Goal: Task Accomplishment & Management: Complete application form

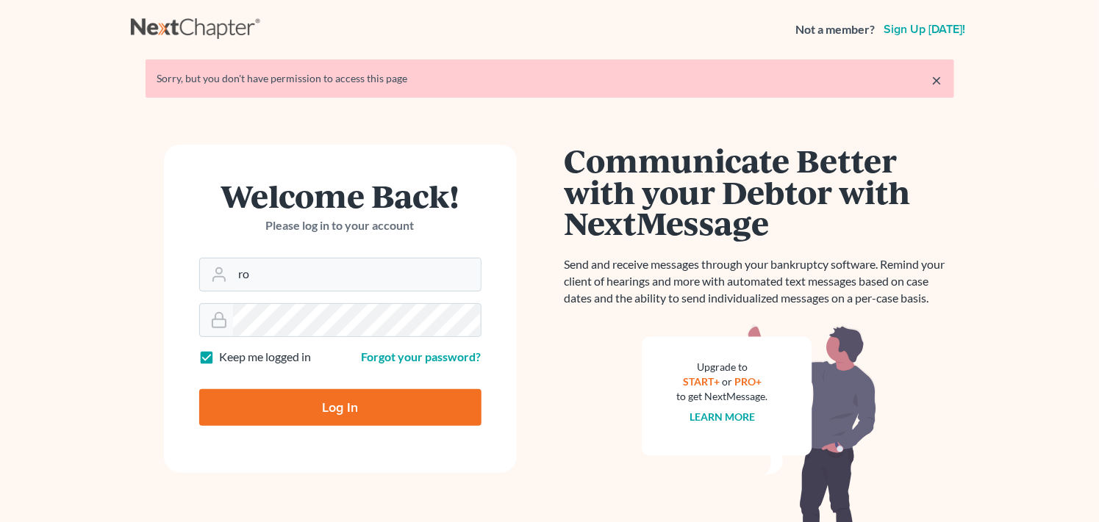
type input "r"
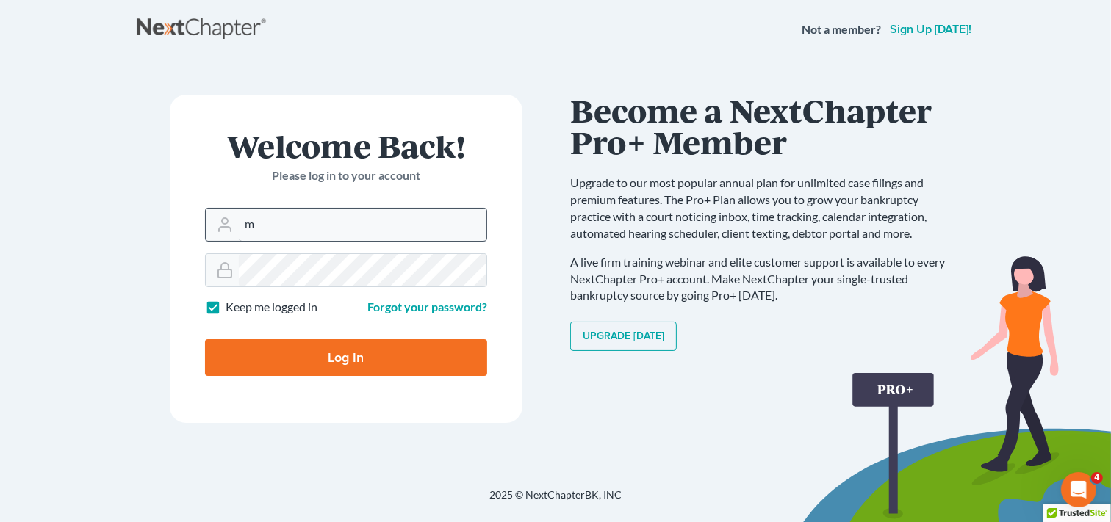
type input "[PERSON_NAME][EMAIL_ADDRESS][DOMAIN_NAME]"
click at [202, 267] on form "Welcome Back! Please log in to your account Email Address [PERSON_NAME][EMAIL_A…" at bounding box center [346, 259] width 353 height 328
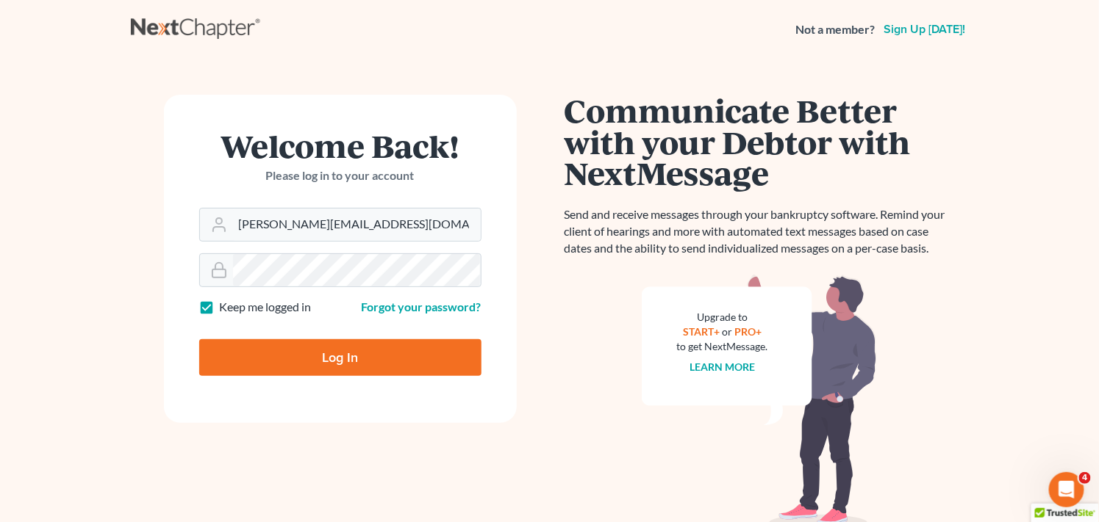
click at [252, 358] on input "Log In" at bounding box center [340, 358] width 282 height 37
type input "Thinking..."
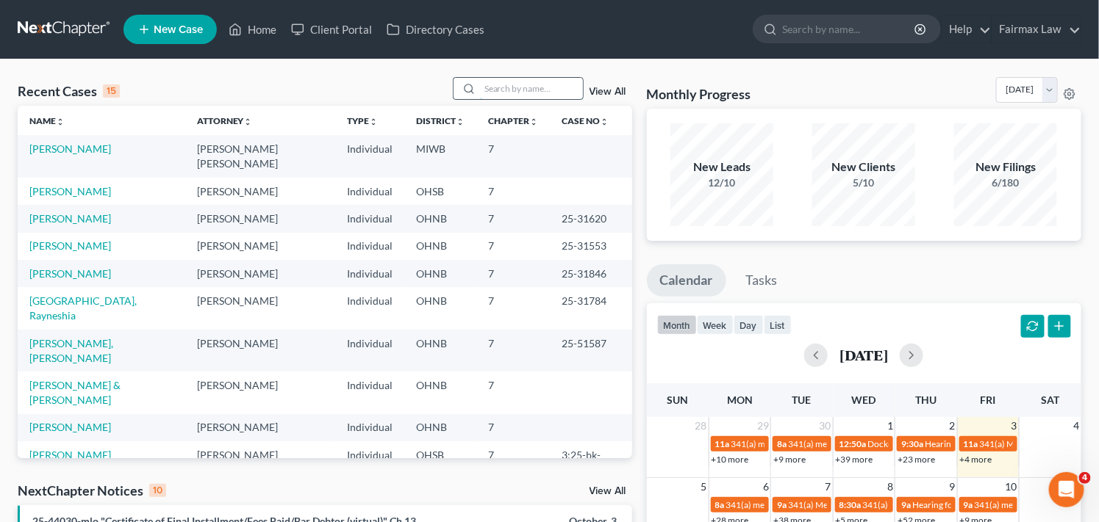
click at [519, 90] on input "search" at bounding box center [531, 88] width 103 height 21
type input "r"
type input "R"
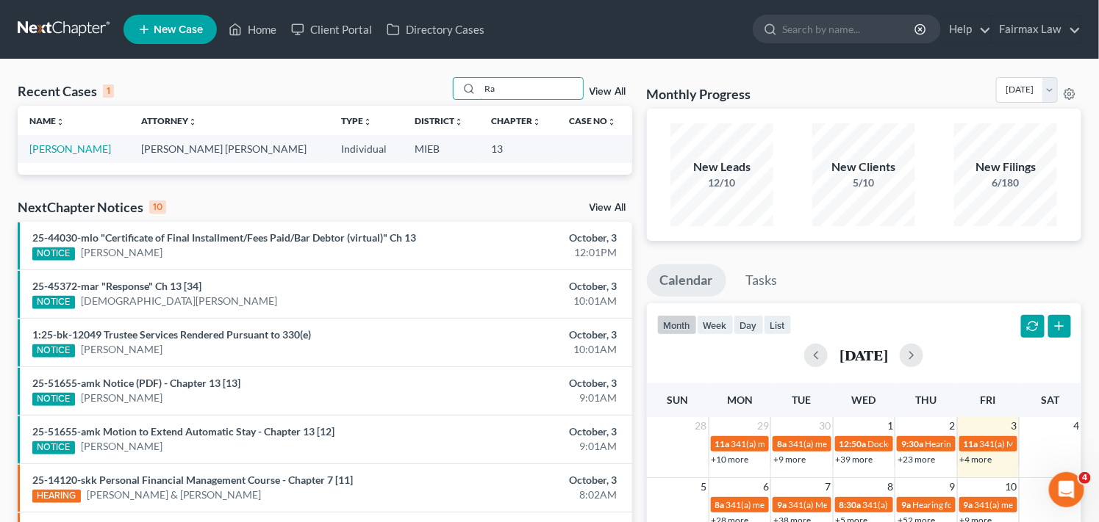
type input "R"
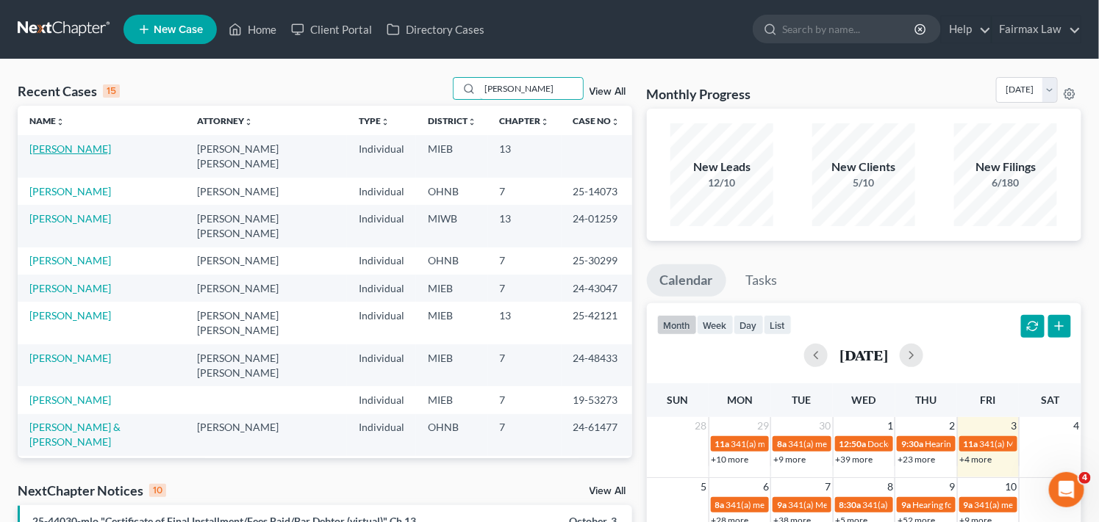
type input "Rachell"
click at [101, 153] on link "Whitfield, Rachelle" at bounding box center [70, 149] width 82 height 12
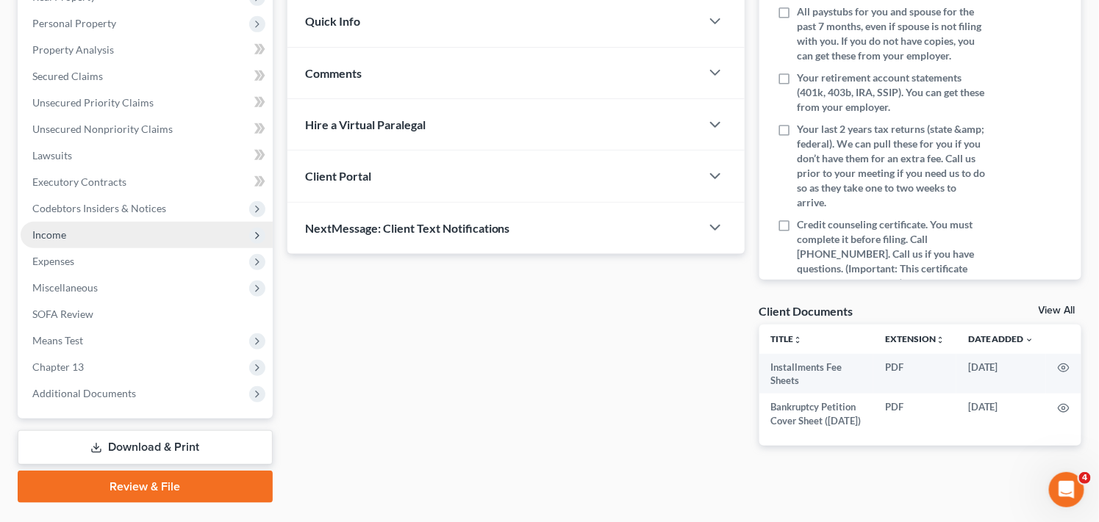
scroll to position [283, 0]
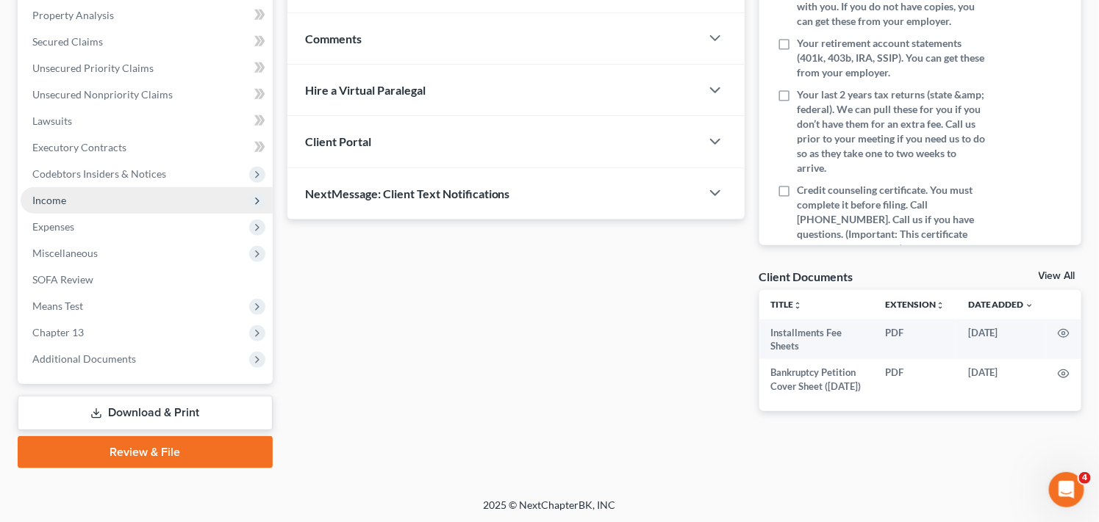
click at [254, 201] on icon at bounding box center [257, 201] width 12 height 12
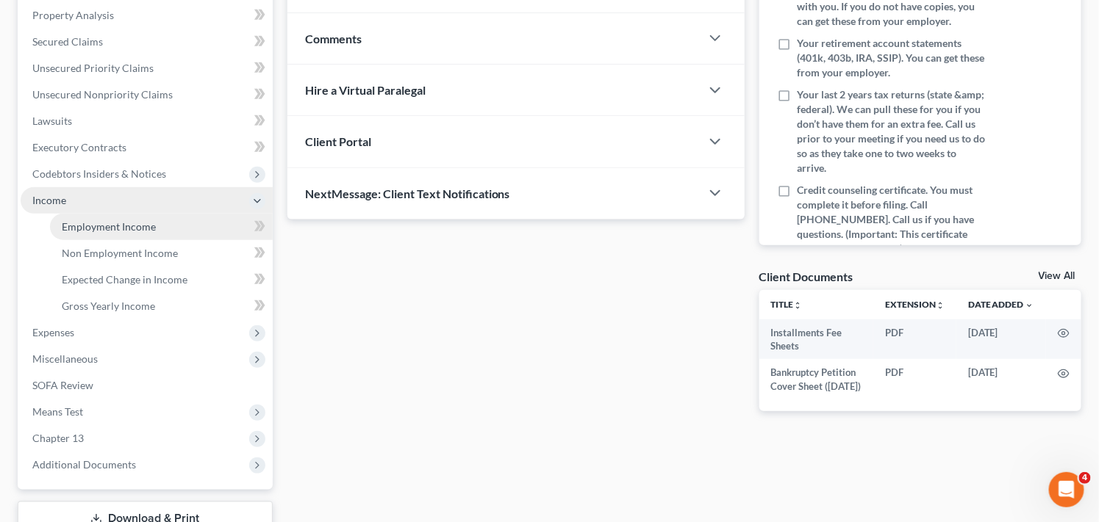
click at [184, 226] on link "Employment Income" at bounding box center [161, 227] width 223 height 26
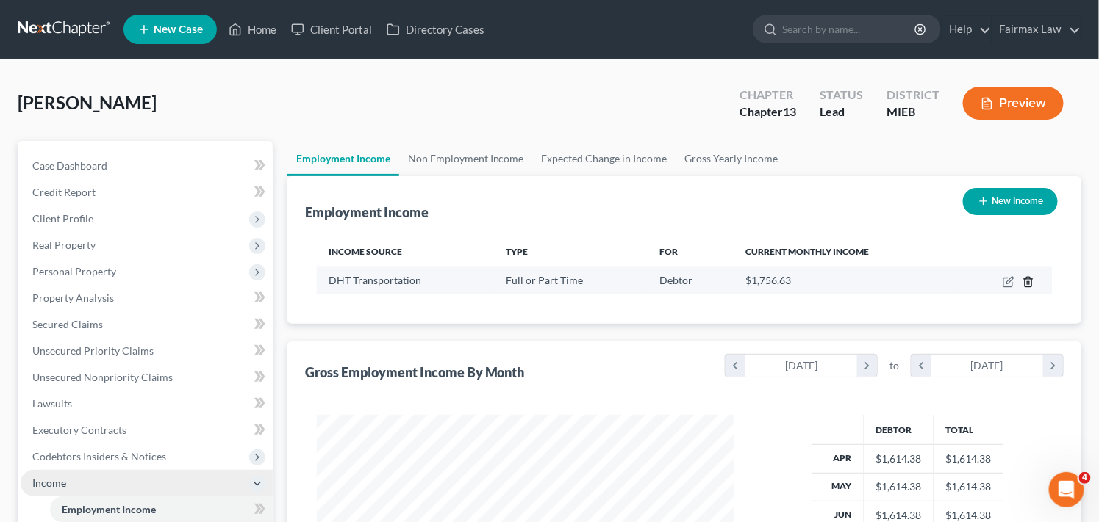
click at [1031, 282] on icon "button" at bounding box center [1028, 282] width 12 height 12
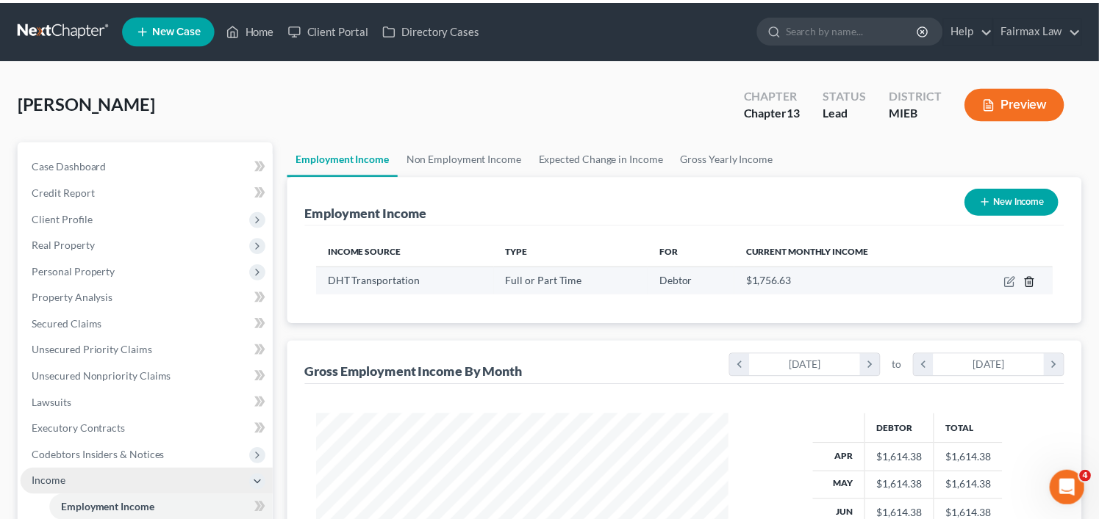
scroll to position [263, 451]
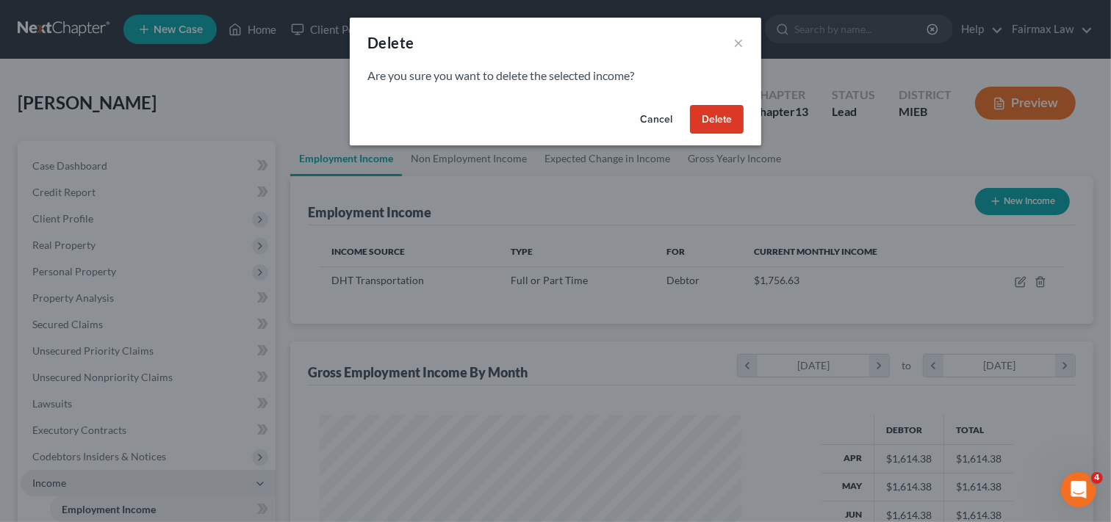
click at [722, 123] on button "Delete" at bounding box center [717, 119] width 54 height 29
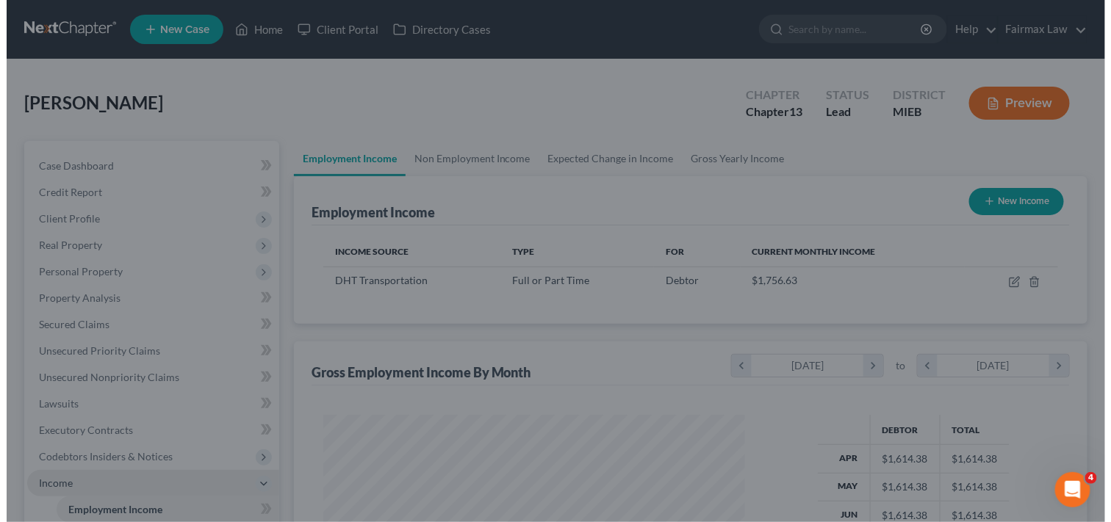
scroll to position [734585, 734403]
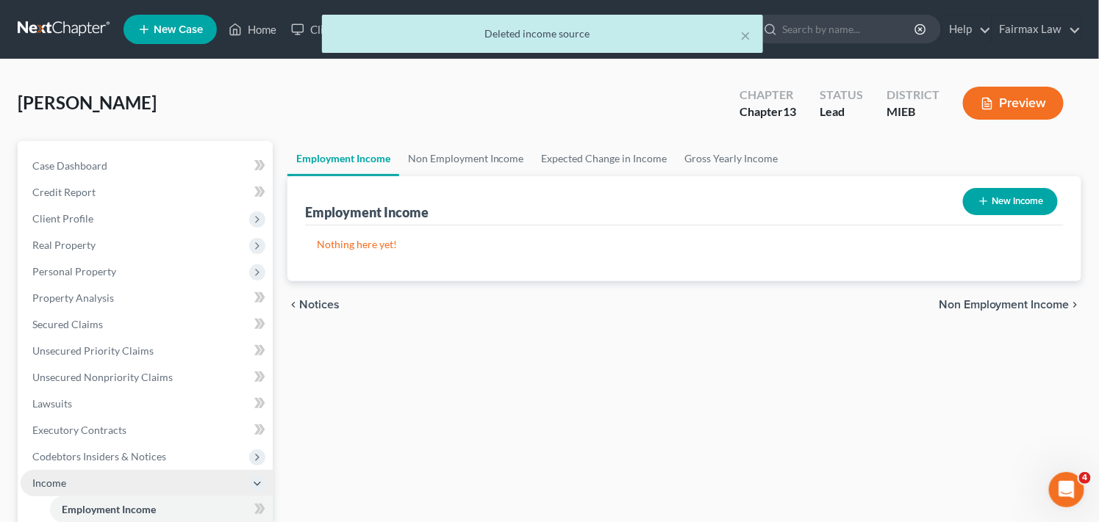
click at [1021, 202] on button "New Income" at bounding box center [1010, 201] width 95 height 27
select select "0"
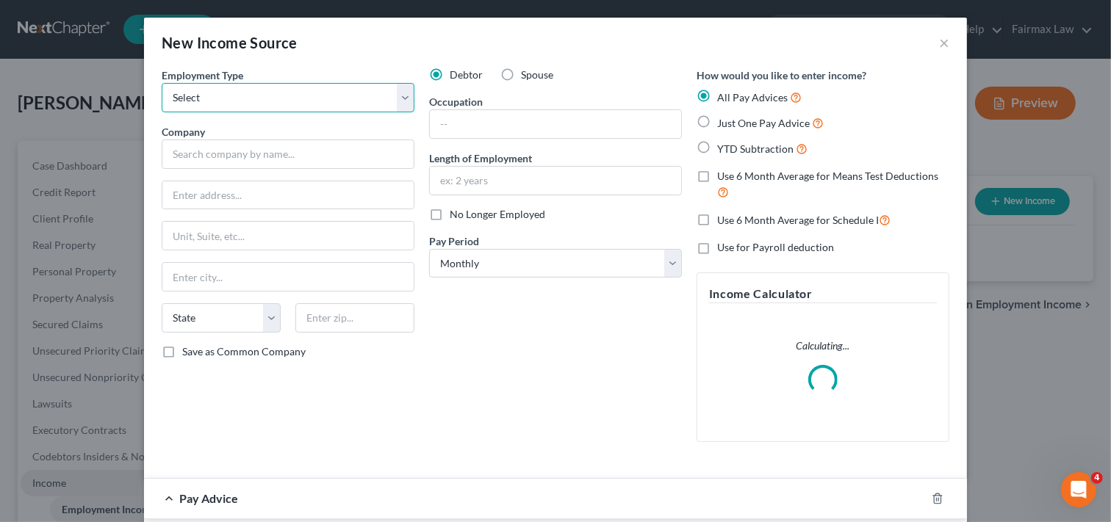
click at [320, 100] on select "Select Full or Part Time Employment Self Employment" at bounding box center [288, 97] width 253 height 29
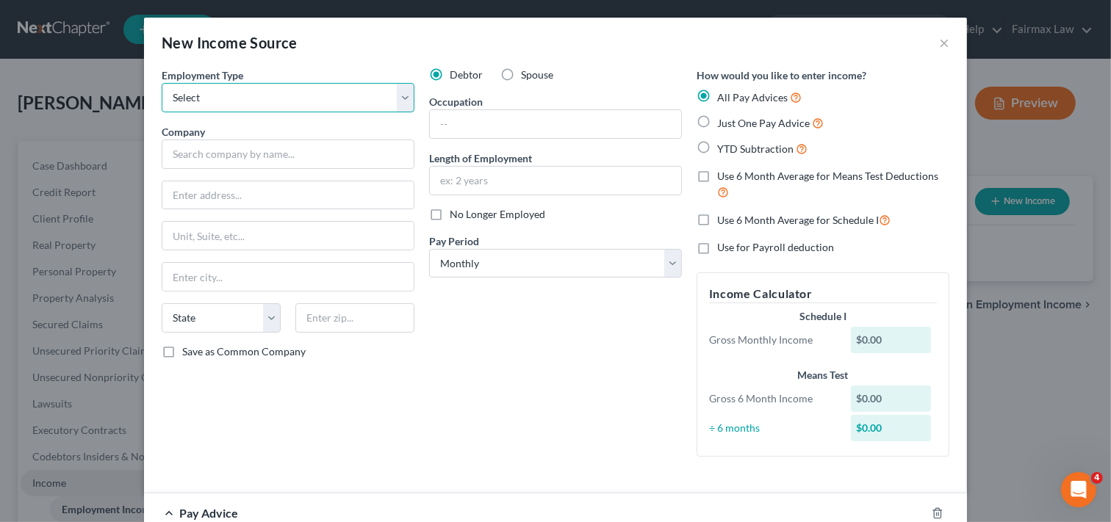
select select "0"
click at [162, 83] on select "Select Full or Part Time Employment Self Employment" at bounding box center [288, 97] width 253 height 29
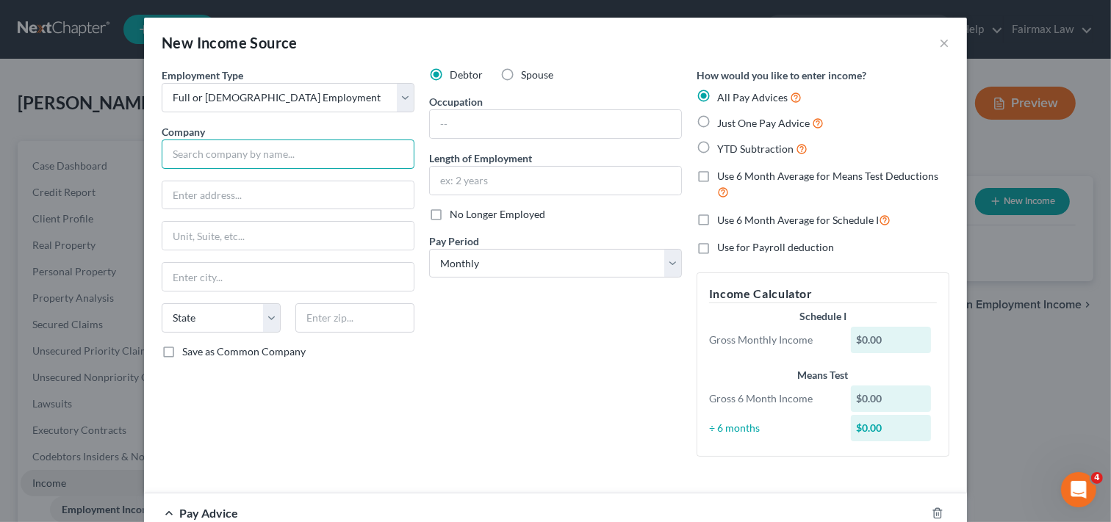
click at [316, 150] on input "text" at bounding box center [288, 154] width 253 height 29
type input "DHT transportation"
click at [322, 189] on input "text" at bounding box center [287, 196] width 251 height 28
type input "5150 Rosa parks,Detroit"
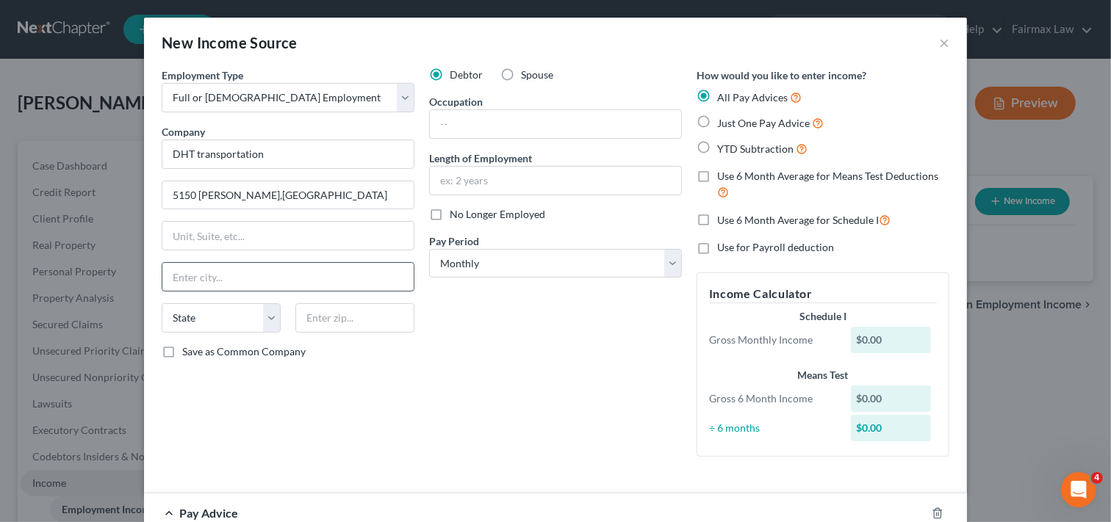
click at [265, 280] on input "text" at bounding box center [287, 277] width 251 height 28
type input "Detroit"
click at [228, 322] on select "State AL AK AR AZ CA CO CT DE DC FL GA GU HI ID IL IN IA KS KY LA ME MD MA MI M…" at bounding box center [221, 317] width 119 height 29
select select "23"
click at [162, 303] on select "State AL AK AR AZ CA CO CT DE DC FL GA GU HI ID IL IN IA KS KY LA ME MD MA MI M…" at bounding box center [221, 317] width 119 height 29
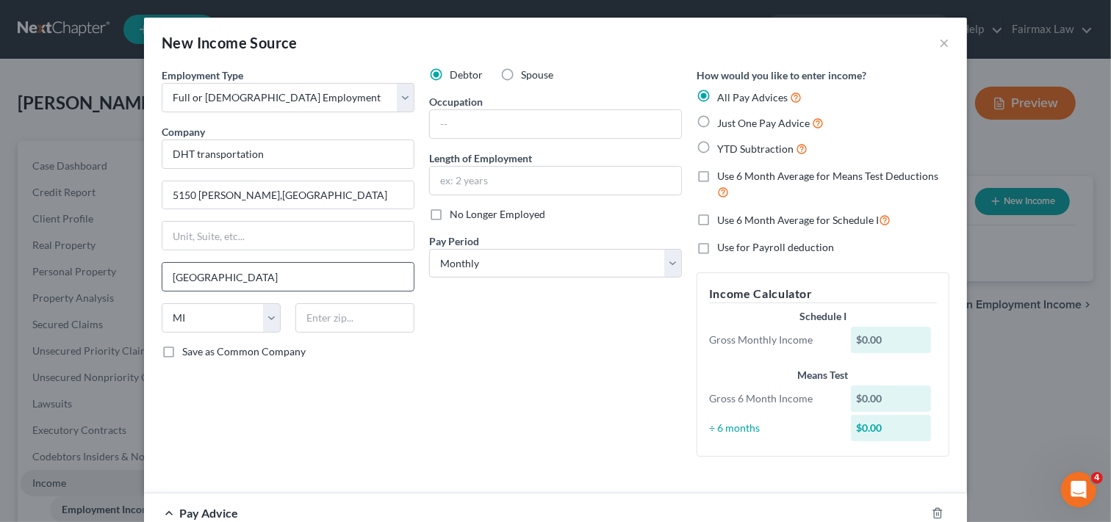
click at [340, 281] on input "Detroit" at bounding box center [287, 277] width 251 height 28
type input "D"
click at [344, 280] on input "text" at bounding box center [287, 277] width 251 height 28
type input "Detroit"
click at [546, 122] on input "text" at bounding box center [555, 124] width 251 height 28
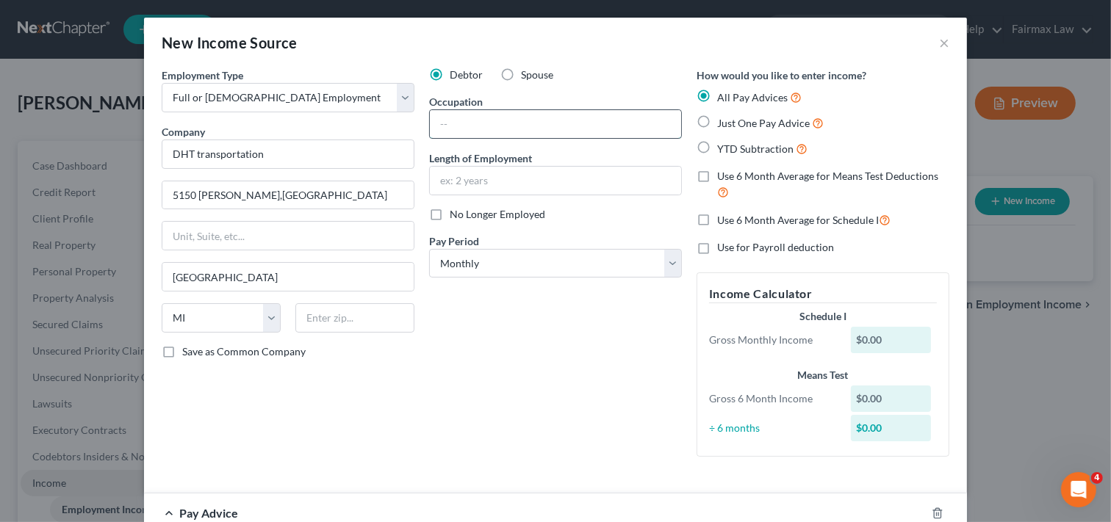
type input "School bus driver"
click at [533, 175] on input "text" at bounding box center [555, 181] width 251 height 28
type input "2 years"
click at [545, 266] on select "Select Monthly Twice Monthly Every Other Week Weekly" at bounding box center [555, 263] width 253 height 29
select select "3"
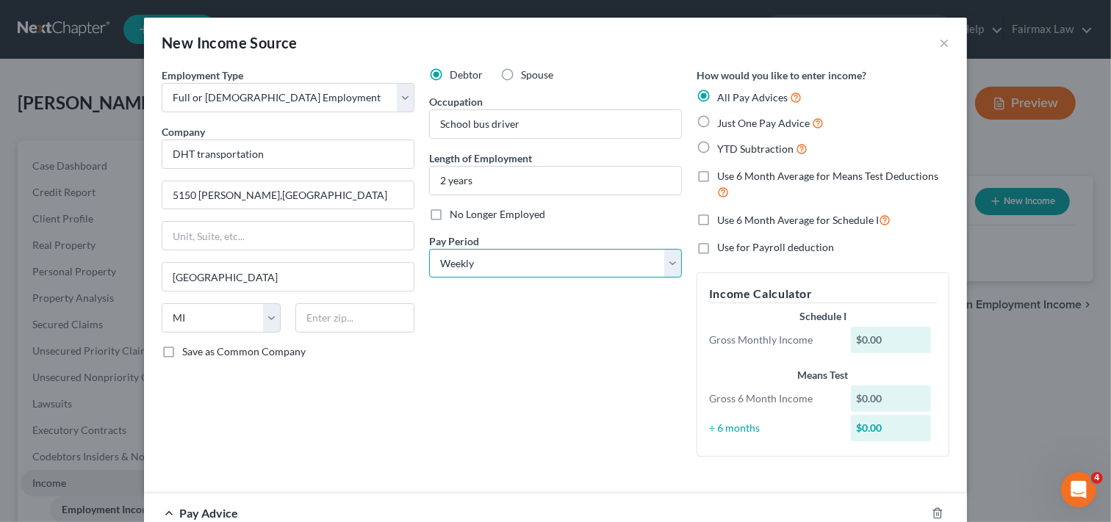
click at [429, 249] on select "Select Monthly Twice Monthly Every Other Week Weekly" at bounding box center [555, 263] width 253 height 29
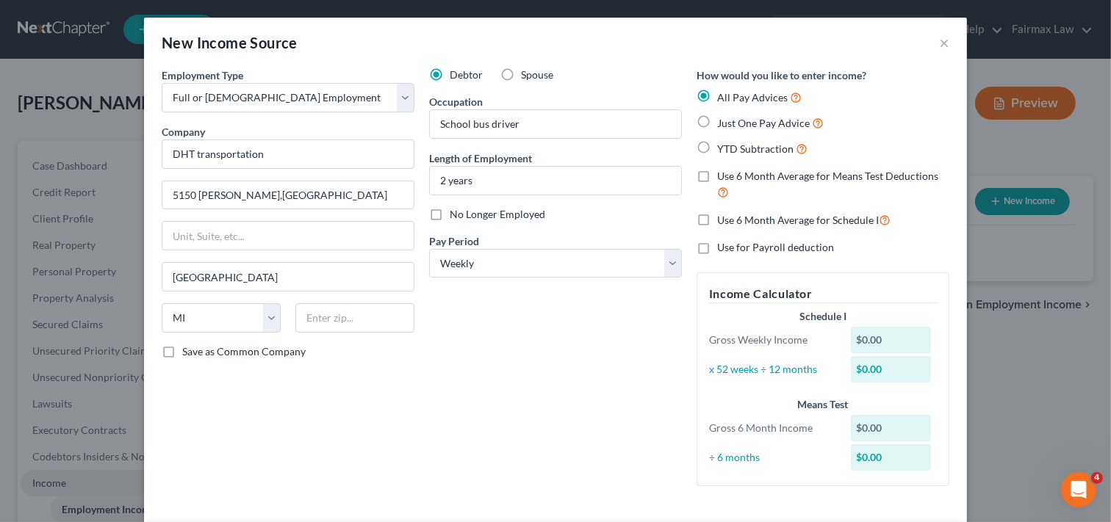
click at [655, 438] on div "Debtor Spouse Occupation School bus driver Length of Employment 2 years No Long…" at bounding box center [555, 283] width 267 height 431
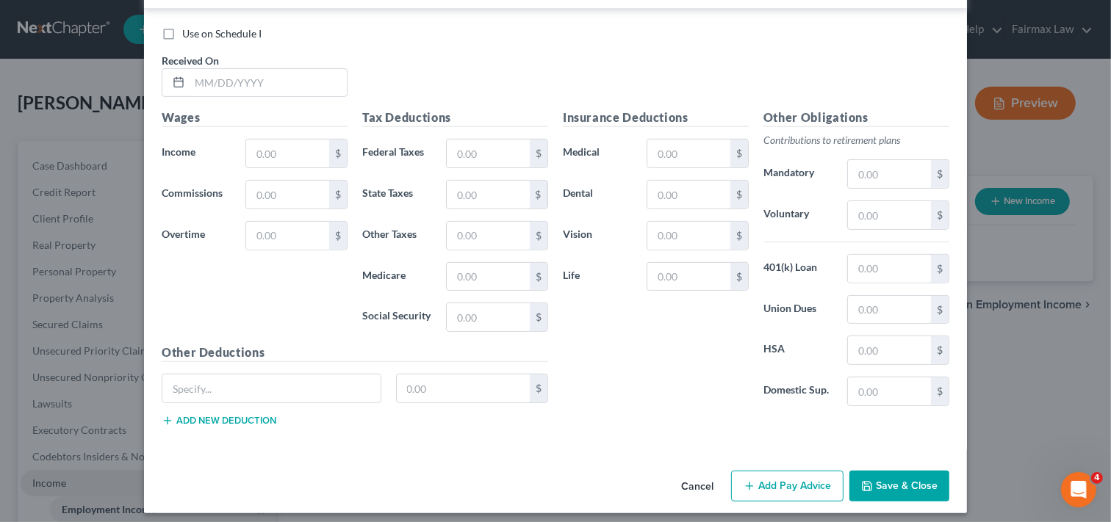
scroll to position [522, 0]
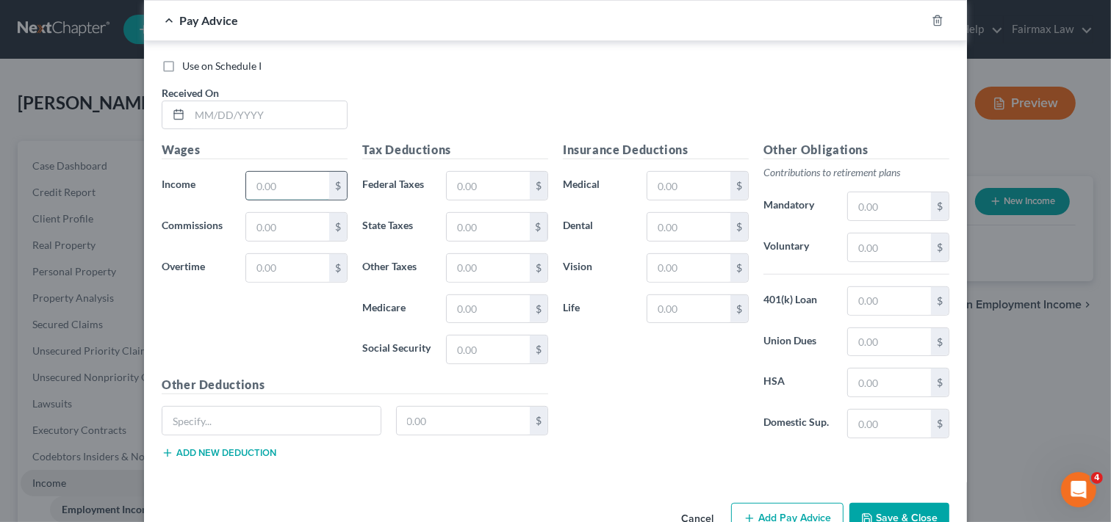
drag, startPoint x: 295, startPoint y: 182, endPoint x: 341, endPoint y: 184, distance: 46.3
click at [295, 182] on input "text" at bounding box center [287, 186] width 83 height 28
click at [642, 409] on div "Insurance Deductions Medical $ Dental $ Vision $ Life $" at bounding box center [656, 295] width 201 height 309
click at [309, 114] on input "text" at bounding box center [268, 115] width 157 height 28
type input "04/06/2025"
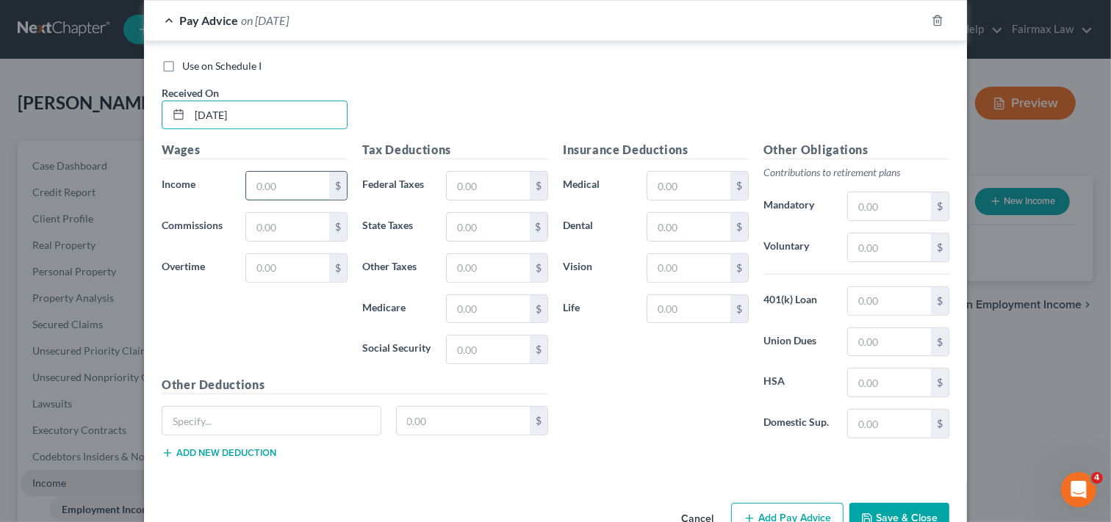
click at [285, 184] on input "text" at bounding box center [287, 186] width 83 height 28
type input "612.50"
click at [481, 187] on input "text" at bounding box center [488, 186] width 83 height 28
click at [606, 118] on div "Use on Schedule I Received On * 04/06/2025" at bounding box center [555, 100] width 802 height 83
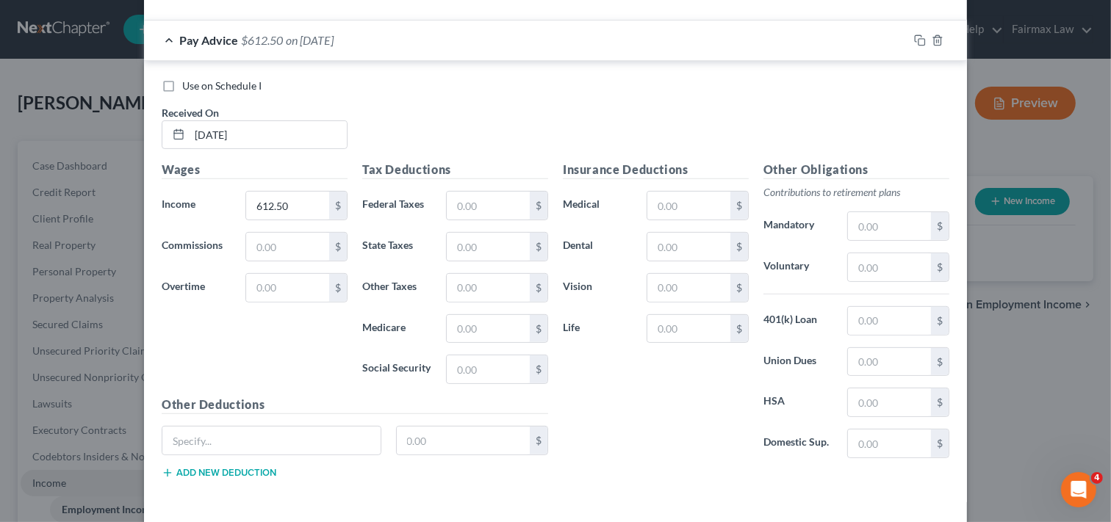
scroll to position [500, 0]
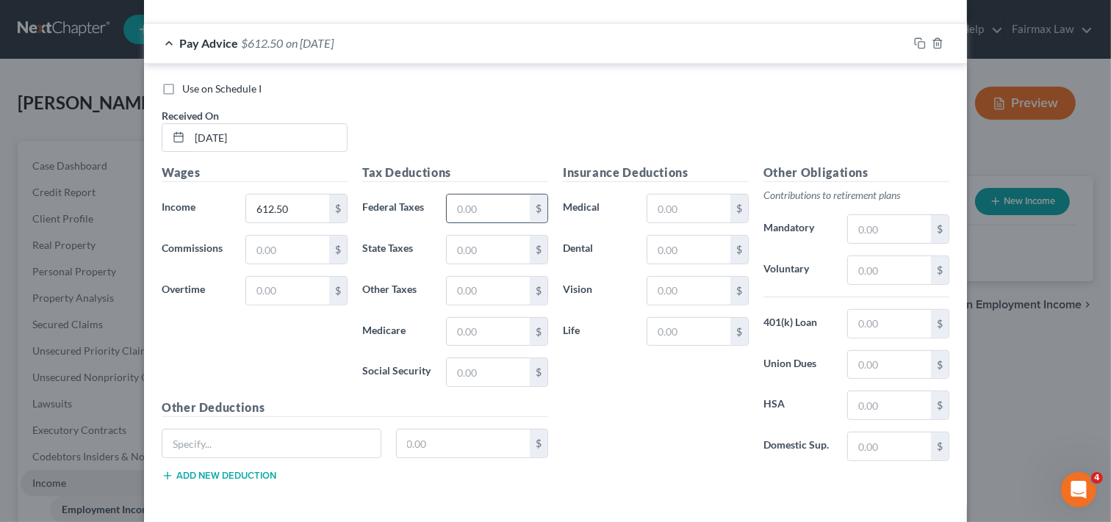
click at [506, 209] on input "text" at bounding box center [488, 209] width 83 height 28
type input "310.93"
click at [501, 245] on input "text" at bounding box center [488, 250] width 83 height 28
type input "331.23"
click at [496, 322] on input "text" at bounding box center [488, 332] width 83 height 28
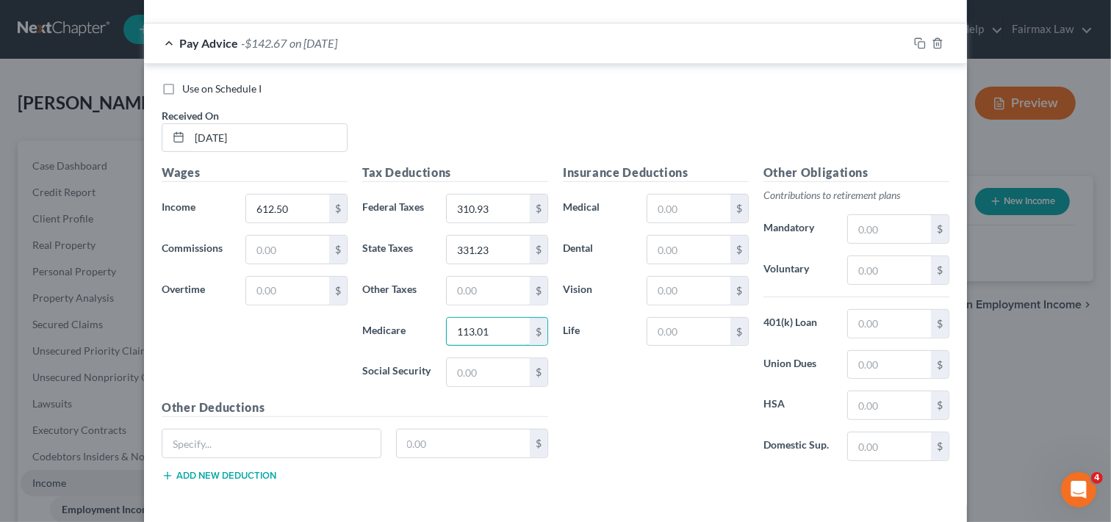
type input "113.01"
click at [670, 405] on div "Insurance Deductions Medical $ Dental $ Vision $ Life $" at bounding box center [656, 318] width 201 height 309
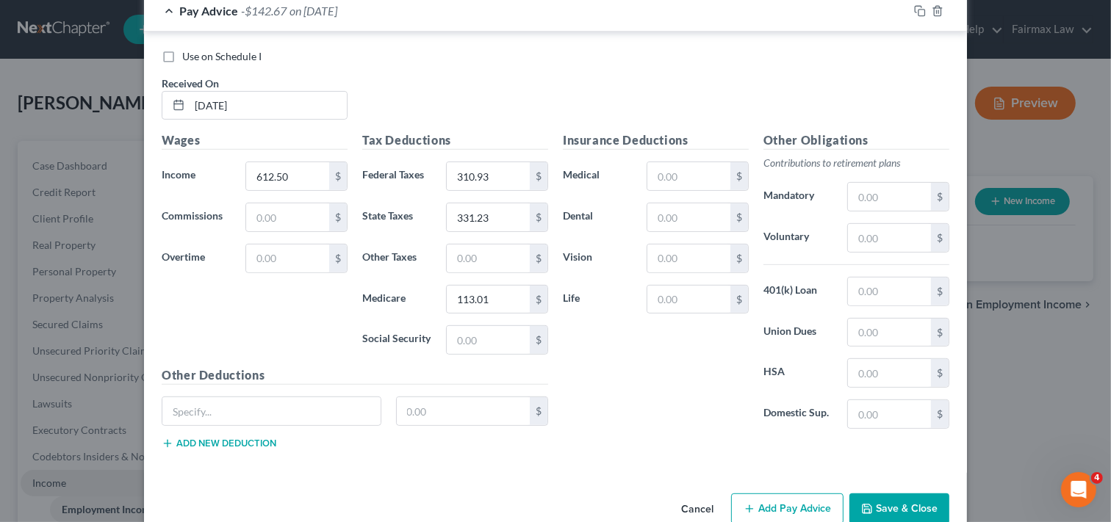
scroll to position [564, 0]
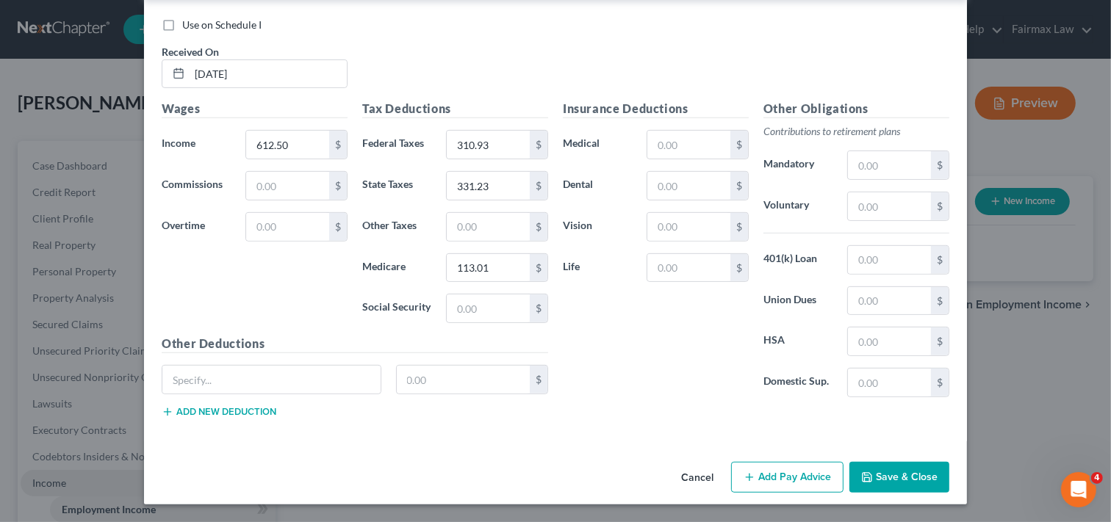
click at [804, 476] on button "Add Pay Advice" at bounding box center [787, 477] width 112 height 31
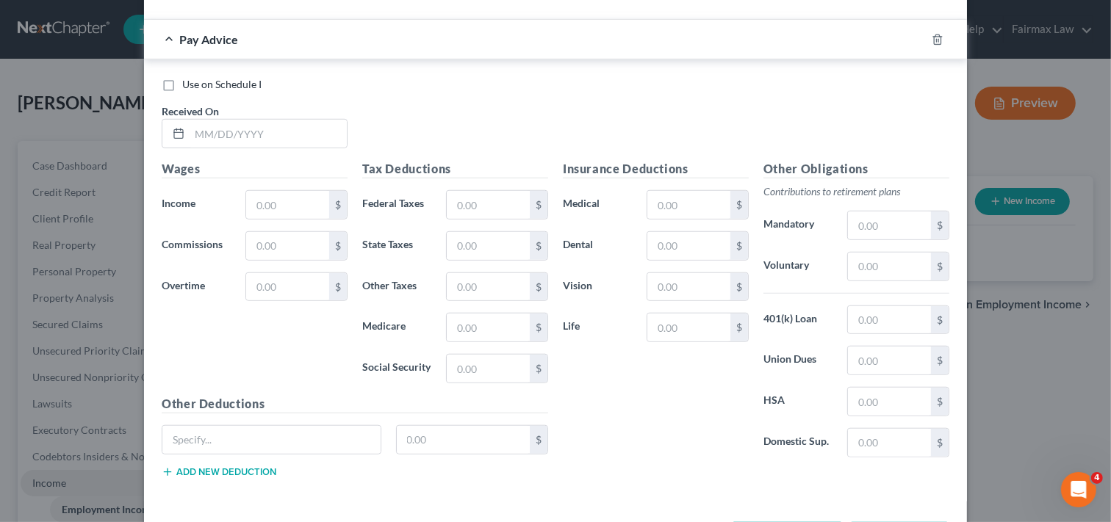
scroll to position [982, 0]
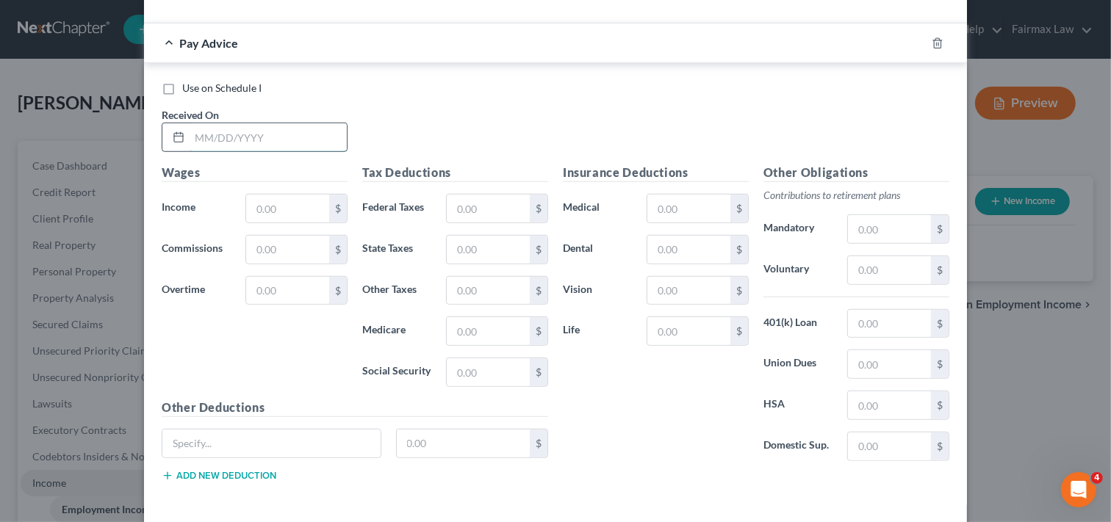
click at [270, 141] on input "text" at bounding box center [268, 137] width 157 height 28
type input "04/18/2025"
click at [280, 208] on input "text" at bounding box center [287, 209] width 83 height 28
type input "502.25"
click at [473, 208] on input "text" at bounding box center [488, 209] width 83 height 28
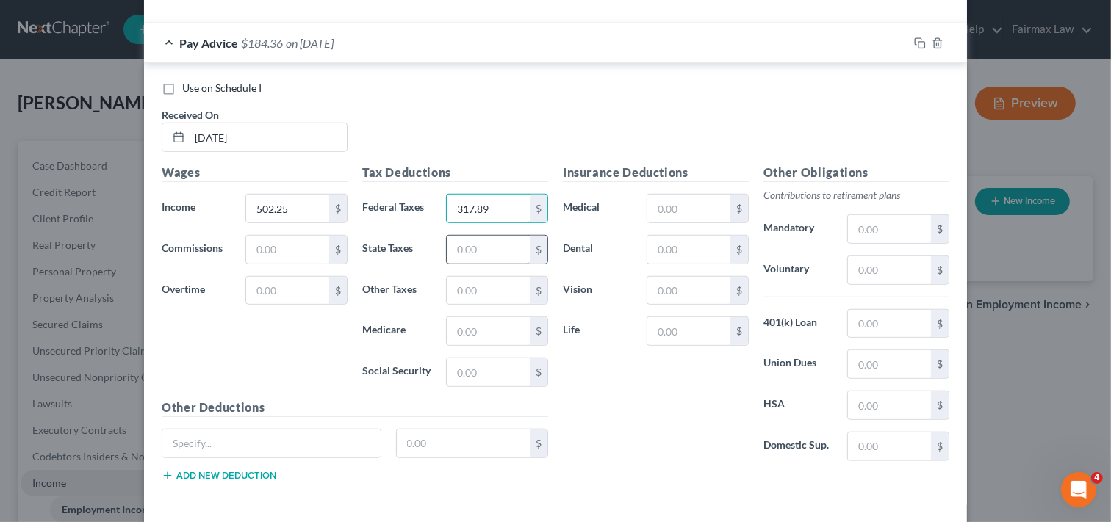
type input "317.89"
click at [485, 250] on input "text" at bounding box center [488, 250] width 83 height 28
type input "352.58"
click at [490, 338] on input "text" at bounding box center [488, 331] width 83 height 28
type input "120.29"
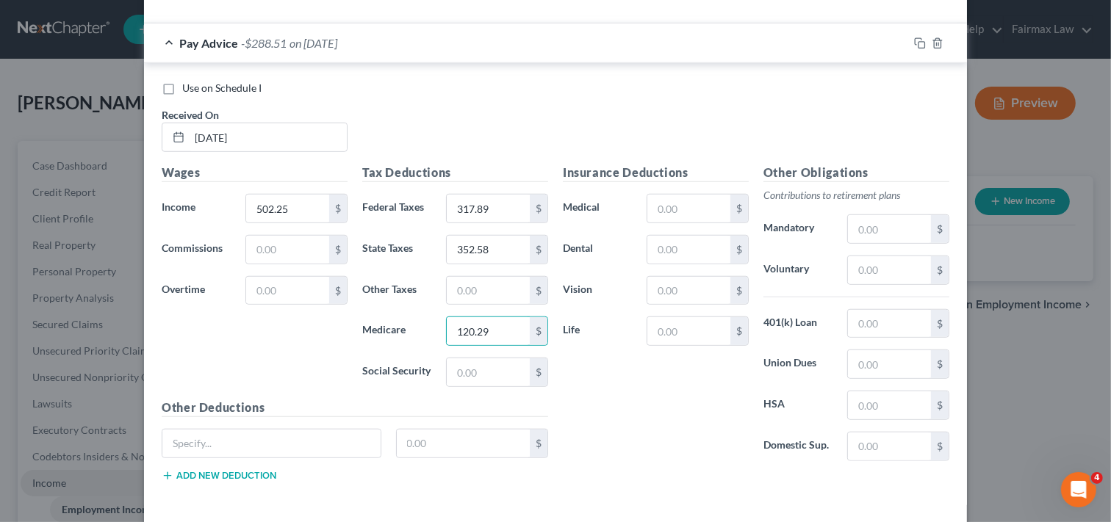
click at [638, 447] on div "Insurance Deductions Medical $ Dental $ Vision $ Life $" at bounding box center [656, 318] width 201 height 309
click at [634, 438] on div "Insurance Deductions Medical $ Dental $ Vision $ Life $" at bounding box center [656, 318] width 201 height 309
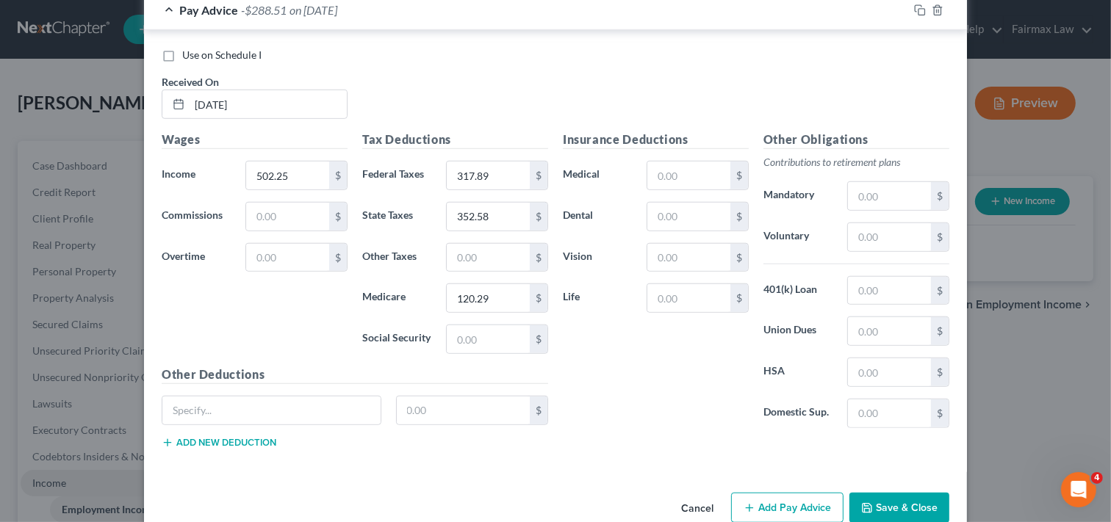
scroll to position [1048, 0]
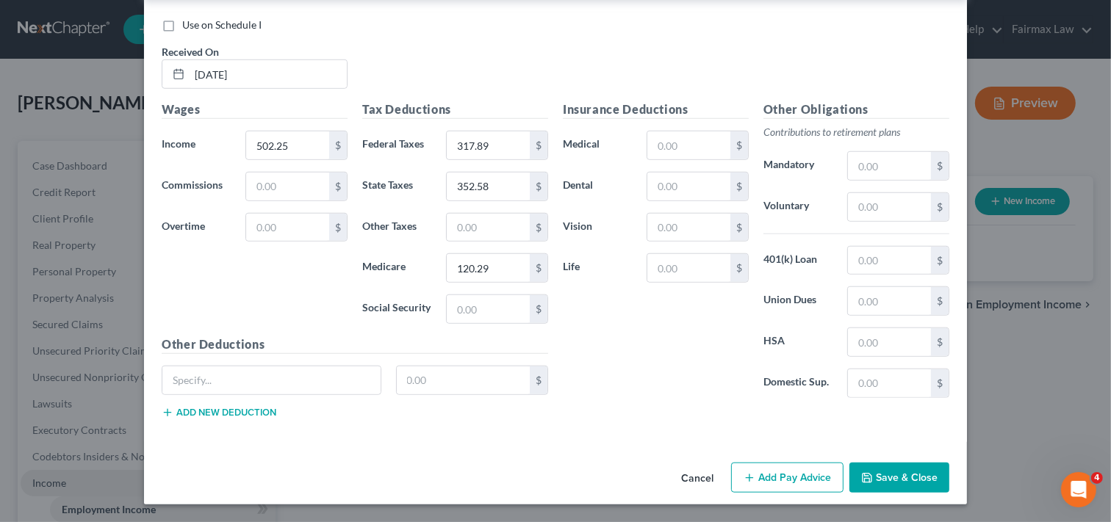
click at [768, 478] on button "Add Pay Advice" at bounding box center [787, 478] width 112 height 31
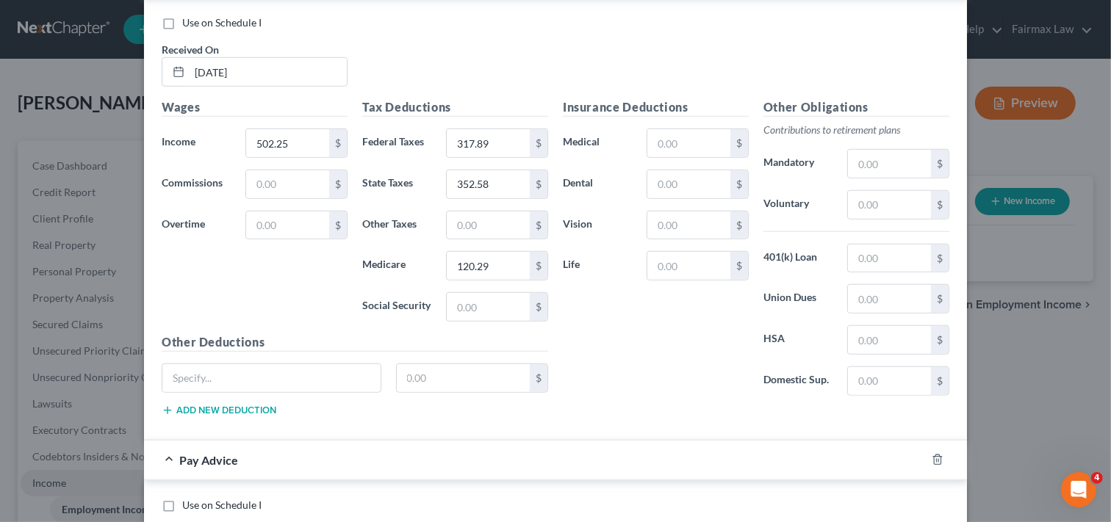
click at [703, 453] on div "Pay Advice" at bounding box center [535, 460] width 782 height 39
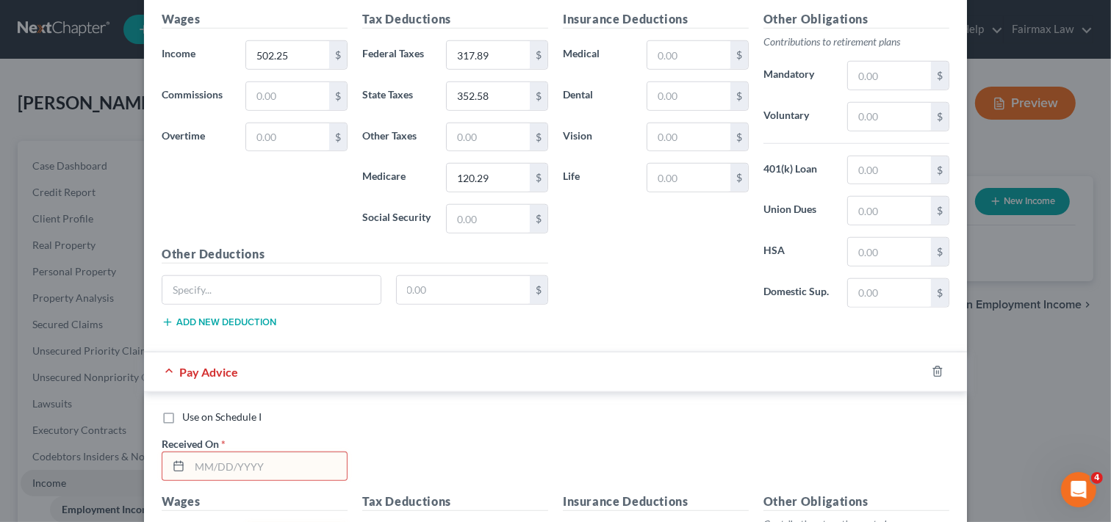
scroll to position [1146, 0]
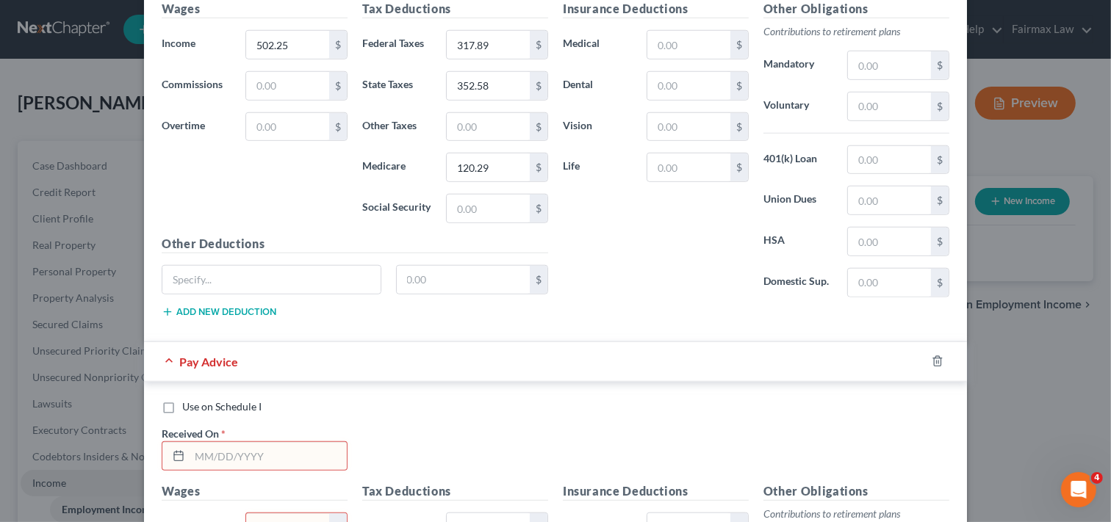
click at [689, 370] on div "Pay Advice" at bounding box center [535, 361] width 782 height 39
click at [698, 430] on div "Use on Schedule I Received On *" at bounding box center [555, 441] width 802 height 83
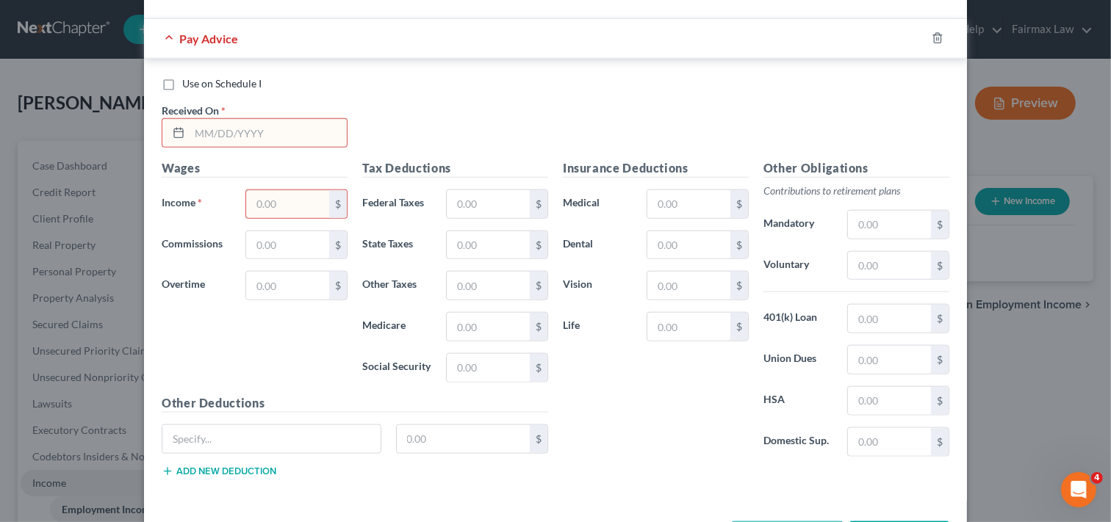
scroll to position [1473, 0]
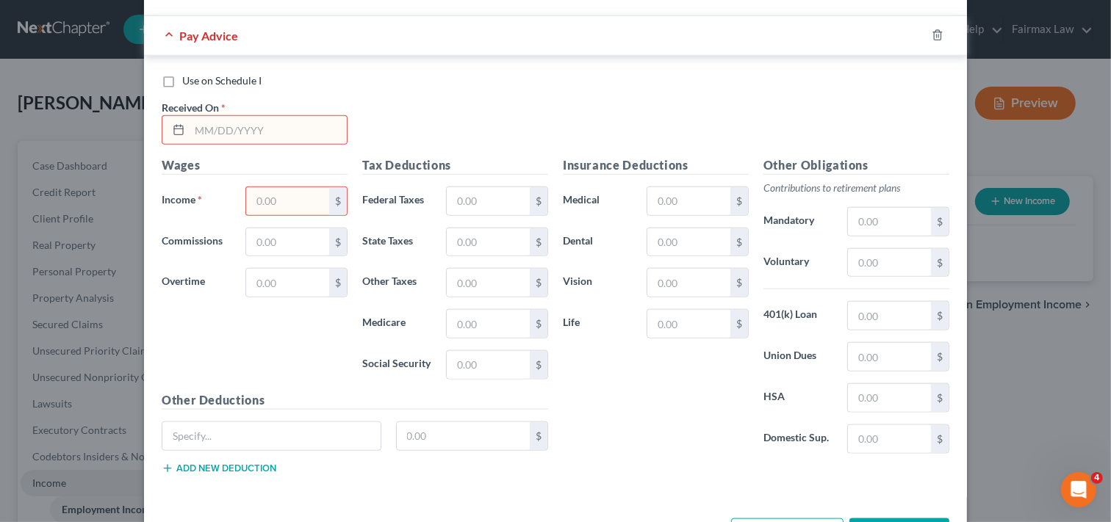
click at [256, 129] on input "text" at bounding box center [268, 130] width 157 height 28
type input "04/25/2025"
click at [277, 207] on input "text" at bounding box center [287, 201] width 83 height 28
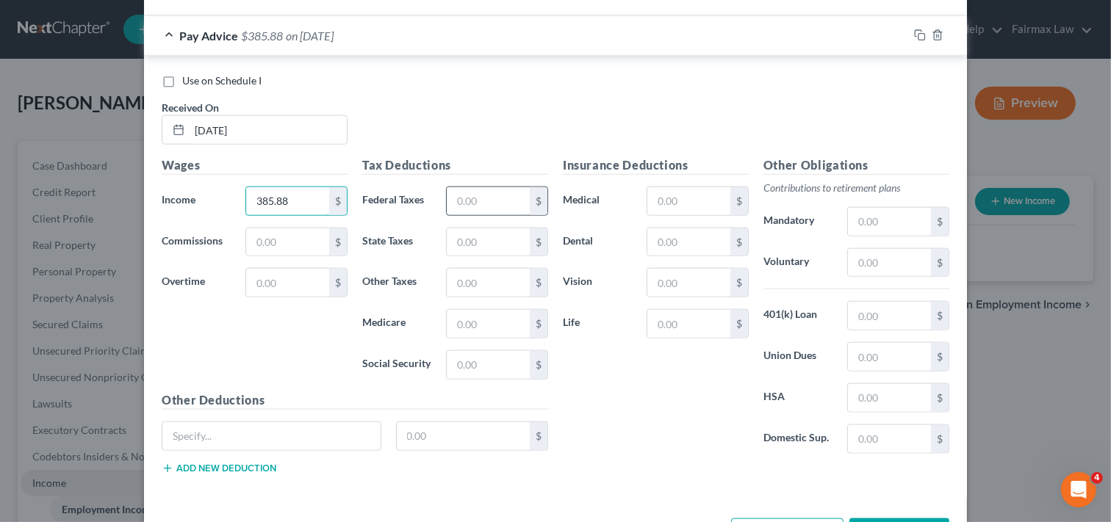
type input "385.88"
click at [487, 206] on input "text" at bounding box center [488, 201] width 83 height 28
type input "317.89"
click at [482, 248] on input "text" at bounding box center [488, 243] width 83 height 28
type input "368.98"
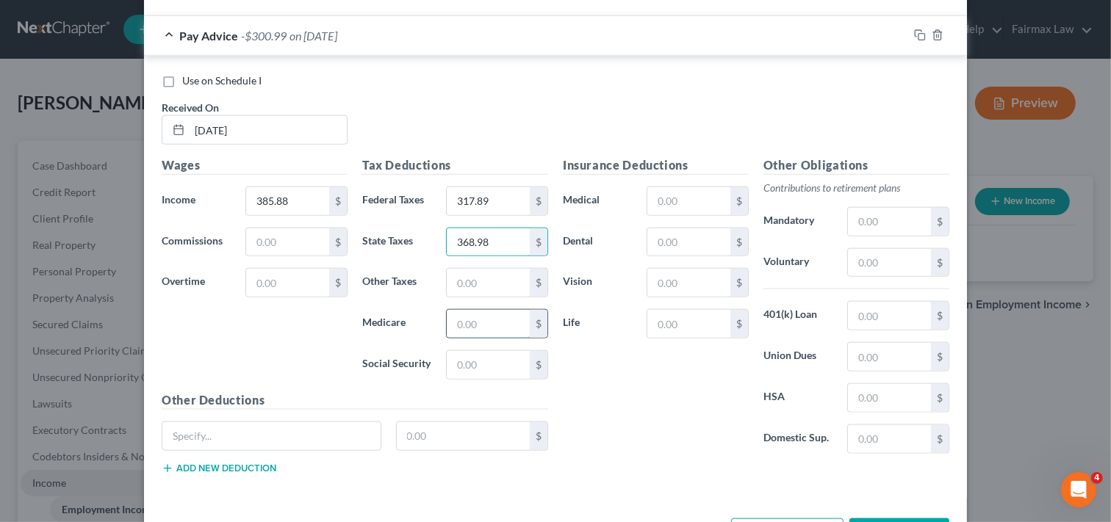
click at [490, 328] on input "text" at bounding box center [488, 324] width 83 height 28
type input "125.88"
click at [614, 446] on div "Insurance Deductions Medical $ Dental $ Vision $ Life $" at bounding box center [656, 311] width 201 height 309
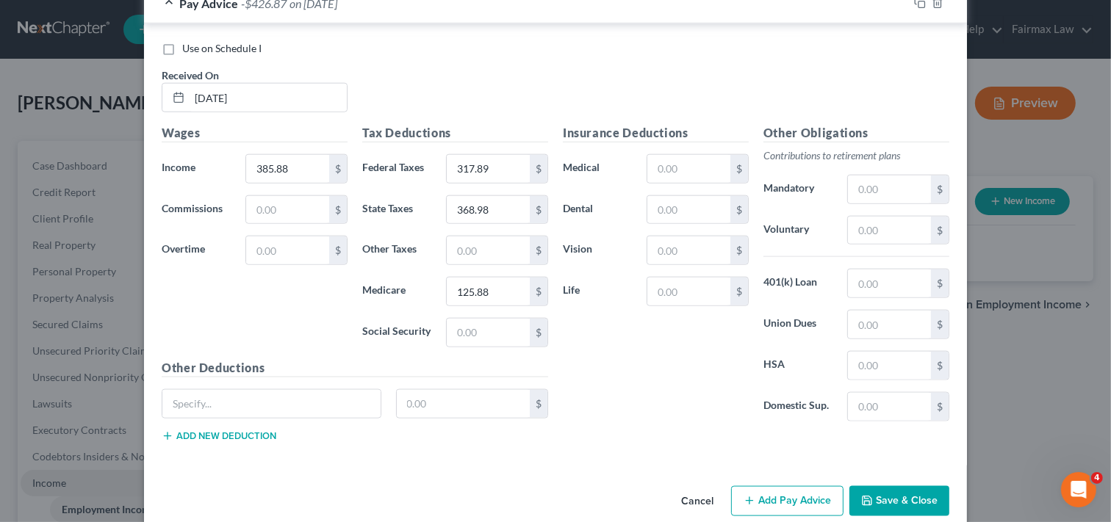
scroll to position [1532, 0]
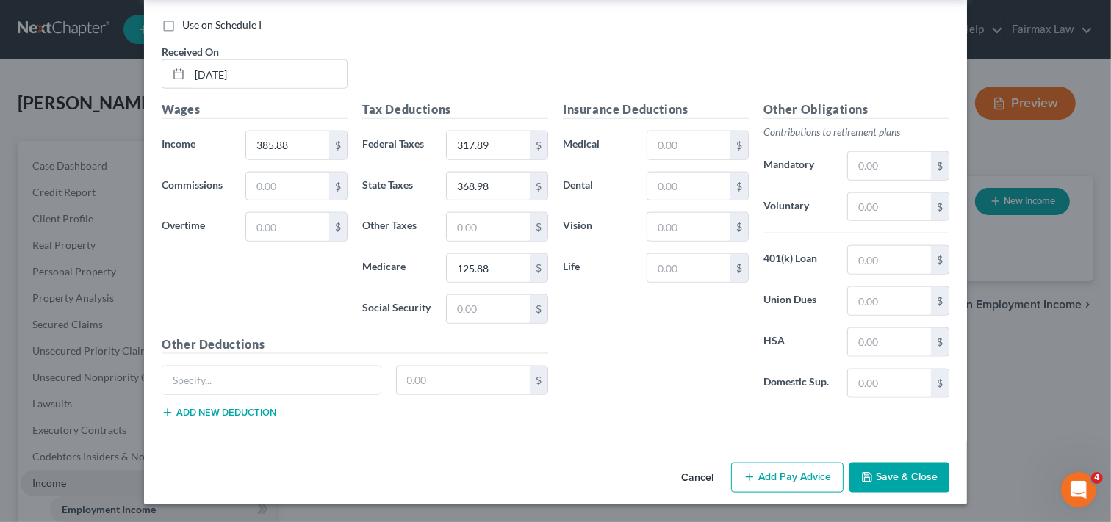
click at [787, 475] on button "Add Pay Advice" at bounding box center [787, 478] width 112 height 31
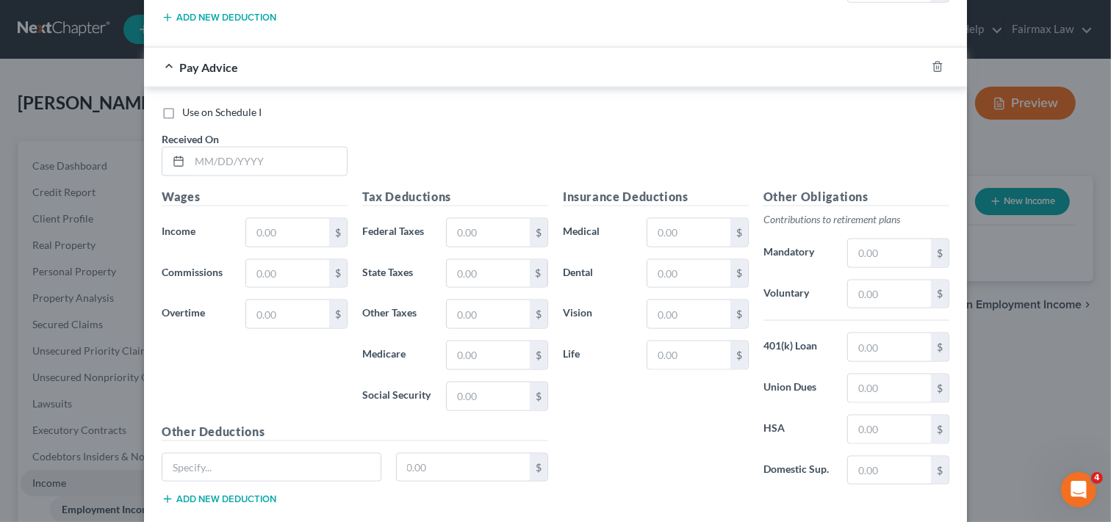
scroll to position [1957, 0]
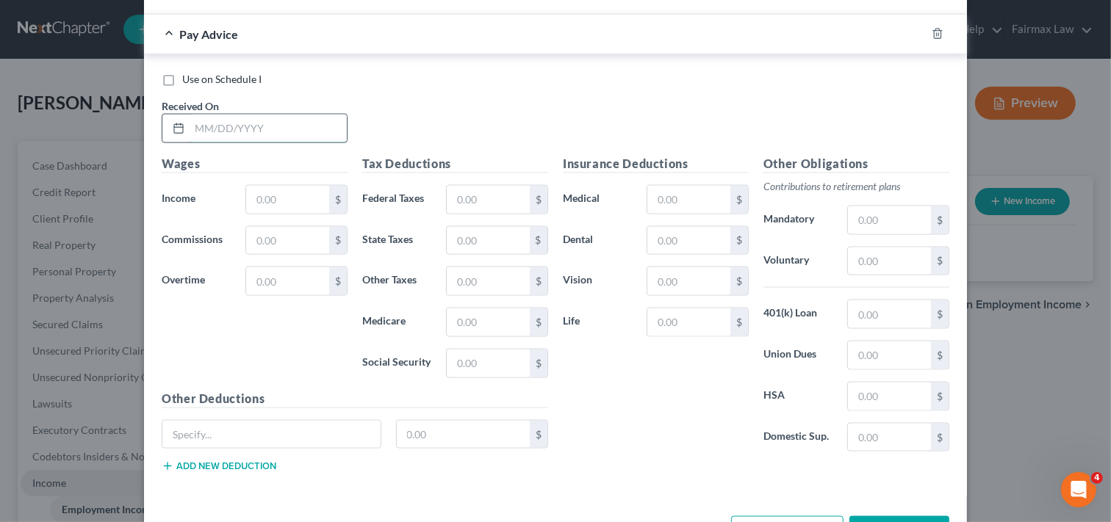
click at [234, 135] on input "text" at bounding box center [268, 129] width 157 height 28
type input "05/02/2025"
click at [283, 201] on input "text" at bounding box center [287, 200] width 83 height 28
type input "722.75"
click at [512, 203] on input "text" at bounding box center [488, 200] width 83 height 28
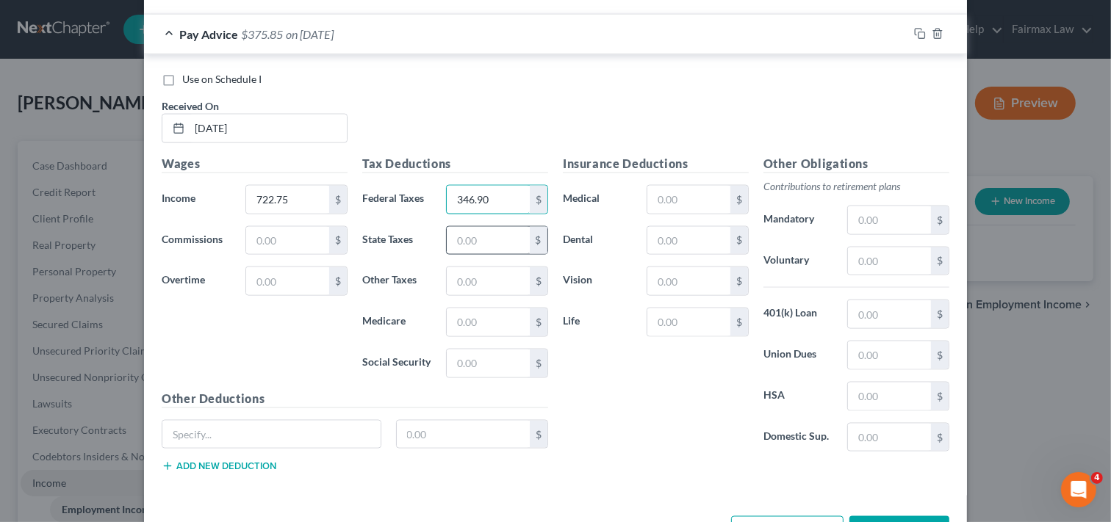
type input "346.90"
click at [467, 243] on input "text" at bounding box center [488, 241] width 83 height 28
type input "399.70"
click at [461, 329] on input "text" at bounding box center [488, 323] width 83 height 28
type input "136.36"
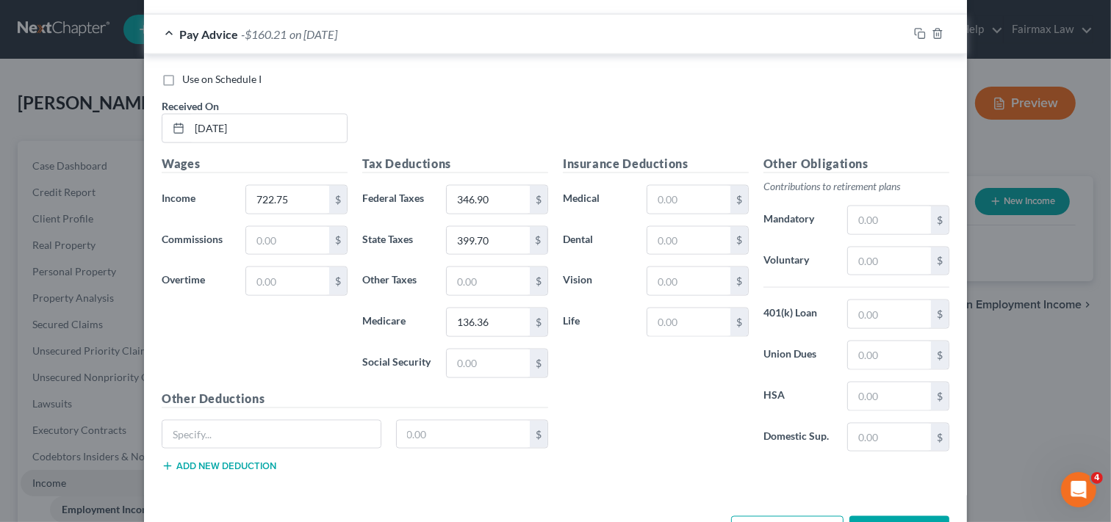
click at [636, 475] on div "Insurance Deductions Medical $ Dental $ Vision $ Life $ Other Obligations Contr…" at bounding box center [756, 320] width 401 height 330
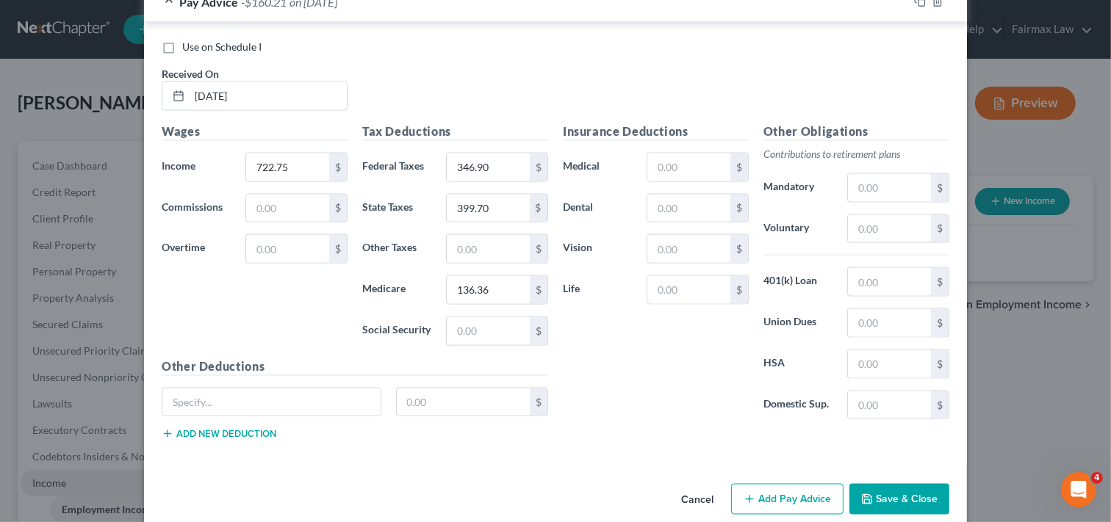
scroll to position [2016, 0]
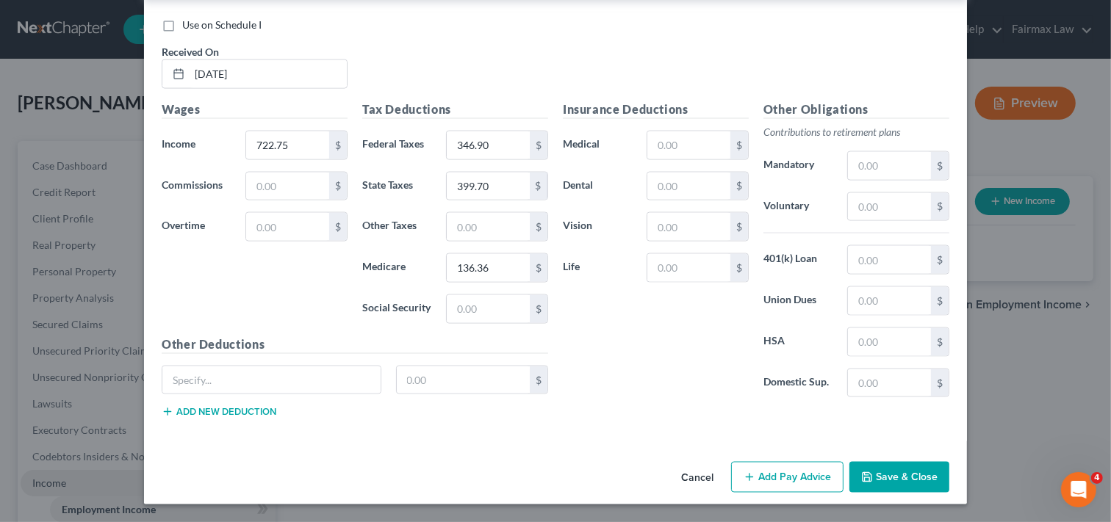
click at [805, 475] on button "Add Pay Advice" at bounding box center [787, 477] width 112 height 31
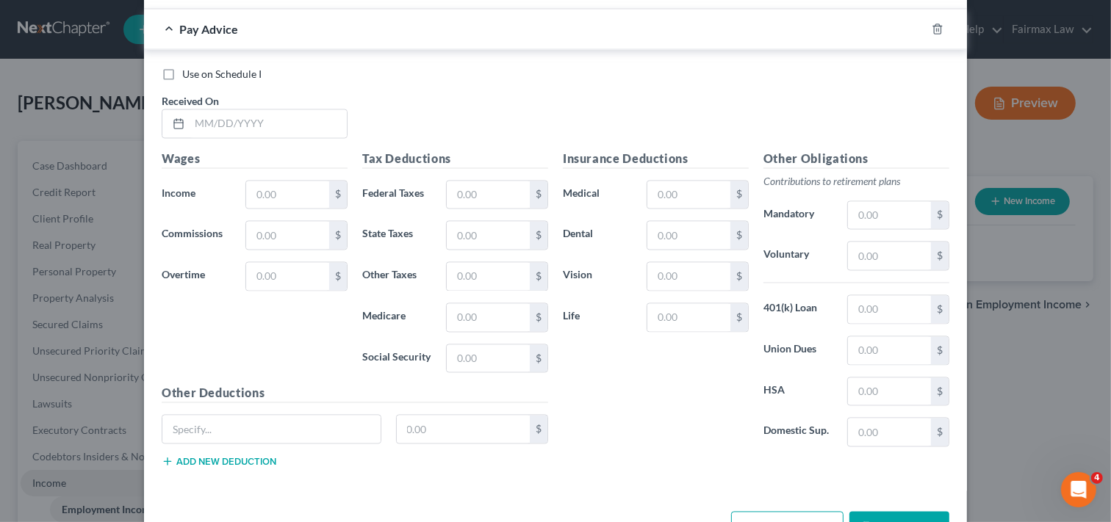
scroll to position [2474, 0]
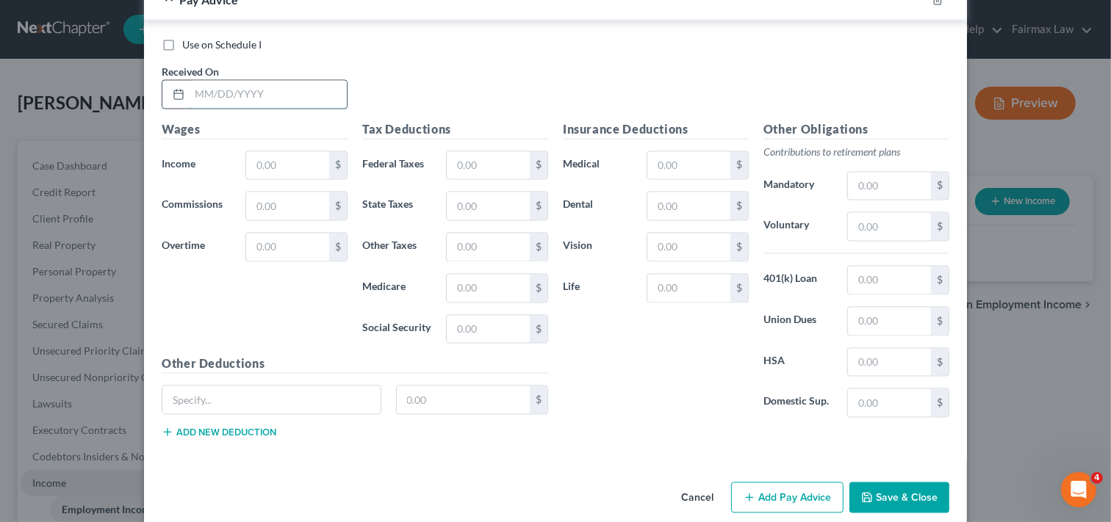
click at [265, 98] on input "text" at bounding box center [268, 95] width 157 height 28
type input "05/09/2025"
click at [309, 167] on input "text" at bounding box center [287, 166] width 83 height 28
type input "526.75"
click at [464, 170] on input "text" at bounding box center [488, 166] width 83 height 28
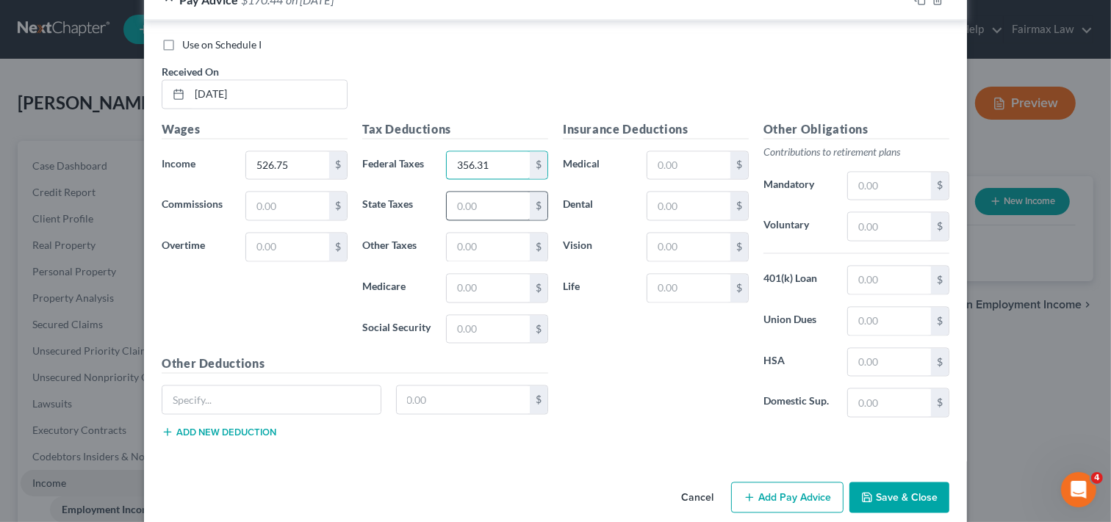
type input "356.31"
click at [465, 220] on input "text" at bounding box center [488, 207] width 83 height 28
type input "422.09"
click at [465, 296] on input "text" at bounding box center [488, 289] width 83 height 28
type input "144.00"
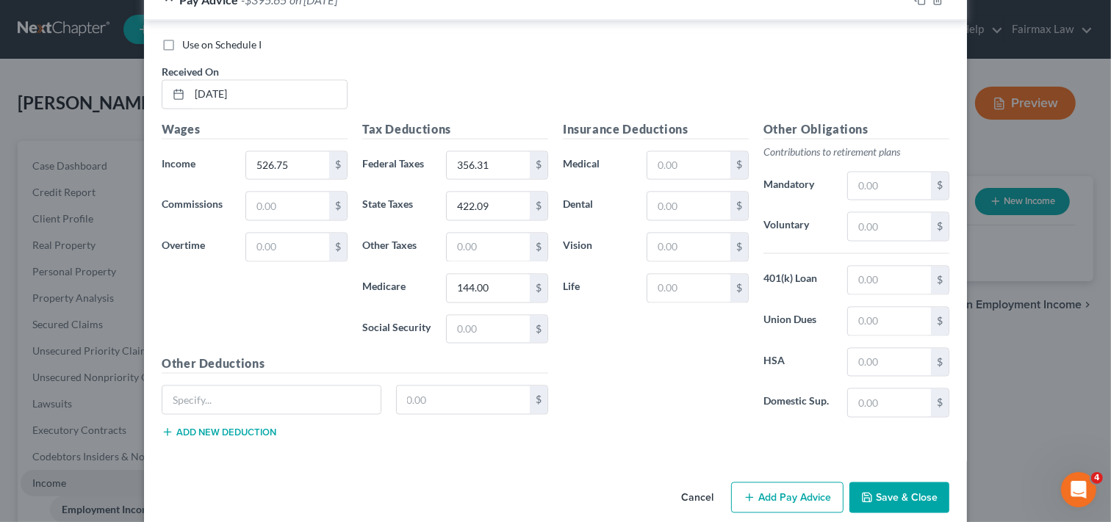
click at [631, 428] on div "Insurance Deductions Medical $ Dental $ Vision $ Life $" at bounding box center [656, 275] width 201 height 309
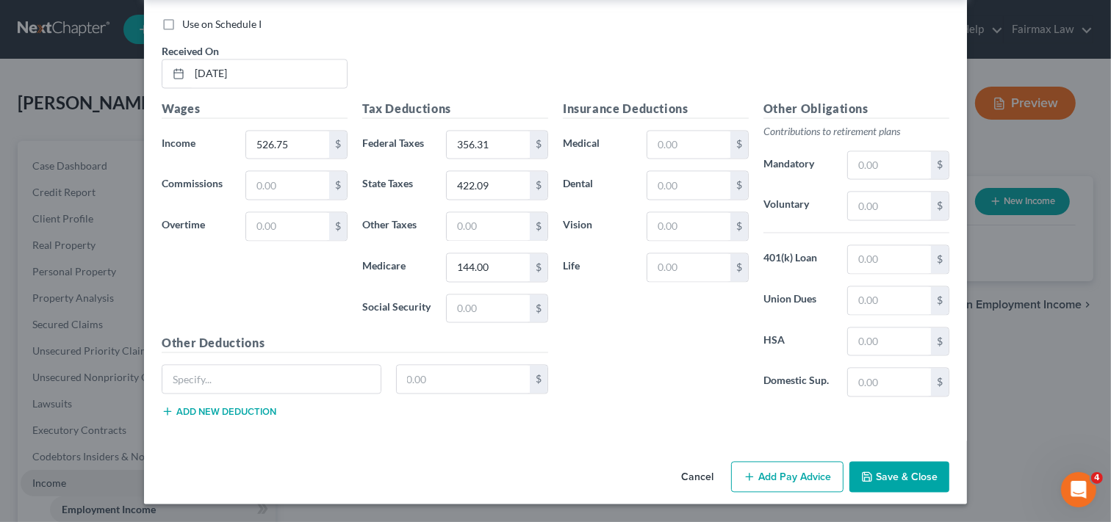
click at [779, 473] on button "Add Pay Advice" at bounding box center [787, 477] width 112 height 31
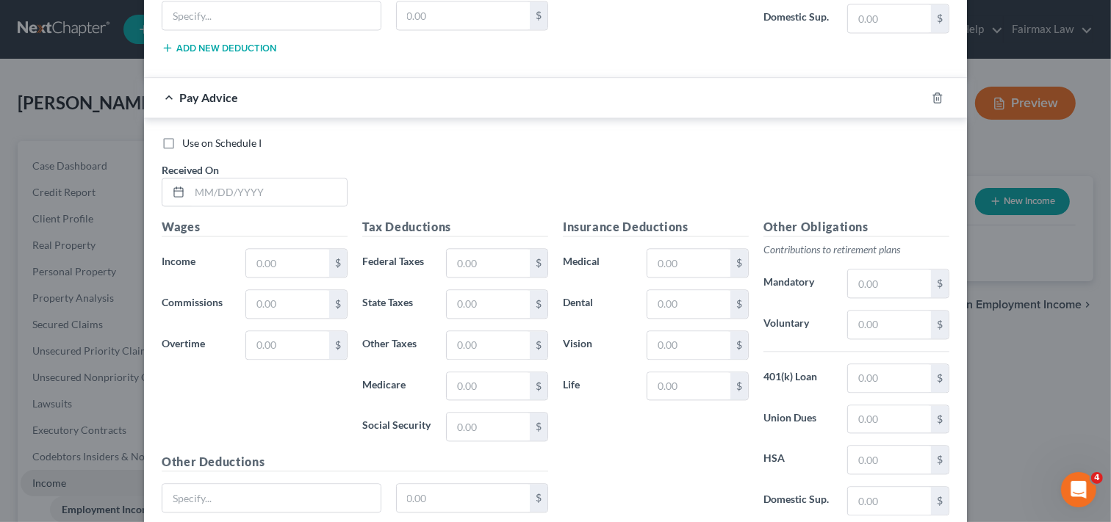
scroll to position [2859, 0]
click at [295, 203] on input "text" at bounding box center [268, 192] width 157 height 28
click at [298, 191] on input "text" at bounding box center [268, 192] width 157 height 28
type input "07/03/2025"
click at [300, 259] on input "text" at bounding box center [287, 262] width 83 height 28
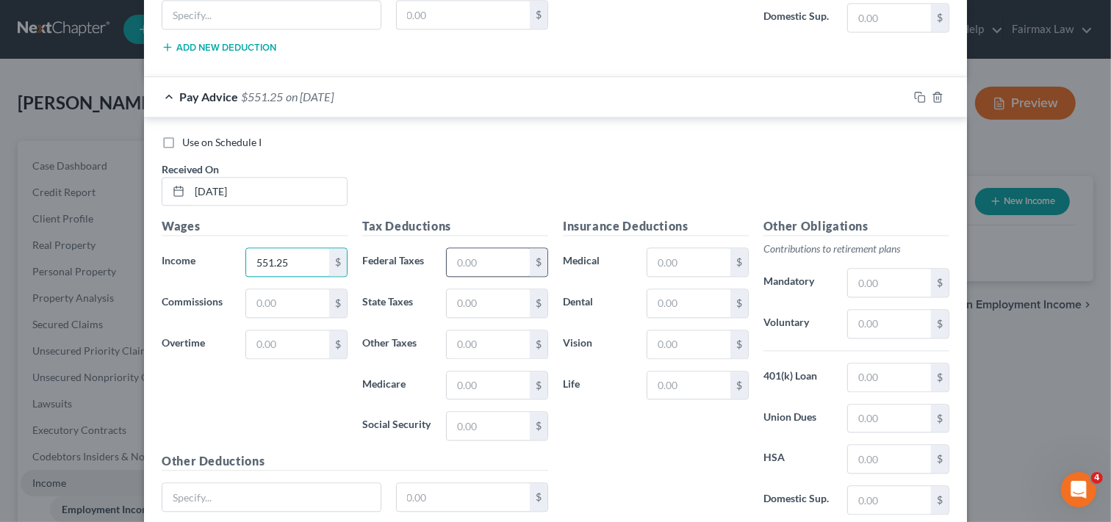
type input "551.25"
click at [463, 268] on input "text" at bounding box center [488, 262] width 83 height 28
type input "477.58"
click at [488, 310] on input "text" at bounding box center [488, 304] width 83 height 28
type input "616.00"
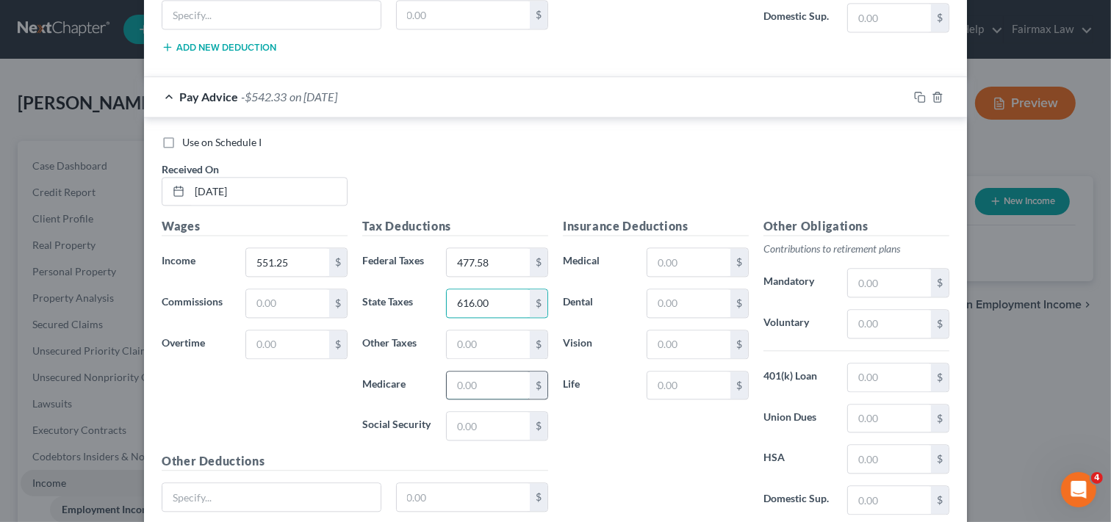
click at [497, 400] on input "text" at bounding box center [488, 386] width 83 height 28
type input "210.15"
click at [652, 468] on div "Insurance Deductions Medical $ Dental $ Vision $ Life $" at bounding box center [656, 372] width 201 height 309
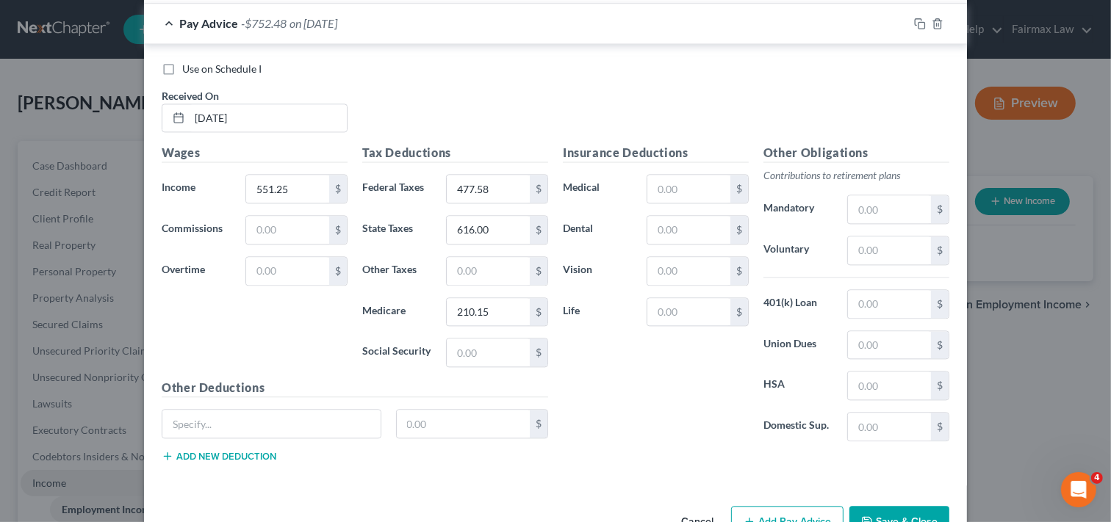
scroll to position [2984, 0]
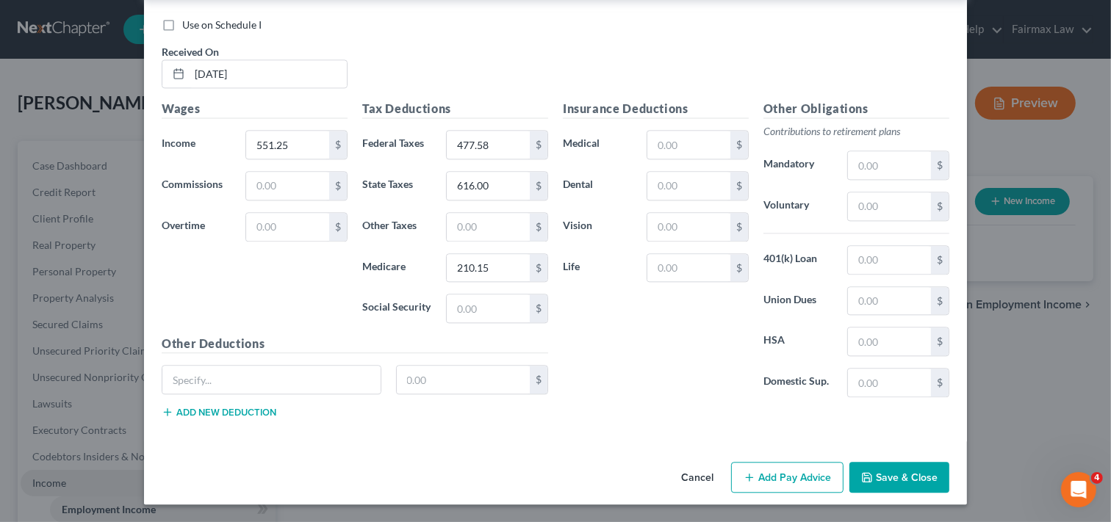
click at [765, 478] on button "Add Pay Advice" at bounding box center [787, 477] width 112 height 31
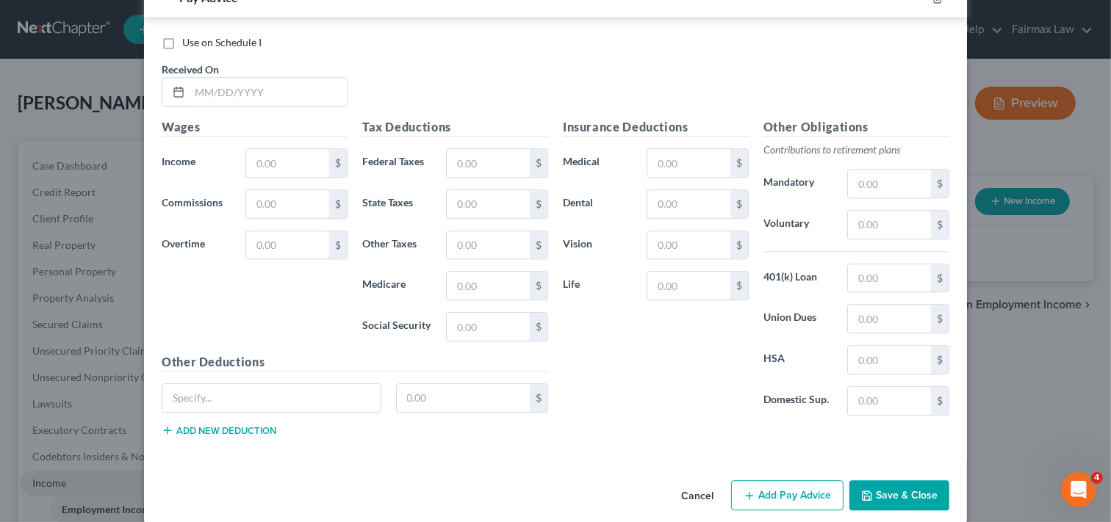
scroll to position [3467, 0]
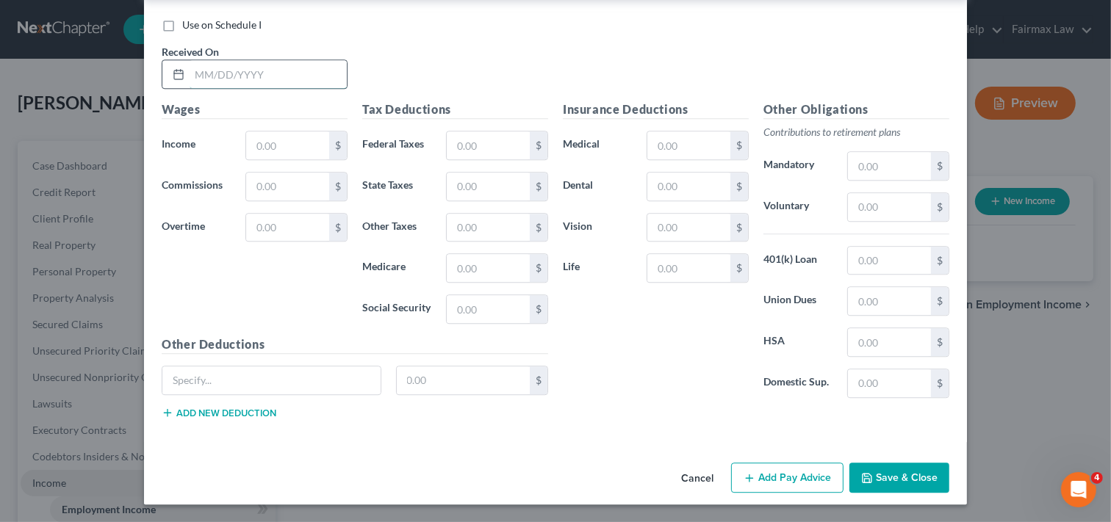
click at [253, 78] on input "text" at bounding box center [268, 74] width 157 height 28
type input "07/11/2025"
click at [273, 144] on input "text" at bounding box center [287, 146] width 83 height 28
type input "441.00"
click at [469, 154] on input "text" at bounding box center [488, 146] width 83 height 28
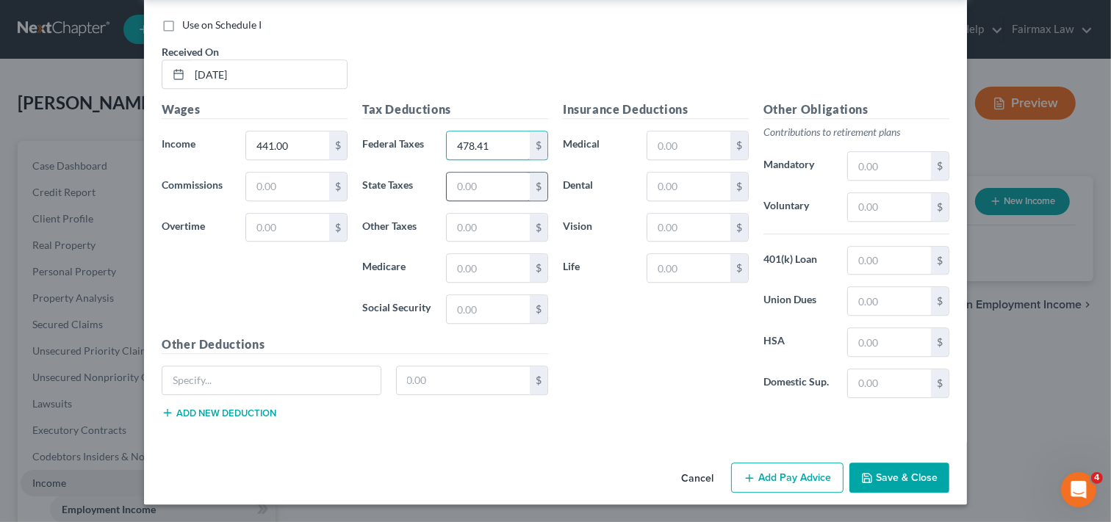
type input "478.41"
click at [476, 188] on input "text" at bounding box center [488, 187] width 83 height 28
type input "634.74"
click at [490, 269] on input "text" at bounding box center [488, 268] width 83 height 28
type input "216.55"
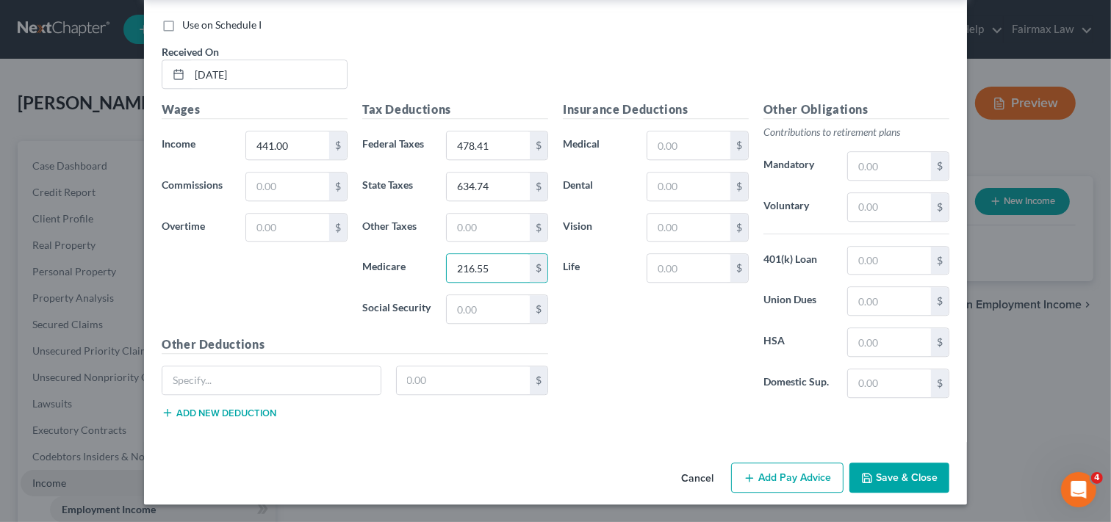
click at [622, 412] on div "Insurance Deductions Medical $ Dental $ Vision $ Life $ Other Obligations Contr…" at bounding box center [756, 266] width 401 height 330
click at [768, 481] on button "Add Pay Advice" at bounding box center [787, 478] width 112 height 31
click at [260, 76] on input "text" at bounding box center [268, 74] width 157 height 28
type input "07/18/2025"
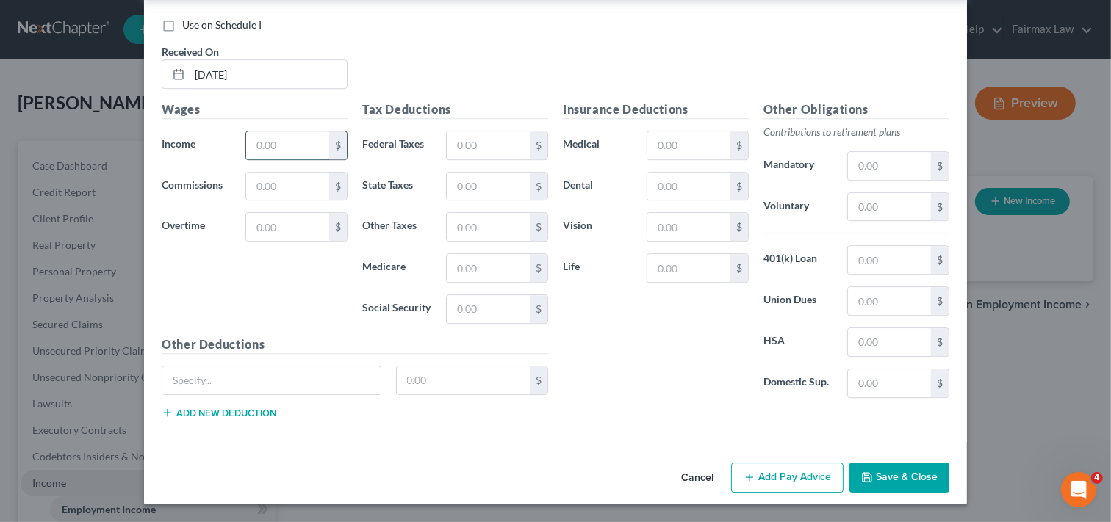
click at [290, 138] on input "text" at bounding box center [287, 146] width 83 height 28
type input "538.20"
click at [472, 148] on input "text" at bounding box center [488, 146] width 83 height 28
type input "488.96"
click at [475, 181] on input "text" at bounding box center [488, 187] width 83 height 28
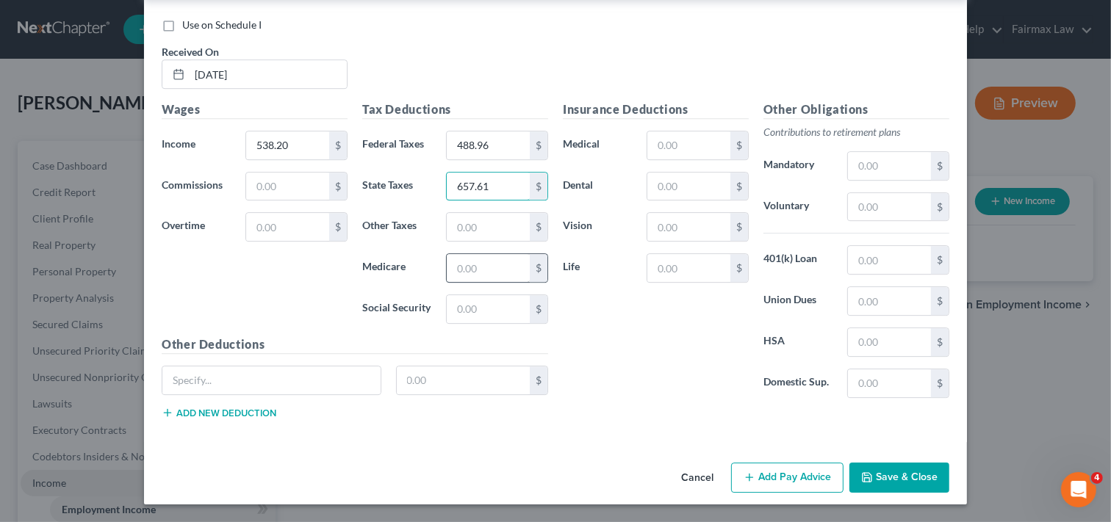
type input "657.61"
click at [478, 265] on input "text" at bounding box center [488, 268] width 83 height 28
type input "224.35"
click at [625, 399] on div "Insurance Deductions Medical $ Dental $ Vision $ Life $" at bounding box center [656, 255] width 201 height 309
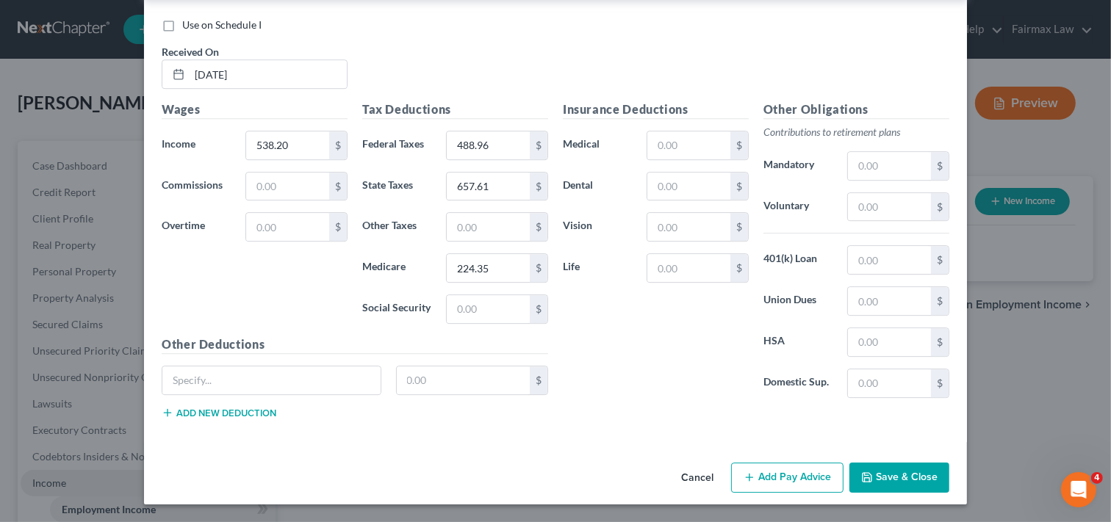
click at [786, 473] on button "Add Pay Advice" at bounding box center [787, 478] width 112 height 31
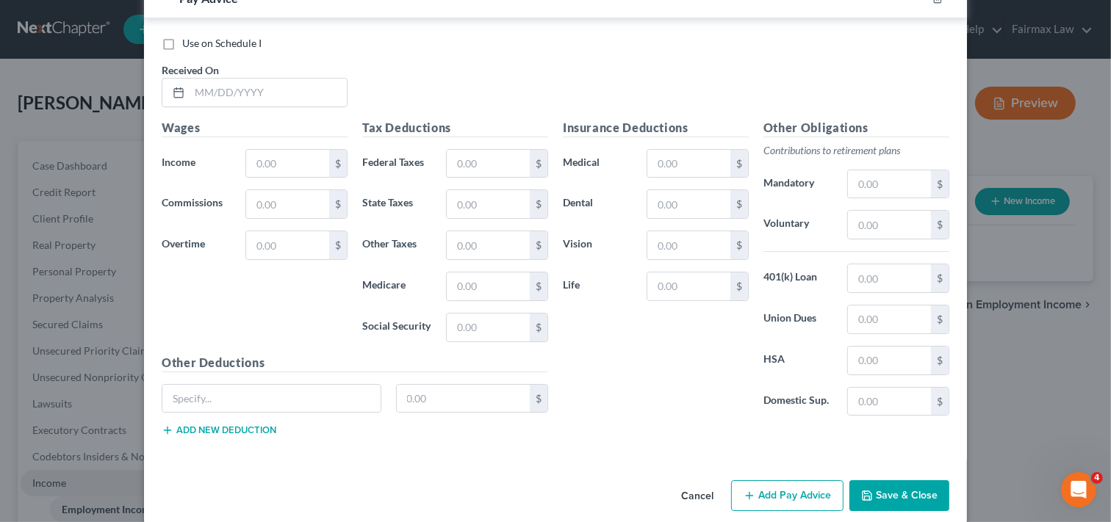
scroll to position [4409, 0]
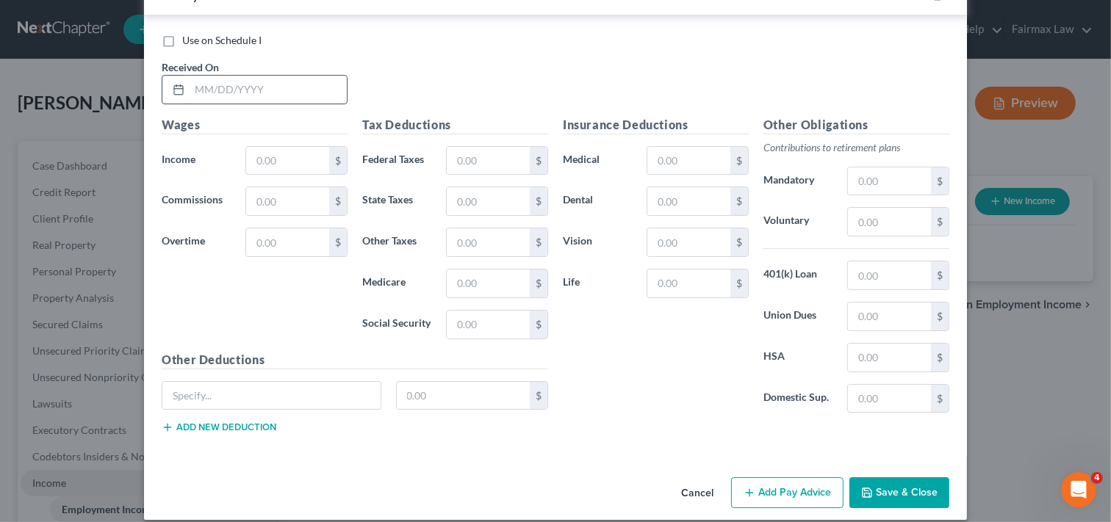
click at [281, 101] on input "text" at bounding box center [268, 90] width 157 height 28
type input "07/25/2025"
click at [297, 169] on input "text" at bounding box center [287, 161] width 83 height 28
type input "742.40"
click at [497, 166] on input "text" at bounding box center [488, 161] width 83 height 28
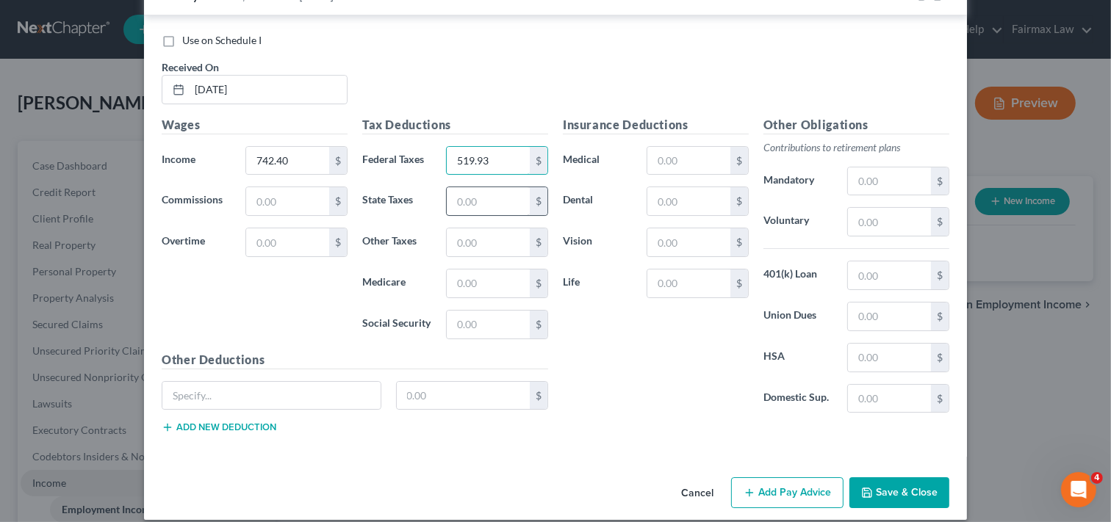
type input "519.93"
click at [461, 208] on input "text" at bounding box center [488, 201] width 83 height 28
type input "689.16"
click at [485, 292] on input "text" at bounding box center [488, 284] width 83 height 28
type input "235.12"
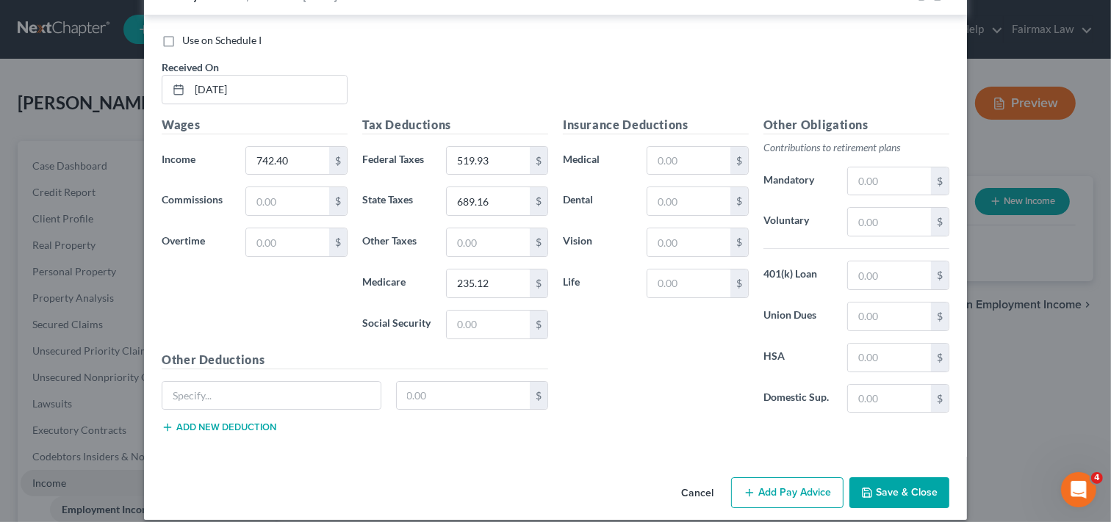
click at [642, 417] on div "Insurance Deductions Medical $ Dental $ Vision $ Life $" at bounding box center [656, 270] width 201 height 309
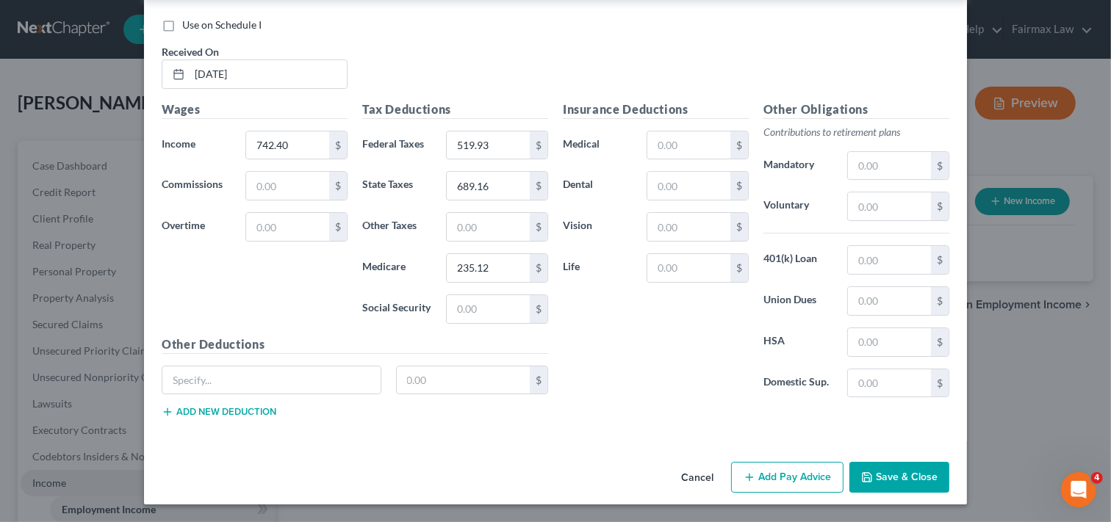
scroll to position [4436, 0]
click at [782, 476] on button "Add Pay Advice" at bounding box center [787, 477] width 112 height 31
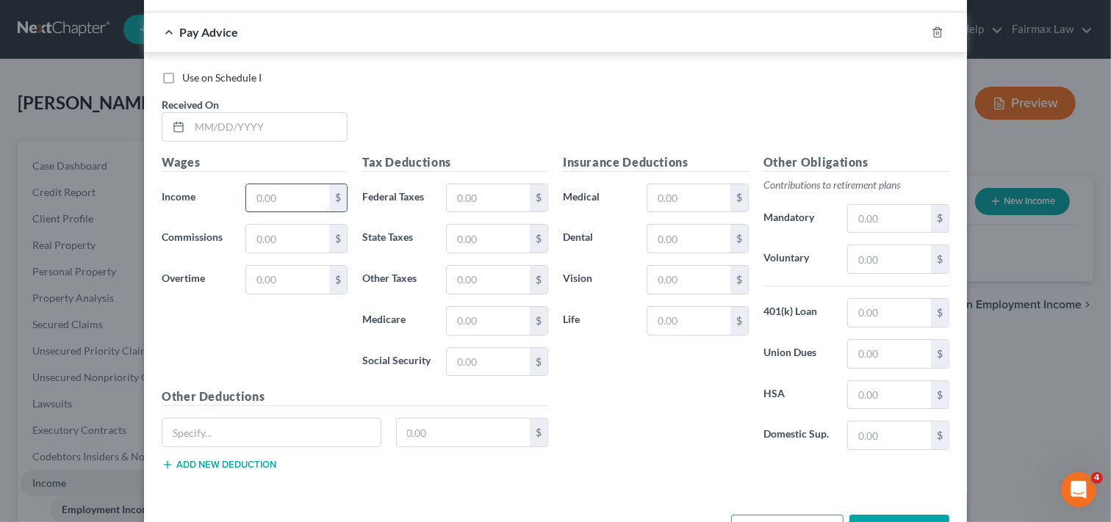
scroll to position [4854, 0]
click at [856, 138] on div "Use on Schedule I Received On *" at bounding box center [555, 112] width 802 height 83
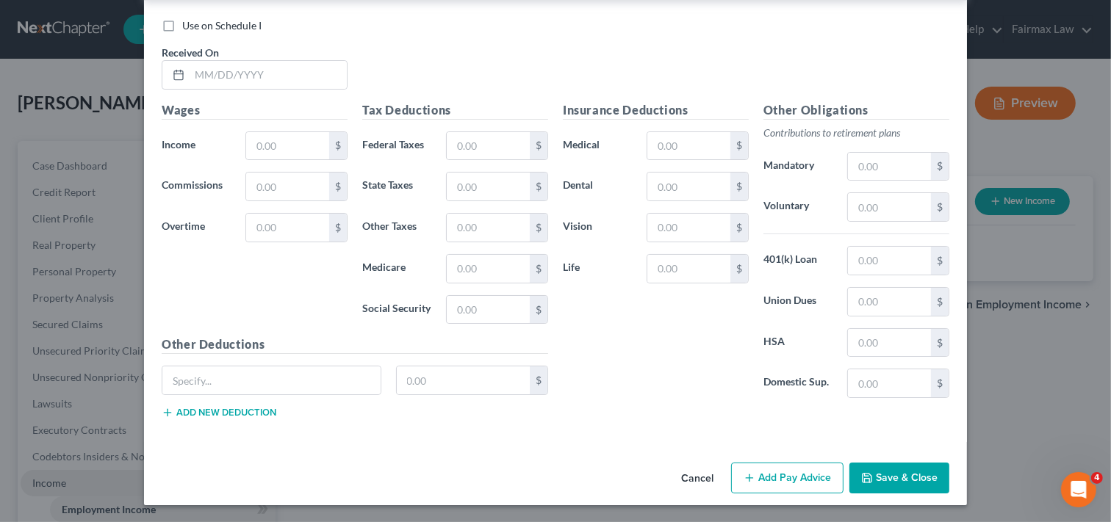
scroll to position [4919, 0]
click at [253, 71] on input "text" at bounding box center [268, 74] width 157 height 28
type input "08/01/2025"
click at [266, 146] on input "text" at bounding box center [287, 146] width 83 height 28
type input "576.00"
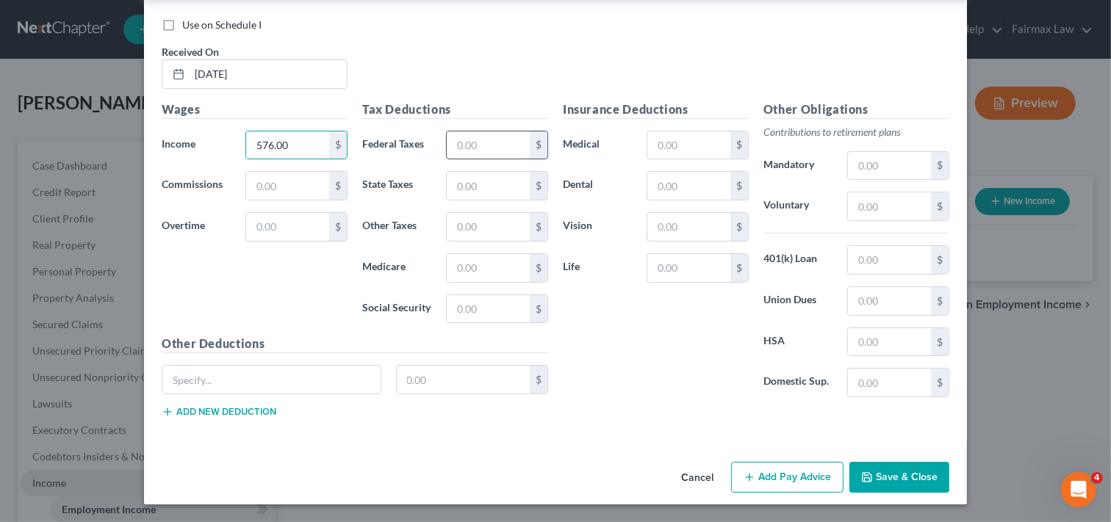
click at [491, 147] on input "text" at bounding box center [488, 146] width 83 height 28
type input "534.26"
click at [473, 182] on input "text" at bounding box center [488, 186] width 83 height 28
type input "713.64"
click at [472, 259] on input "text" at bounding box center [488, 268] width 83 height 28
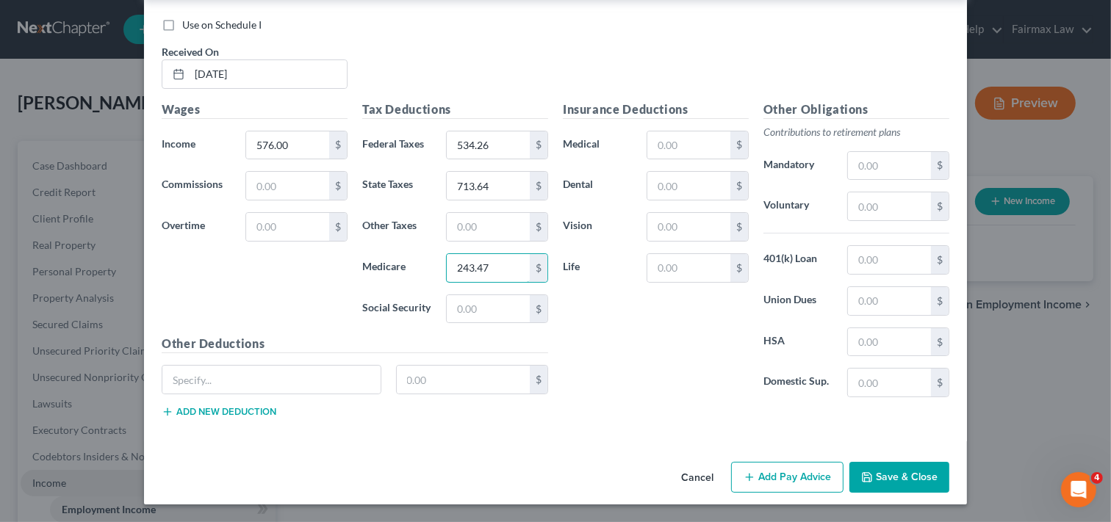
type input "243.47"
click at [788, 478] on button "Add Pay Advice" at bounding box center [787, 477] width 112 height 31
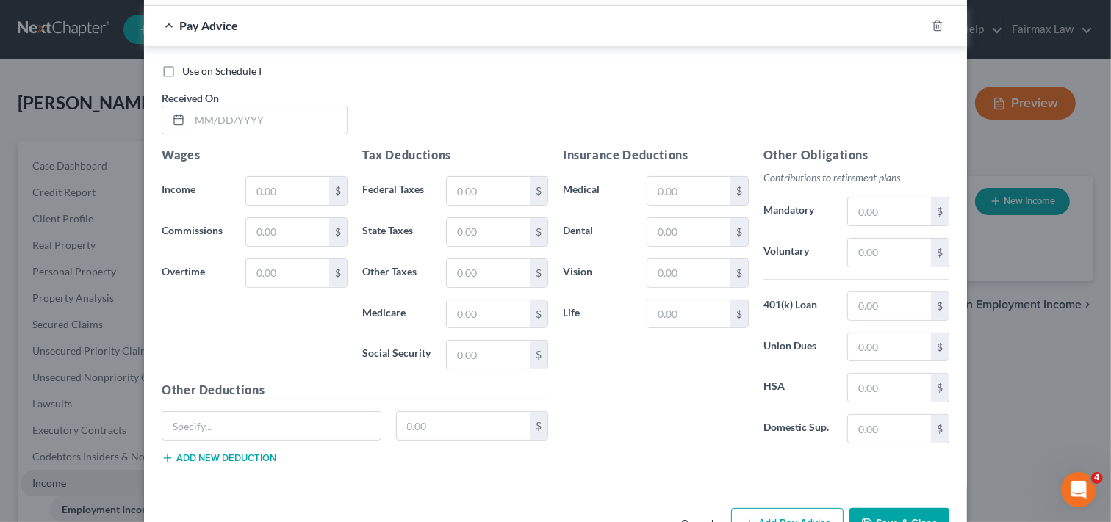
scroll to position [5376, 0]
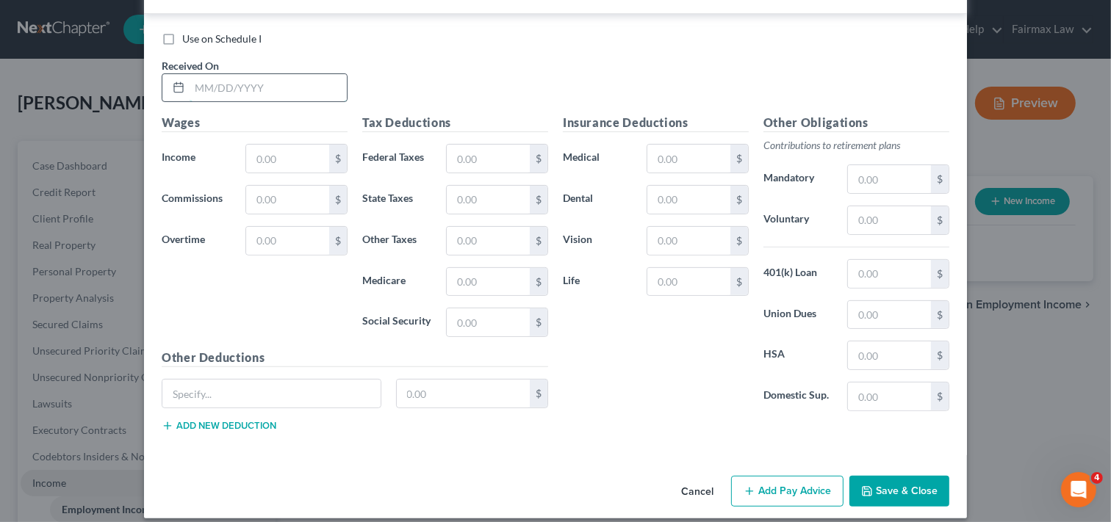
click at [238, 100] on input "text" at bounding box center [268, 88] width 157 height 28
type input "08/08/2025"
click at [276, 168] on input "text" at bounding box center [287, 159] width 83 height 28
type input "0.00"
click at [496, 163] on input "text" at bounding box center [488, 159] width 83 height 28
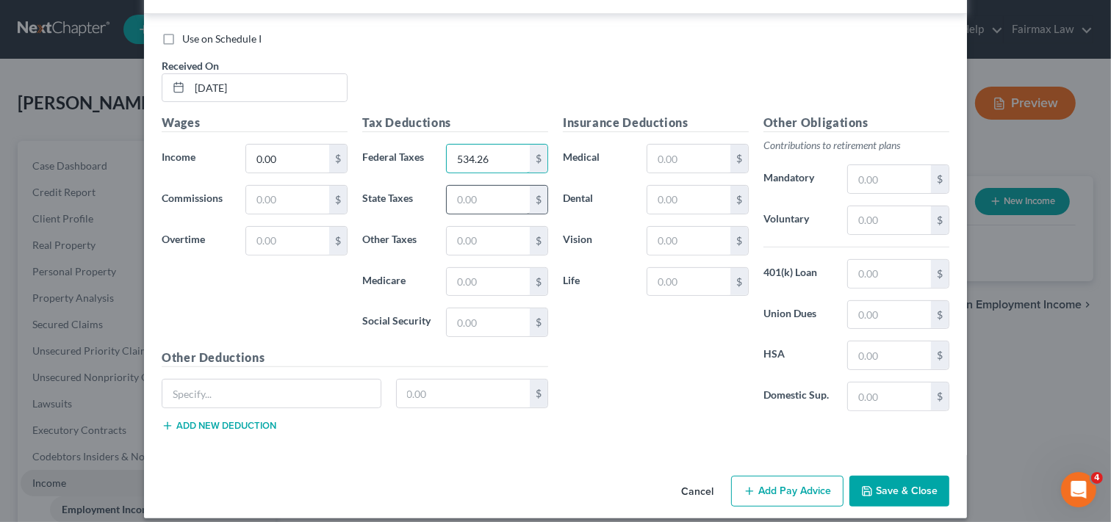
type input "534.26"
click at [498, 213] on input "text" at bounding box center [488, 200] width 83 height 28
type input "713.64"
click at [495, 296] on input "text" at bounding box center [488, 282] width 83 height 28
type input "243.47"
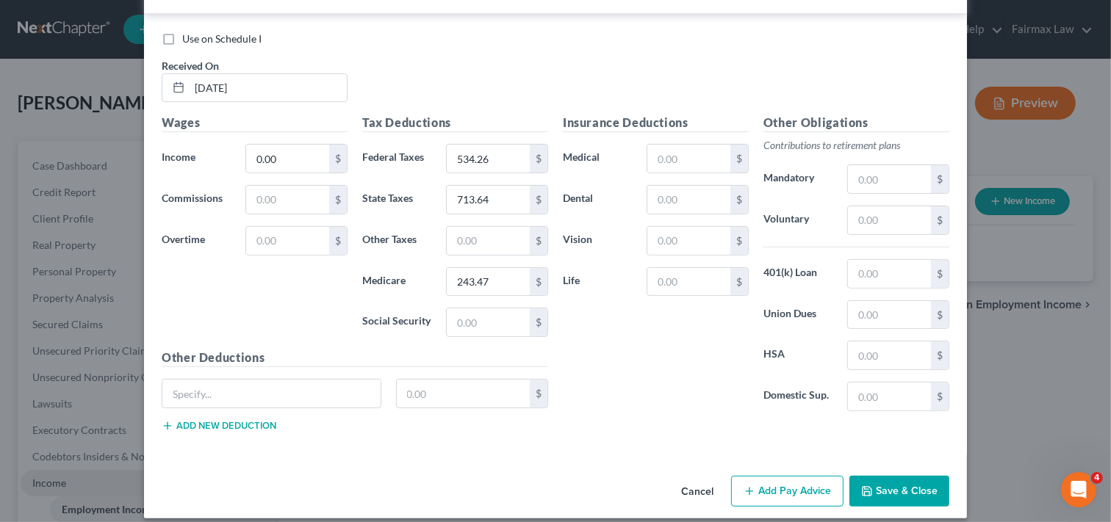
click at [801, 503] on button "Add Pay Advice" at bounding box center [787, 491] width 112 height 31
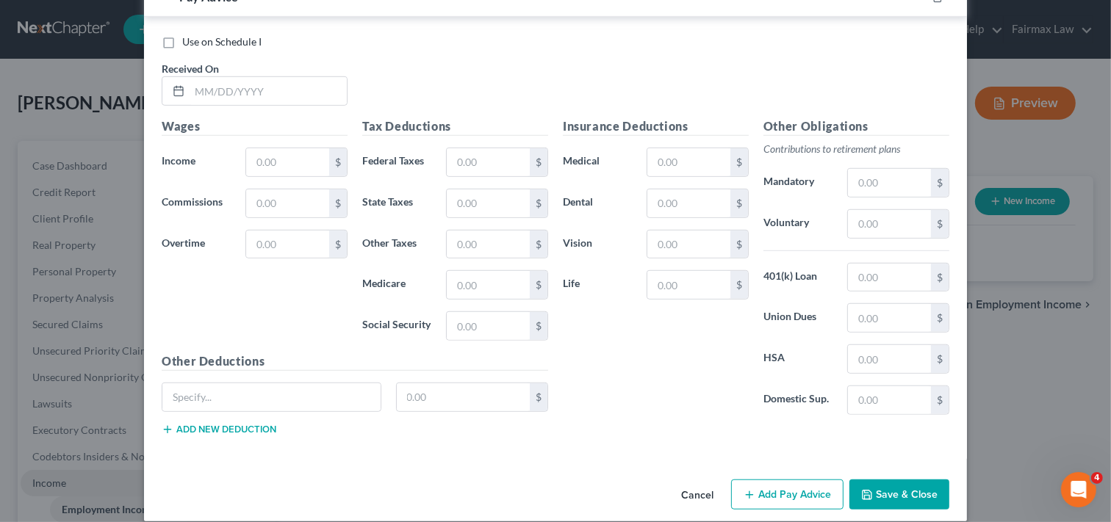
scroll to position [5866, 0]
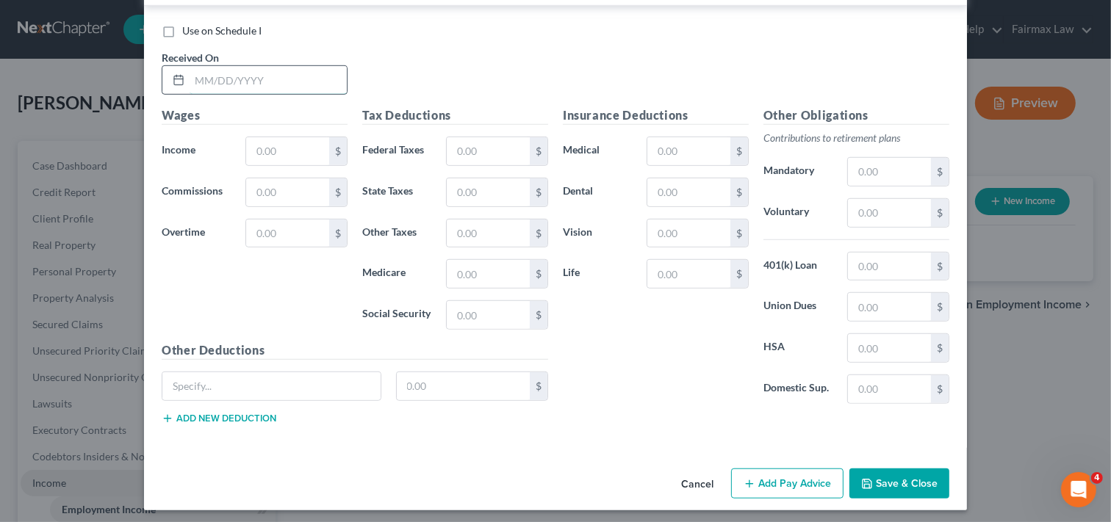
click at [314, 94] on input "text" at bounding box center [268, 80] width 157 height 28
type input "08/15/2025"
click at [311, 159] on input "text" at bounding box center [287, 151] width 83 height 28
type input "100.00"
click at [474, 163] on input "text" at bounding box center [488, 151] width 83 height 28
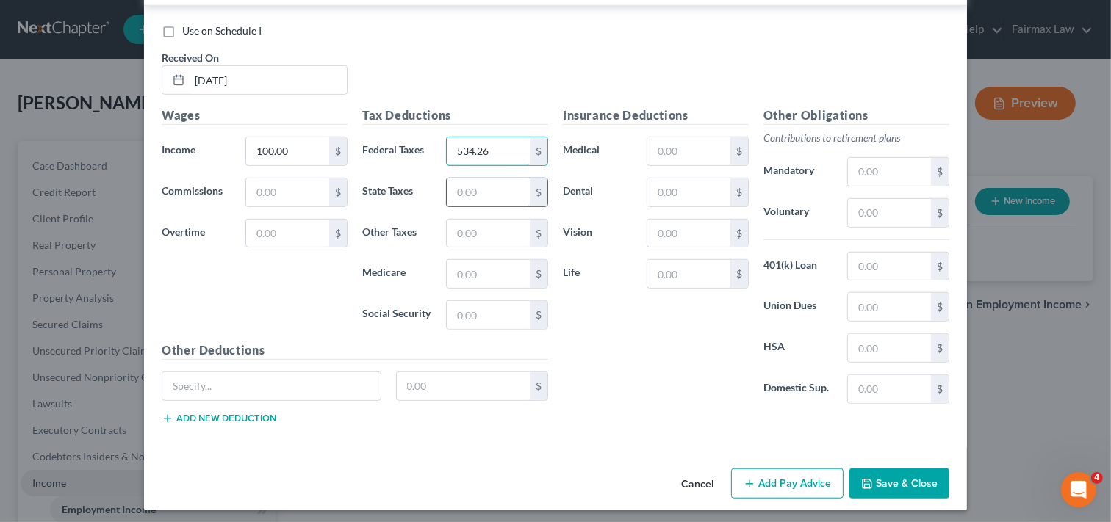
type input "534.26"
click at [482, 204] on input "text" at bounding box center [488, 193] width 83 height 28
type input "717.89"
click at [483, 287] on input "text" at bounding box center [488, 274] width 83 height 28
type input "244.92"
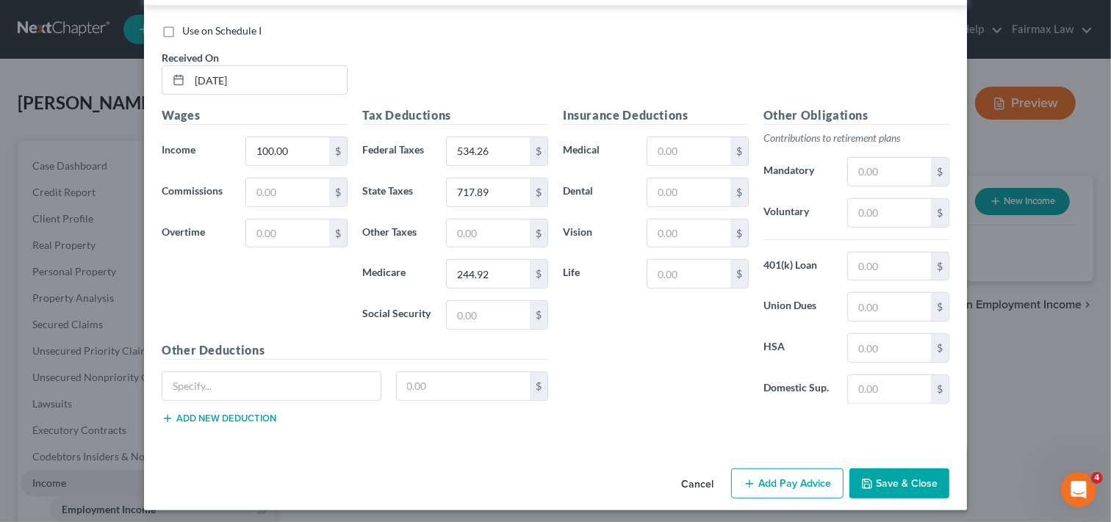
click at [761, 494] on button "Add Pay Advice" at bounding box center [787, 484] width 112 height 31
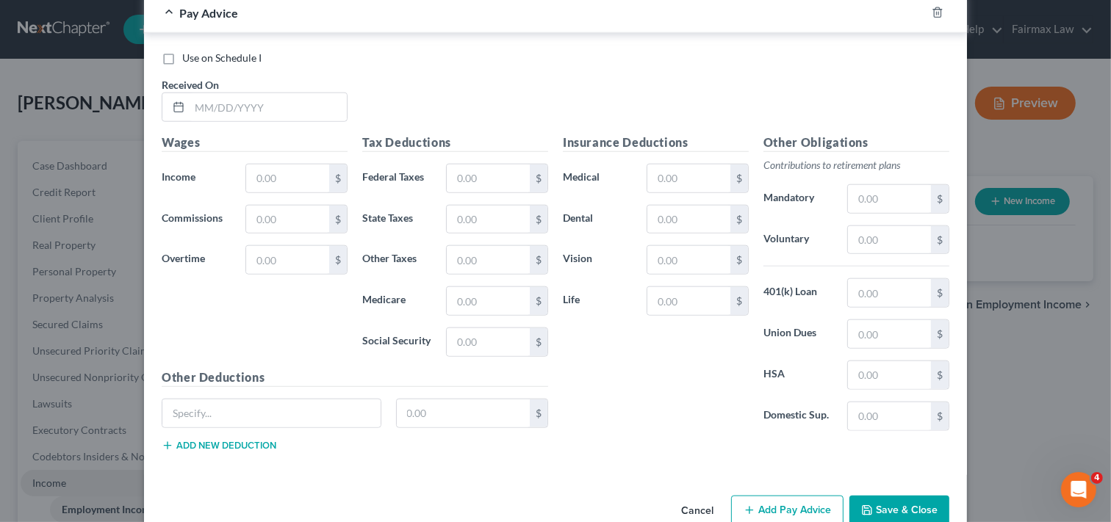
scroll to position [6323, 0]
click at [290, 120] on input "text" at bounding box center [268, 106] width 157 height 28
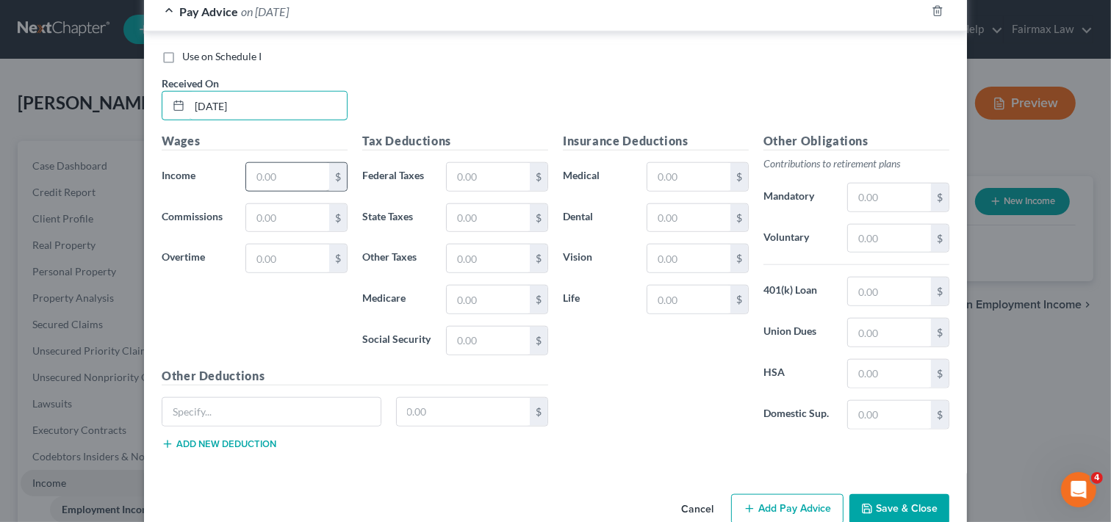
type input "08/22/2025"
click at [284, 185] on input "text" at bounding box center [287, 177] width 83 height 28
type input "0.00"
click at [491, 182] on input "text" at bounding box center [488, 177] width 83 height 28
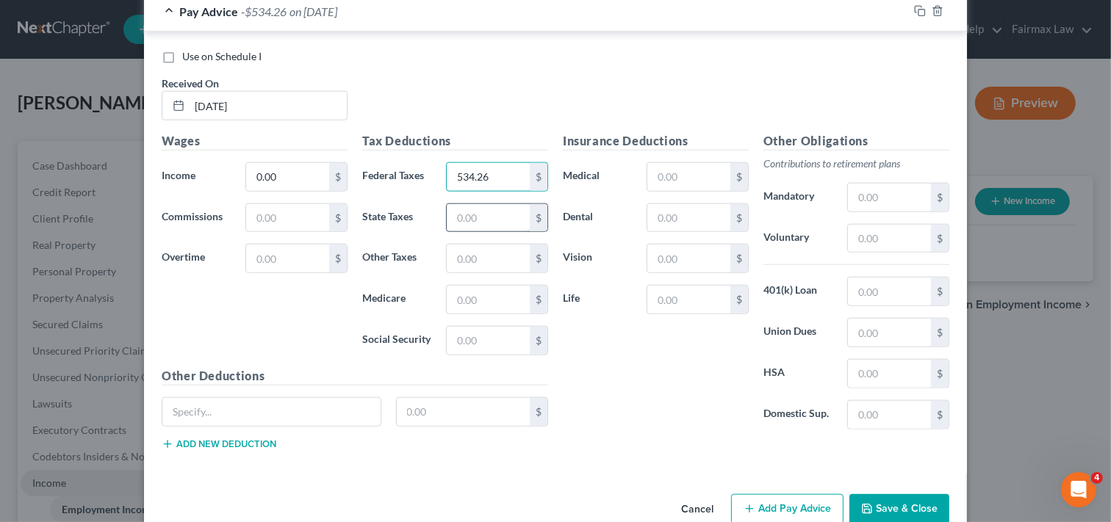
type input "534.26"
click at [495, 232] on input "text" at bounding box center [488, 218] width 83 height 28
type input "717.89"
click at [508, 312] on input "text" at bounding box center [488, 300] width 83 height 28
type input "244.92"
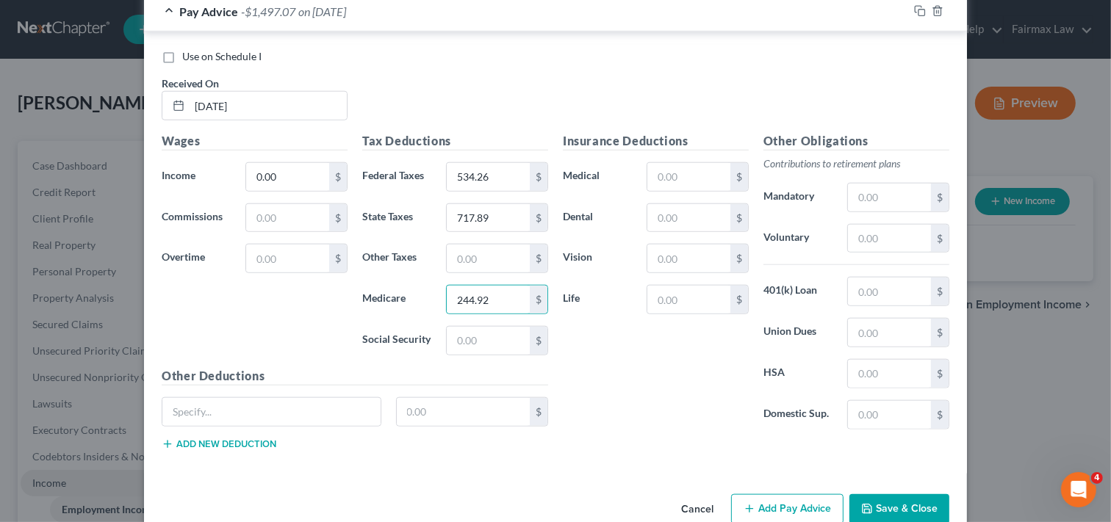
click at [703, 462] on div "Insurance Deductions Medical $ Dental $ Vision $ Life $ Other Obligations Contr…" at bounding box center [756, 297] width 401 height 330
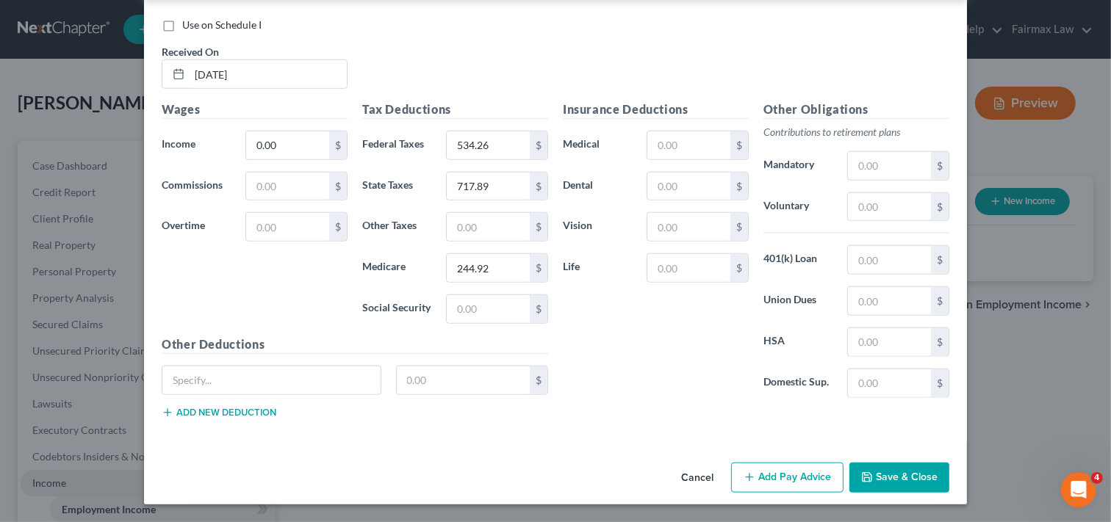
scroll to position [6371, 0]
click at [781, 481] on button "Add Pay Advice" at bounding box center [787, 478] width 112 height 31
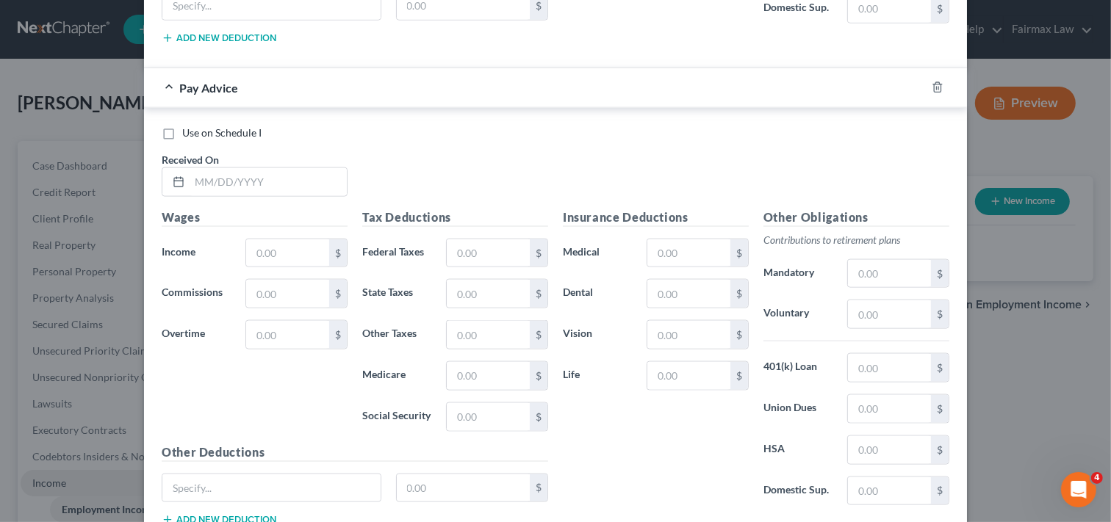
scroll to position [6763, 0]
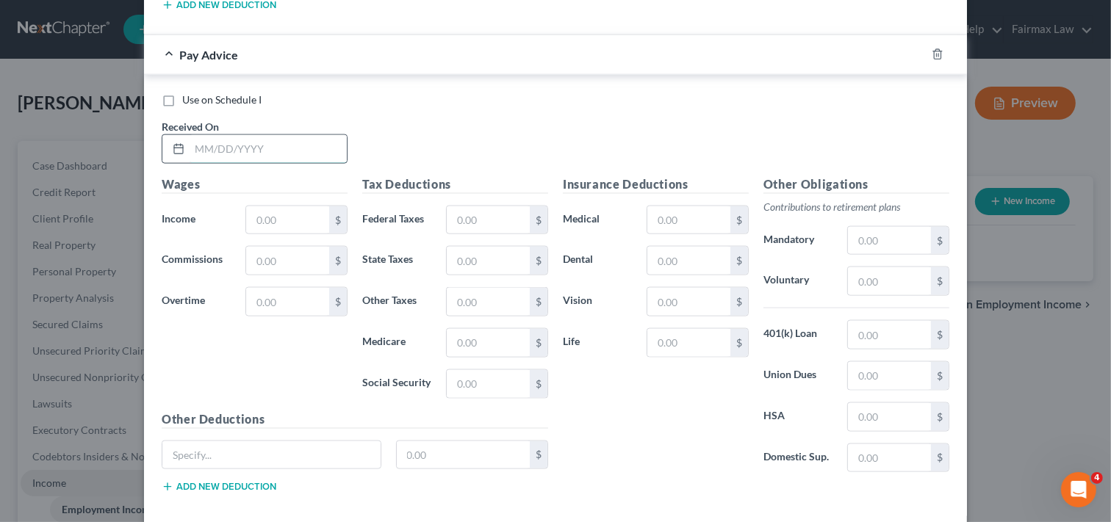
click at [292, 154] on input "text" at bounding box center [268, 149] width 157 height 28
type input "08/29/2025"
click at [295, 234] on input "text" at bounding box center [287, 220] width 83 height 28
type input "76.80"
click at [495, 234] on input "text" at bounding box center [488, 220] width 83 height 28
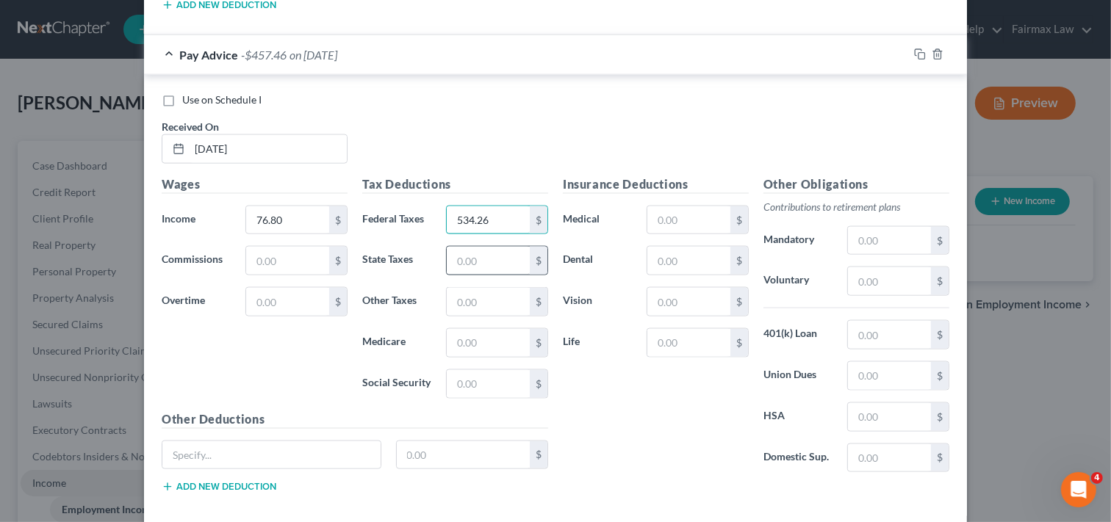
type input "534.26"
click at [487, 275] on input "text" at bounding box center [488, 261] width 83 height 28
type input "721.15"
click at [481, 354] on input "text" at bounding box center [488, 343] width 83 height 28
type input "246.03"
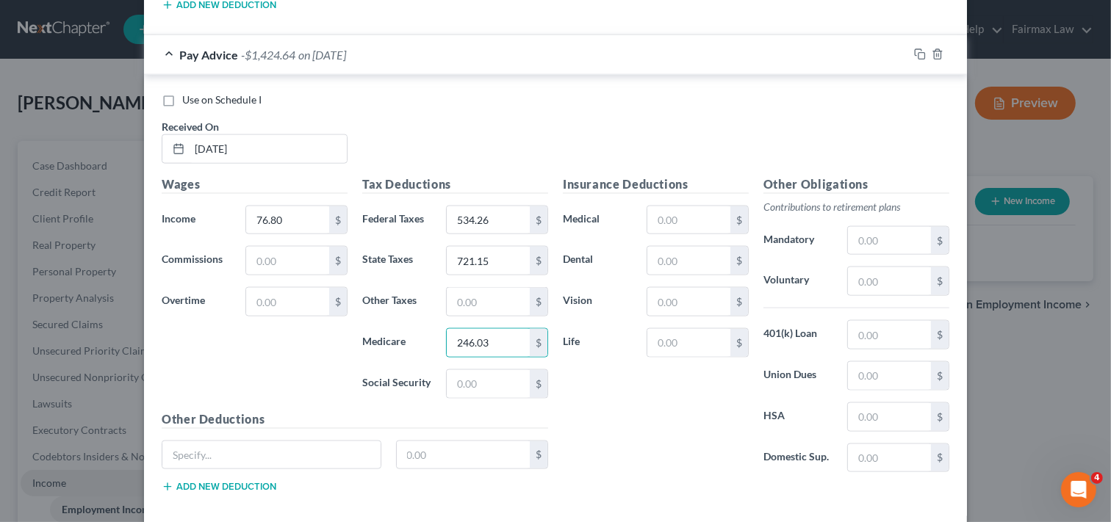
click at [636, 443] on div "Insurance Deductions Medical $ Dental $ Vision $ Life $" at bounding box center [656, 330] width 201 height 309
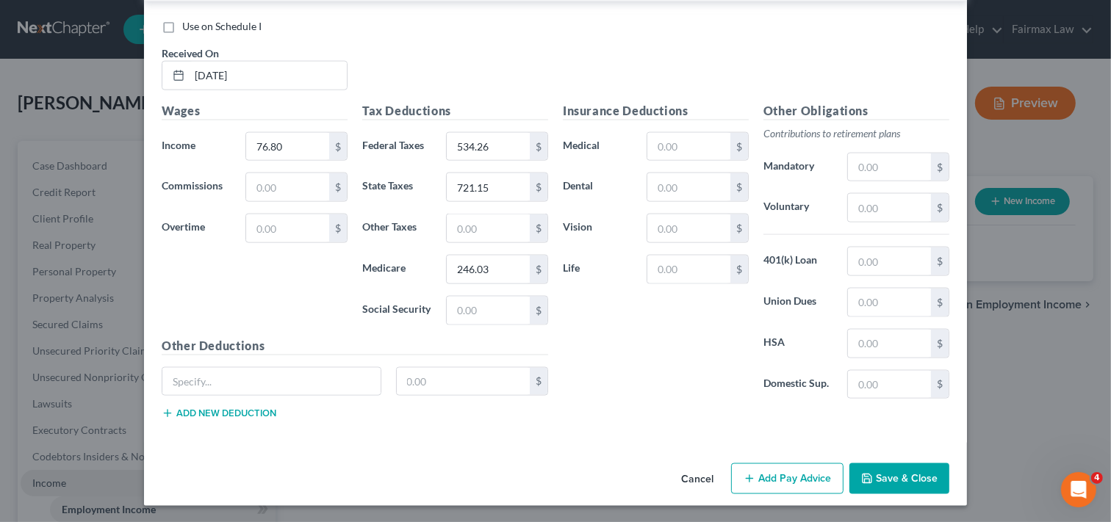
scroll to position [6855, 0]
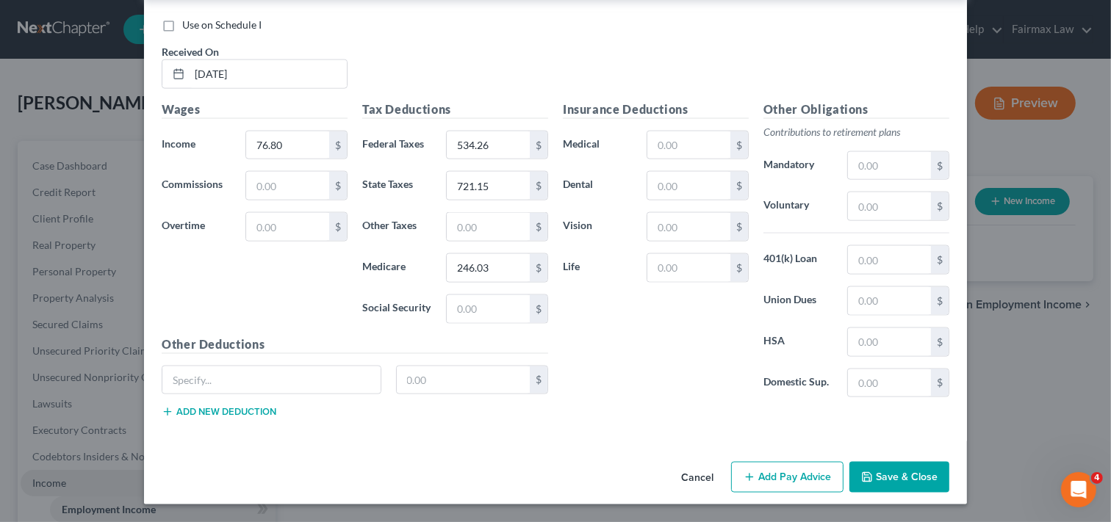
click at [792, 471] on button "Add Pay Advice" at bounding box center [787, 477] width 112 height 31
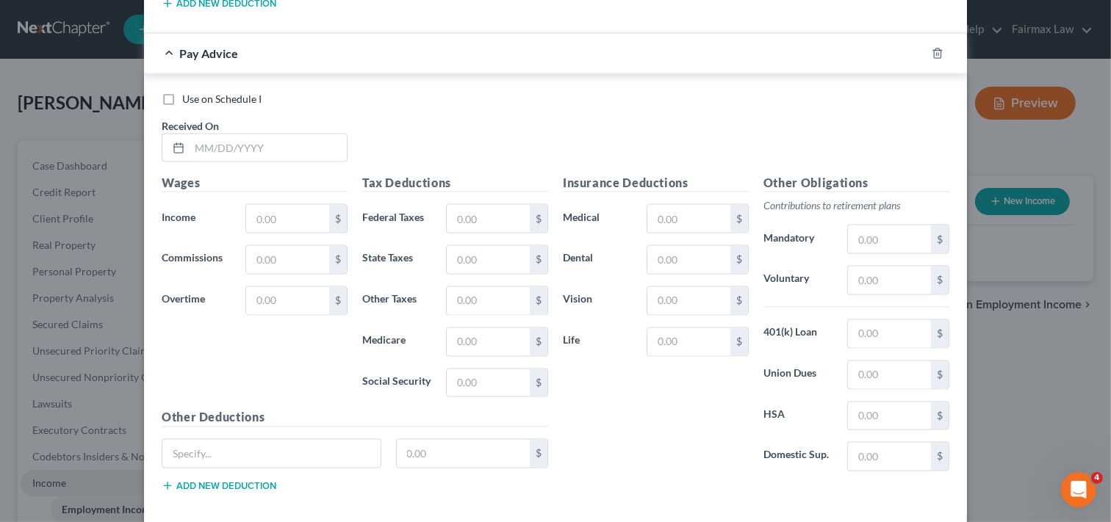
scroll to position [7247, 0]
click at [273, 162] on input "text" at bounding box center [268, 148] width 157 height 28
type input "09/05/2025"
click at [314, 232] on input "text" at bounding box center [287, 218] width 83 height 28
type input "512.00"
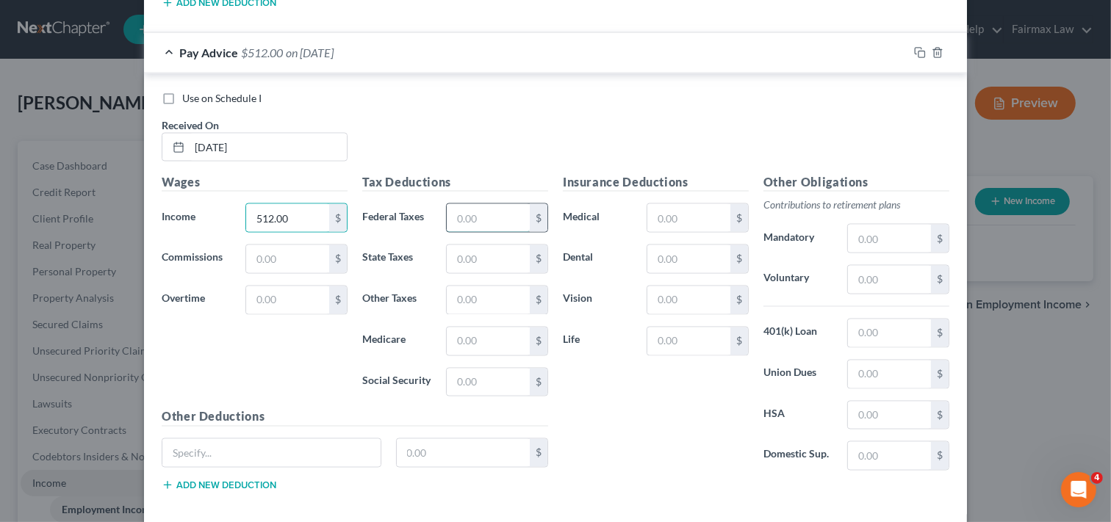
click at [485, 232] on input "text" at bounding box center [488, 218] width 83 height 28
type input "542.19"
click at [490, 273] on input "text" at bounding box center [488, 259] width 83 height 28
type input "742.91"
click at [481, 356] on input "text" at bounding box center [488, 342] width 83 height 28
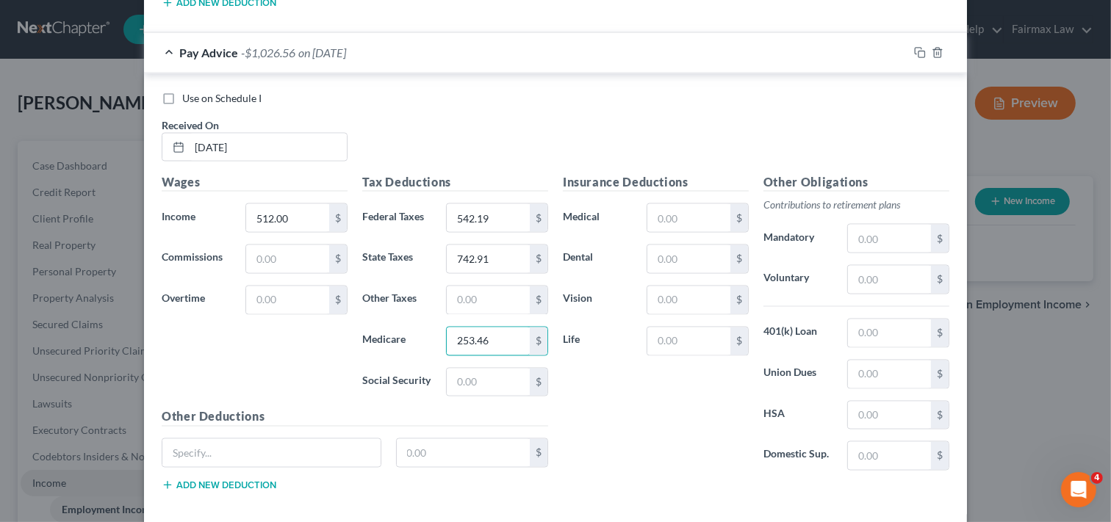
type input "253.46"
click at [678, 461] on div "Insurance Deductions Medical $ Dental $ Vision $ Life $" at bounding box center [656, 327] width 201 height 309
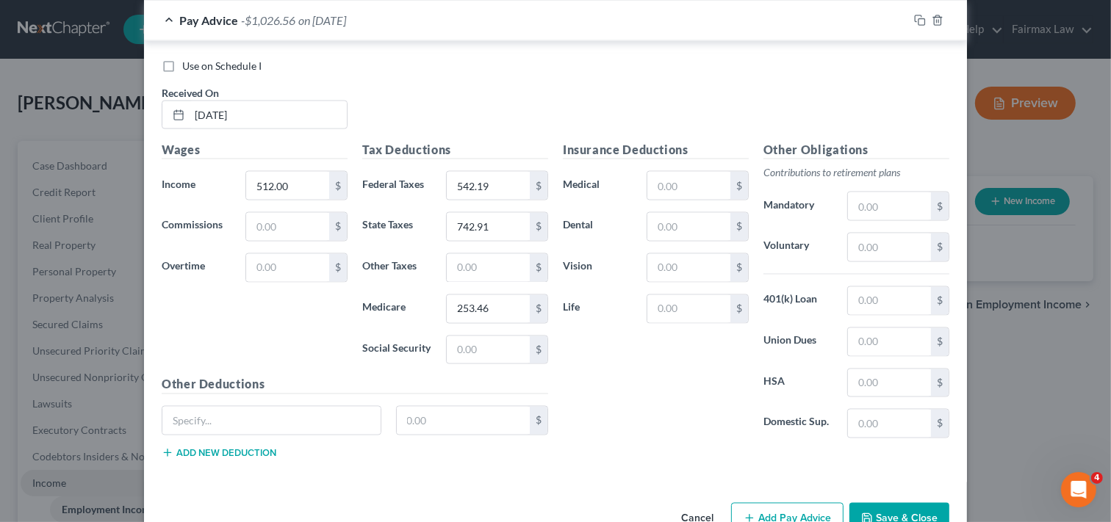
scroll to position [7339, 0]
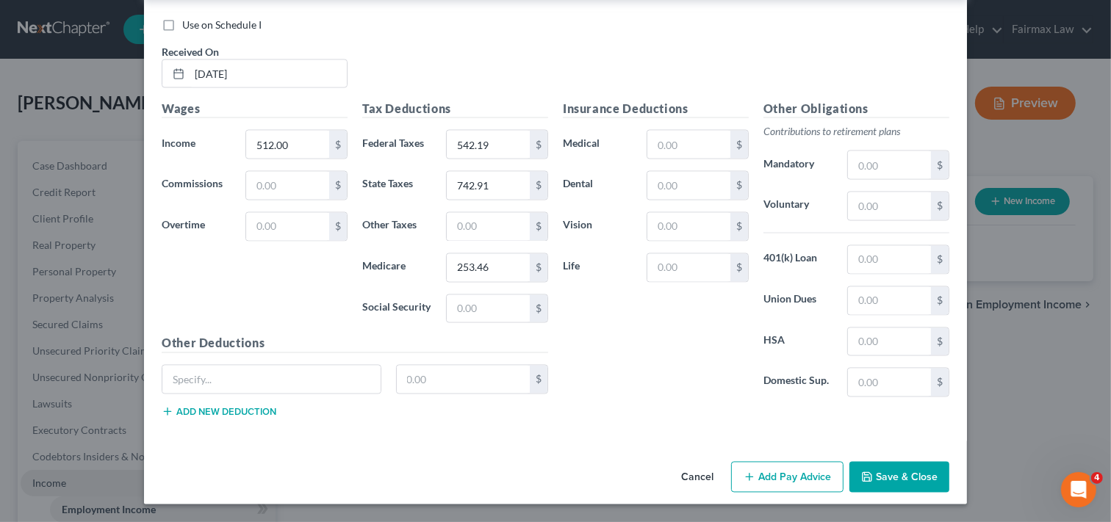
click at [762, 475] on button "Add Pay Advice" at bounding box center [787, 477] width 112 height 31
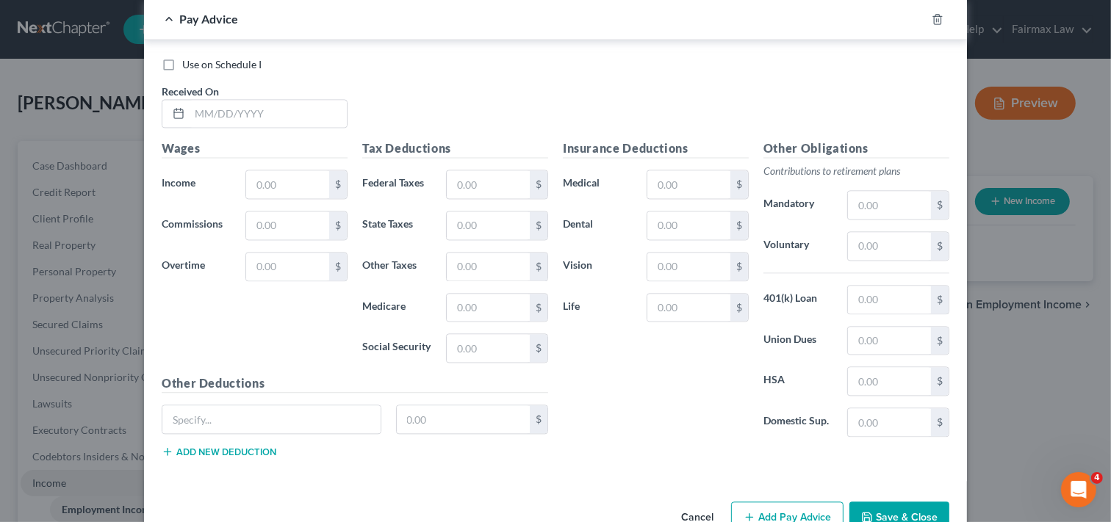
scroll to position [7797, 0]
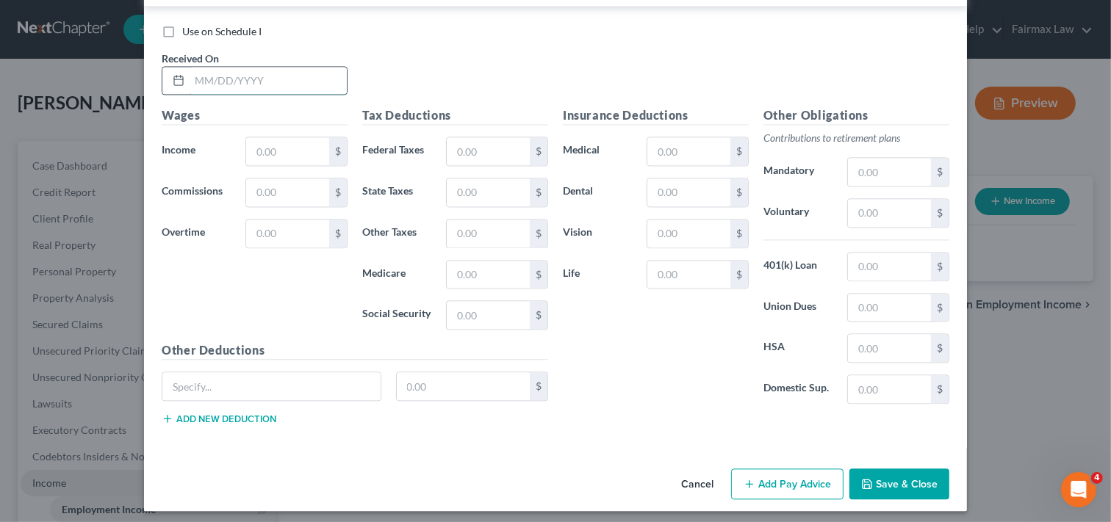
click at [314, 95] on input "text" at bounding box center [268, 81] width 157 height 28
type input "09/12/2025"
click at [292, 165] on input "text" at bounding box center [287, 151] width 83 height 28
type input "563.20"
click at [494, 165] on input "text" at bounding box center [488, 151] width 83 height 28
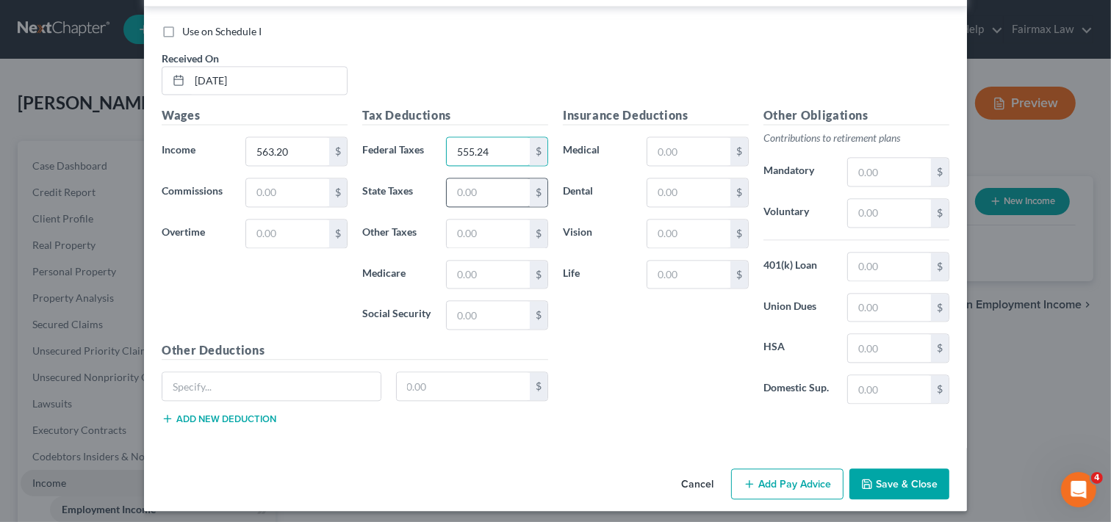
type input "555.24"
click at [502, 206] on input "text" at bounding box center [488, 193] width 83 height 28
type input "766.85"
click at [501, 289] on input "text" at bounding box center [488, 275] width 83 height 28
type input "261.62"
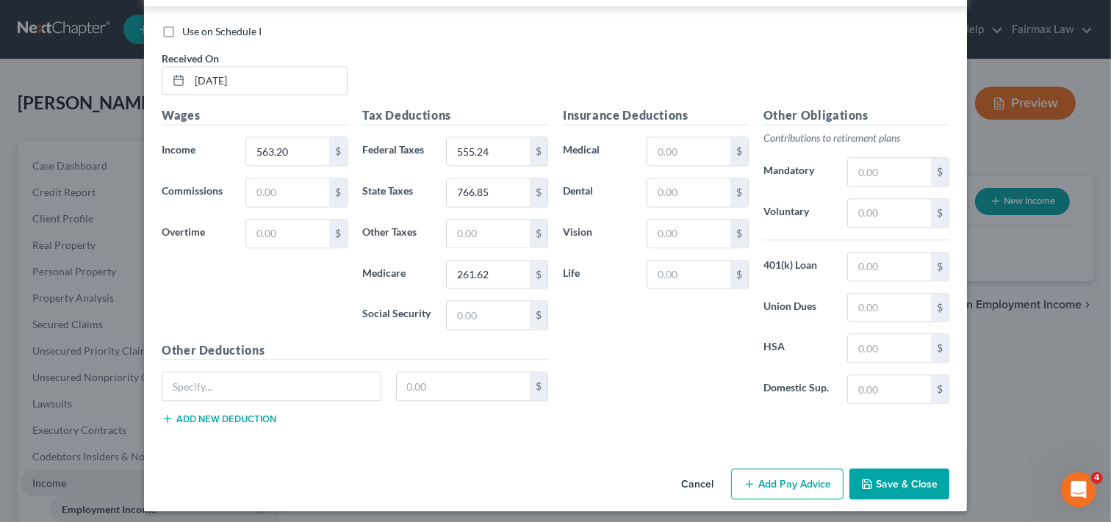
click at [784, 500] on button "Add Pay Advice" at bounding box center [787, 484] width 112 height 31
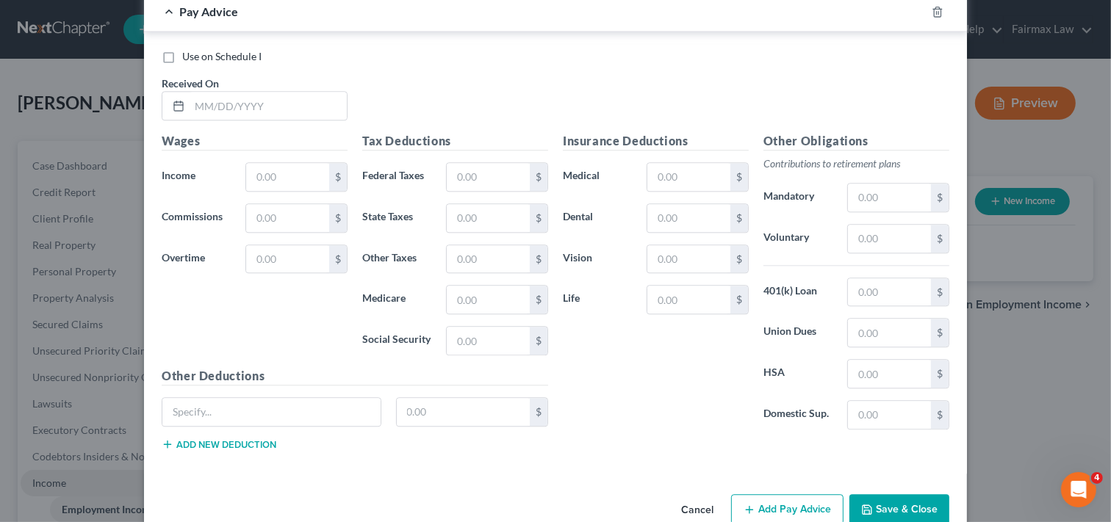
scroll to position [8286, 0]
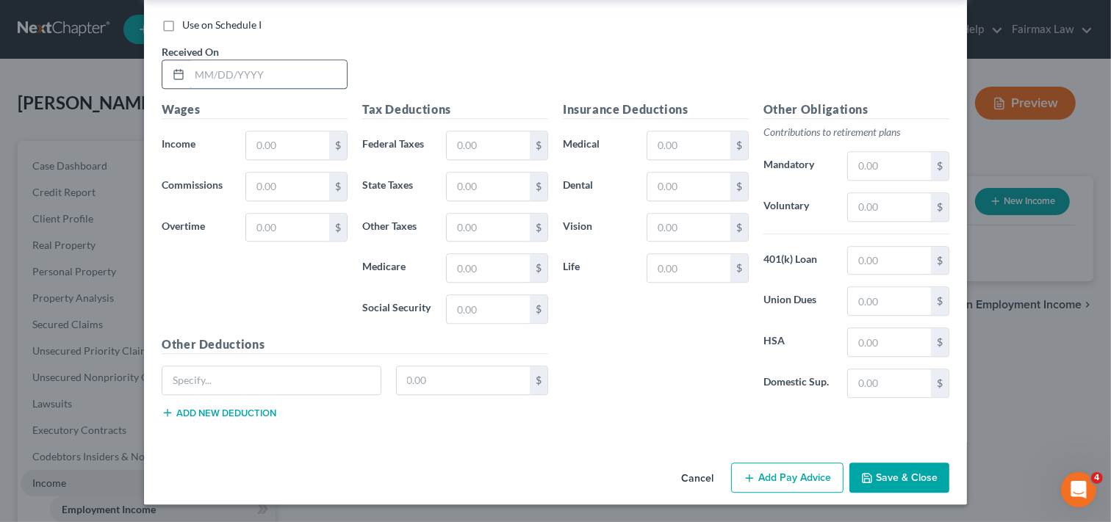
click at [251, 88] on input "text" at bounding box center [268, 74] width 157 height 28
type input "09/19/2025"
click at [292, 159] on input "text" at bounding box center [287, 146] width 83 height 28
type input "627.20"
click at [461, 159] on input "text" at bounding box center [488, 146] width 83 height 28
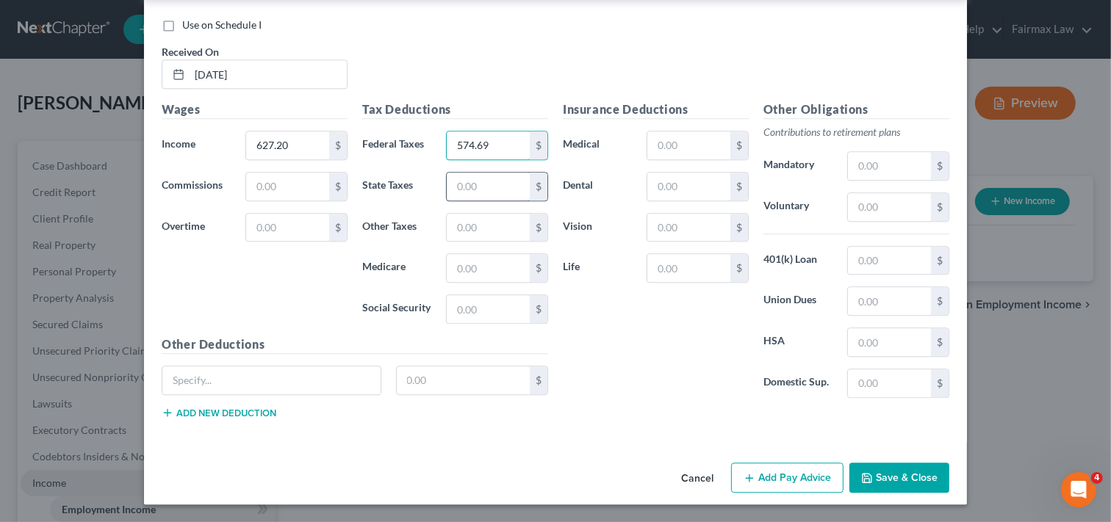
type input "574.69"
click at [465, 201] on input "text" at bounding box center [488, 187] width 83 height 28
type input "793.51"
click at [506, 277] on input "text" at bounding box center [488, 268] width 83 height 28
type input "270.72"
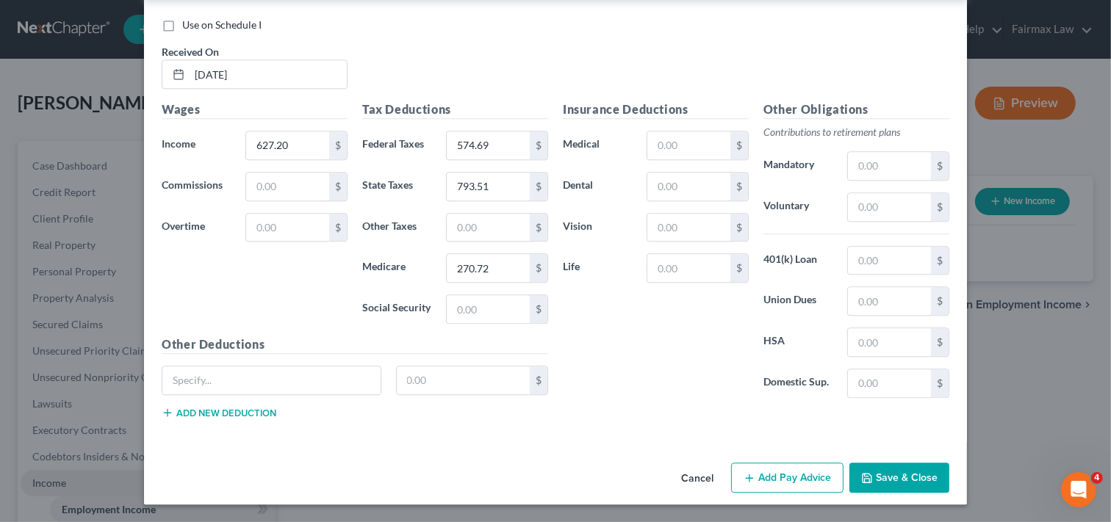
click at [628, 479] on div "Cancel Add Pay Advice Save & Close" at bounding box center [555, 481] width 823 height 49
click at [788, 494] on button "Add Pay Advice" at bounding box center [787, 478] width 112 height 31
click at [315, 71] on input "text" at bounding box center [268, 74] width 157 height 28
type input "09/26/2025"
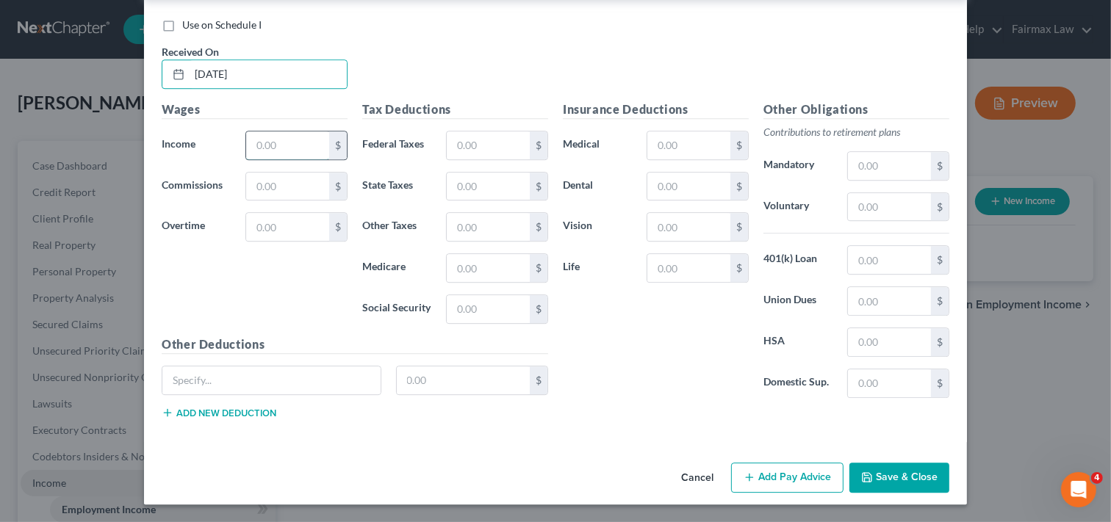
click at [310, 141] on input "text" at bounding box center [287, 146] width 83 height 28
type input "810.75"
click at [512, 143] on input "text" at bounding box center [488, 146] width 83 height 28
type input "613.52"
click at [467, 188] on input "text" at bounding box center [488, 187] width 83 height 28
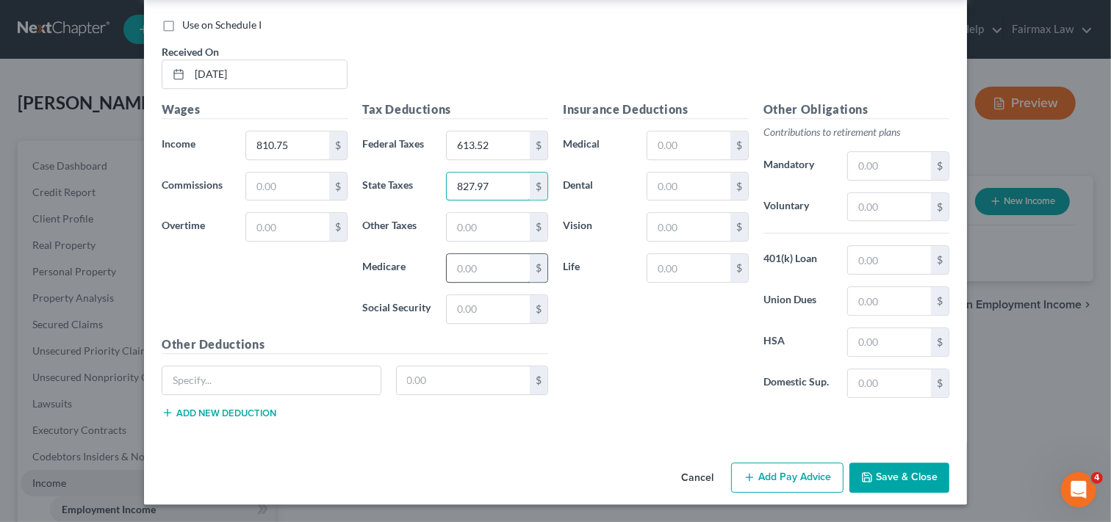
type input "827.97"
click at [483, 266] on input "text" at bounding box center [488, 268] width 83 height 28
type input "282.47"
click at [583, 437] on div "Use on Schedule I Received On * 09/26/2025 Wages Income * 810.75 $ Commissions …" at bounding box center [555, 221] width 823 height 442
click at [872, 478] on button "Save & Close" at bounding box center [899, 478] width 100 height 31
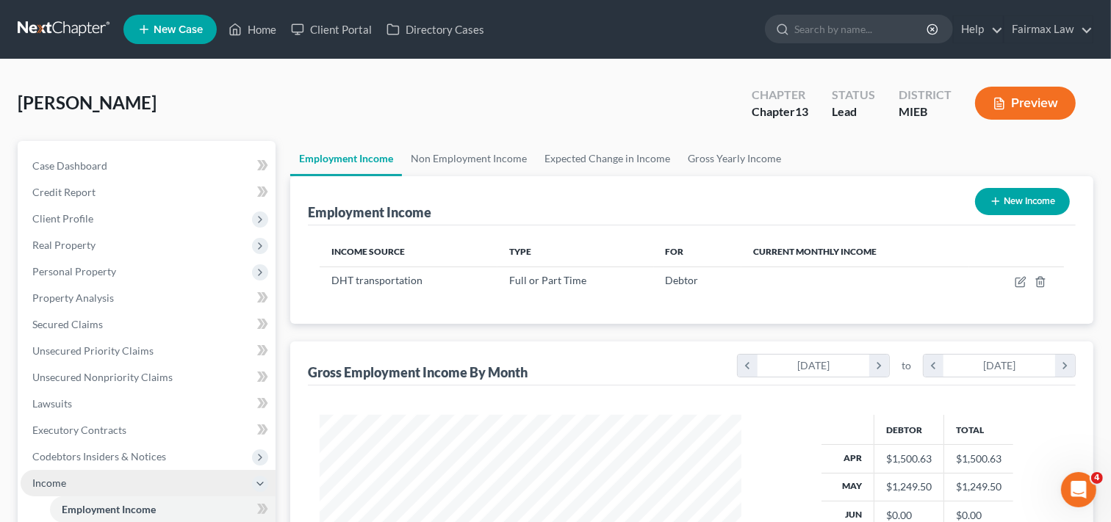
scroll to position [263, 446]
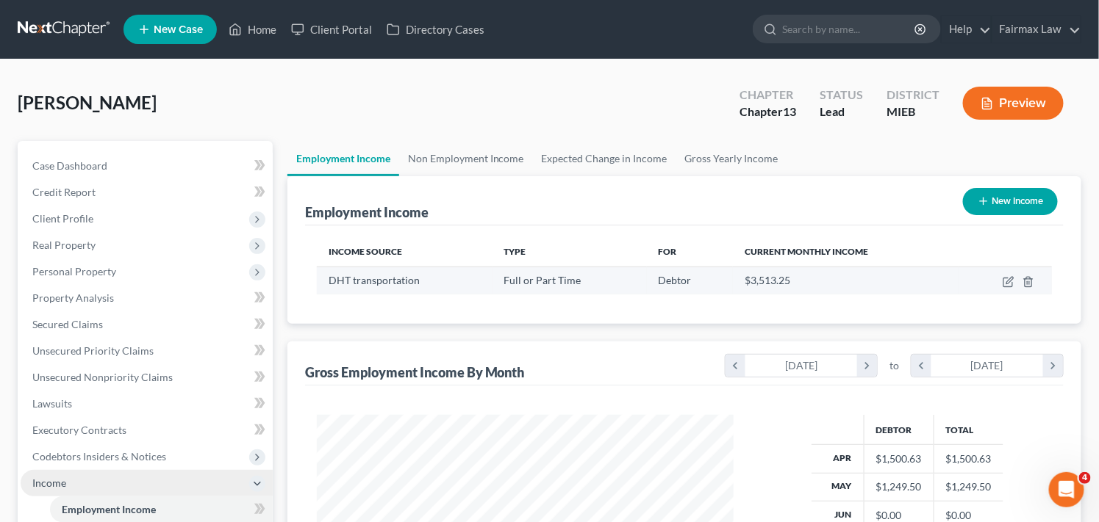
click at [420, 284] on div "DHT transportation" at bounding box center [404, 280] width 152 height 15
click at [1005, 284] on icon "button" at bounding box center [1008, 282] width 12 height 12
select select "0"
select select "23"
select select "3"
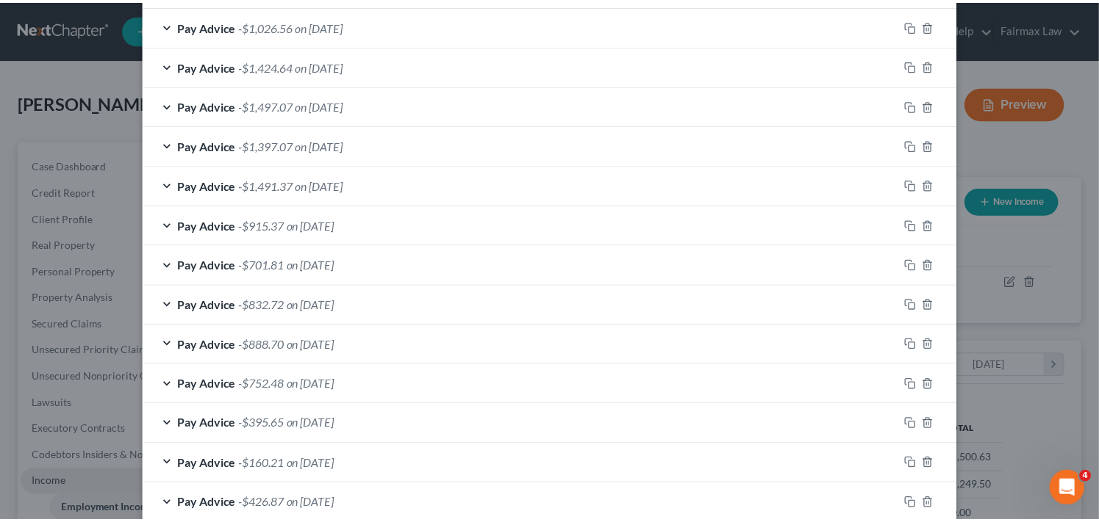
scroll to position [802, 0]
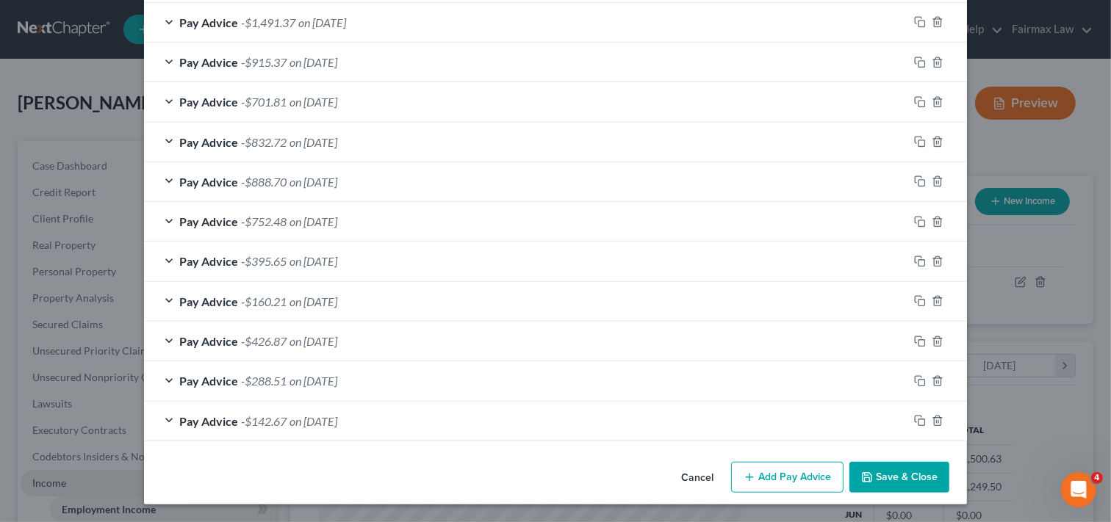
click at [882, 472] on button "Save & Close" at bounding box center [899, 477] width 100 height 31
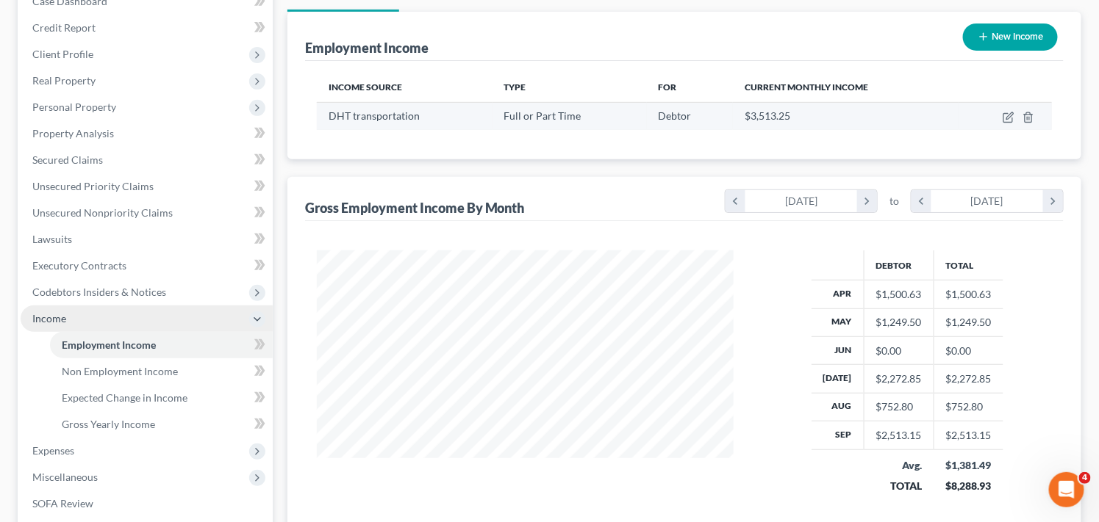
scroll to position [163, 0]
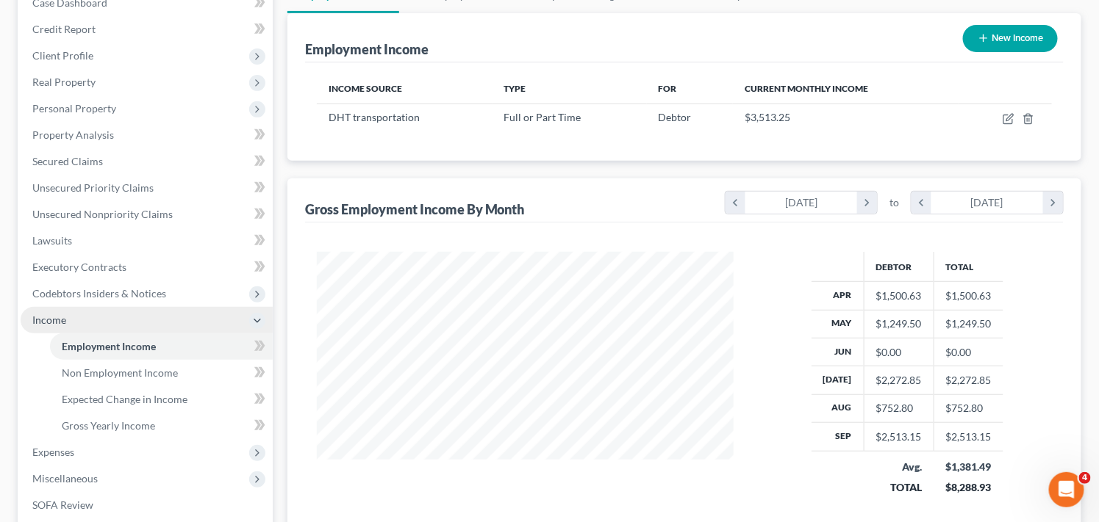
click at [181, 319] on span "Income" at bounding box center [147, 320] width 252 height 26
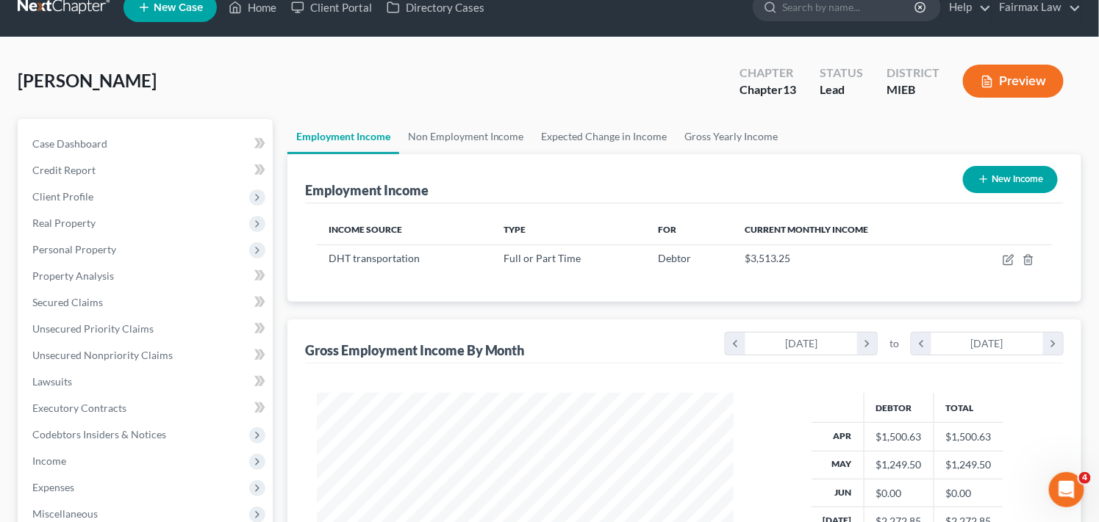
scroll to position [0, 0]
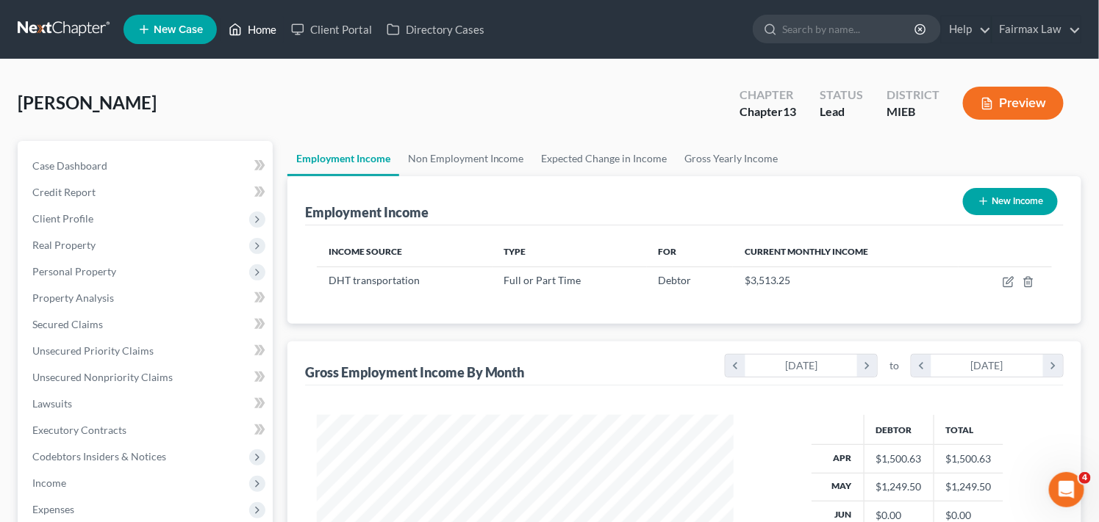
click at [272, 29] on link "Home" at bounding box center [252, 29] width 62 height 26
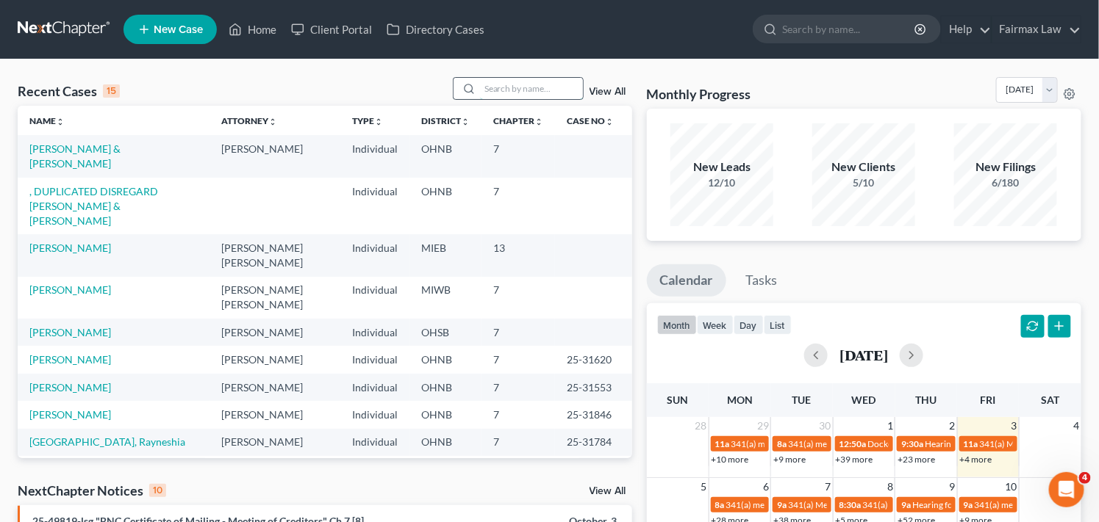
click at [546, 90] on input "search" at bounding box center [531, 88] width 103 height 21
type input "l"
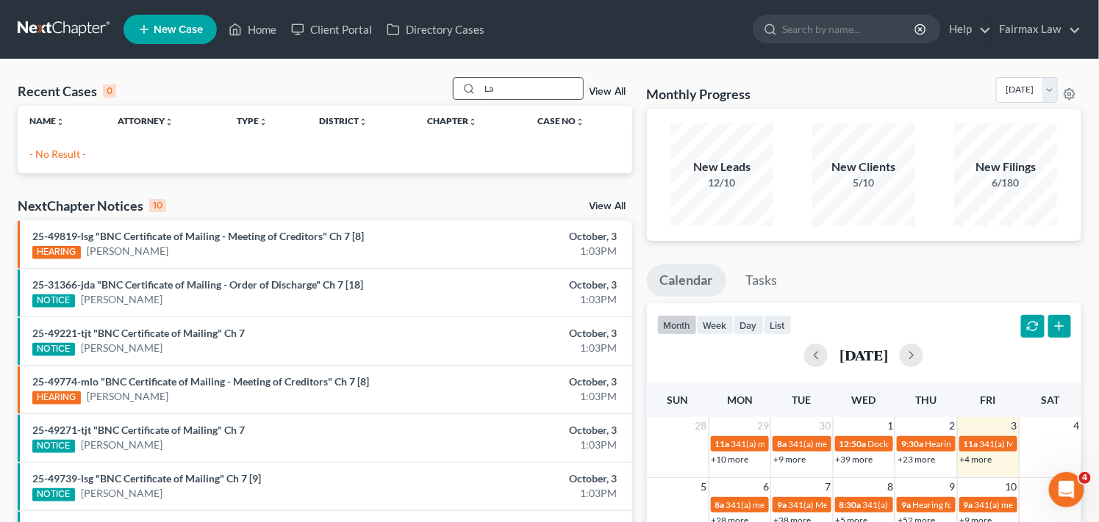
type input "L"
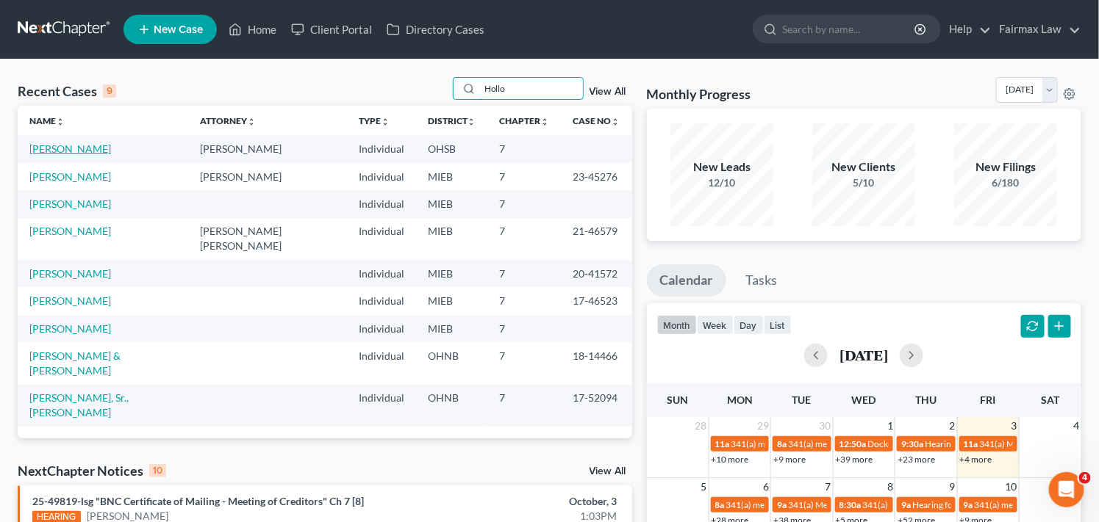
type input "Hollo"
click at [104, 151] on link "Holloway, Latasha" at bounding box center [70, 149] width 82 height 12
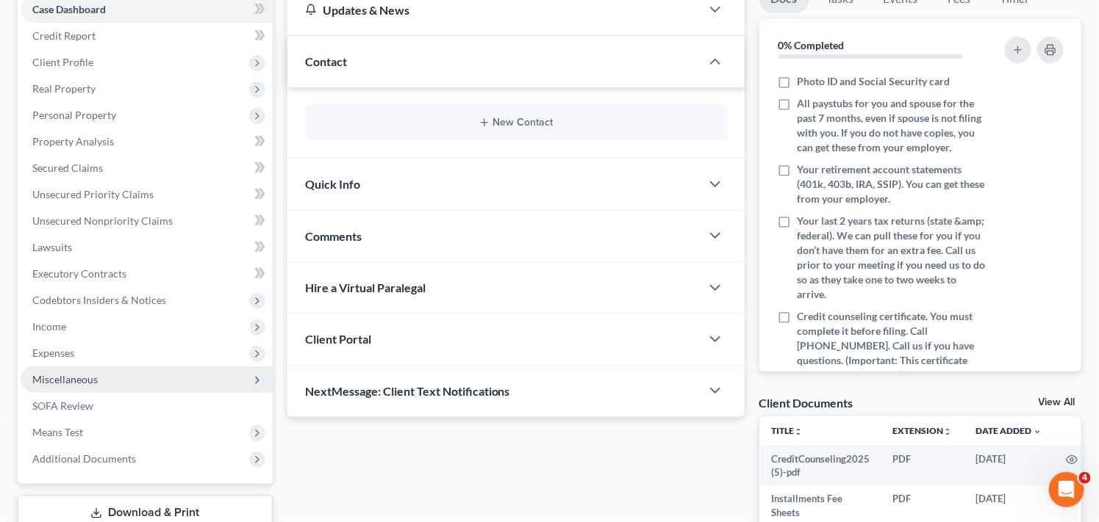
scroll to position [163, 0]
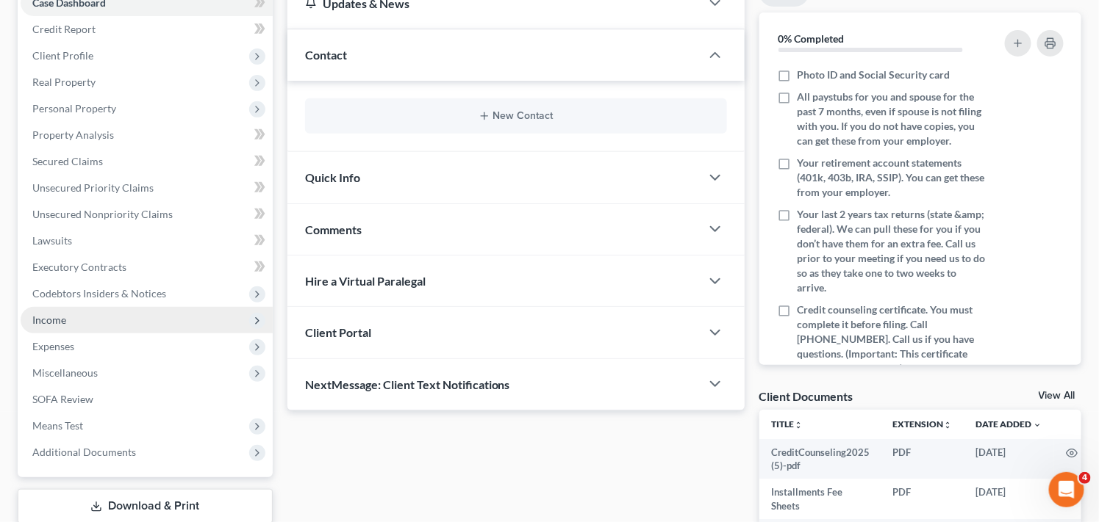
click at [221, 320] on span "Income" at bounding box center [147, 320] width 252 height 26
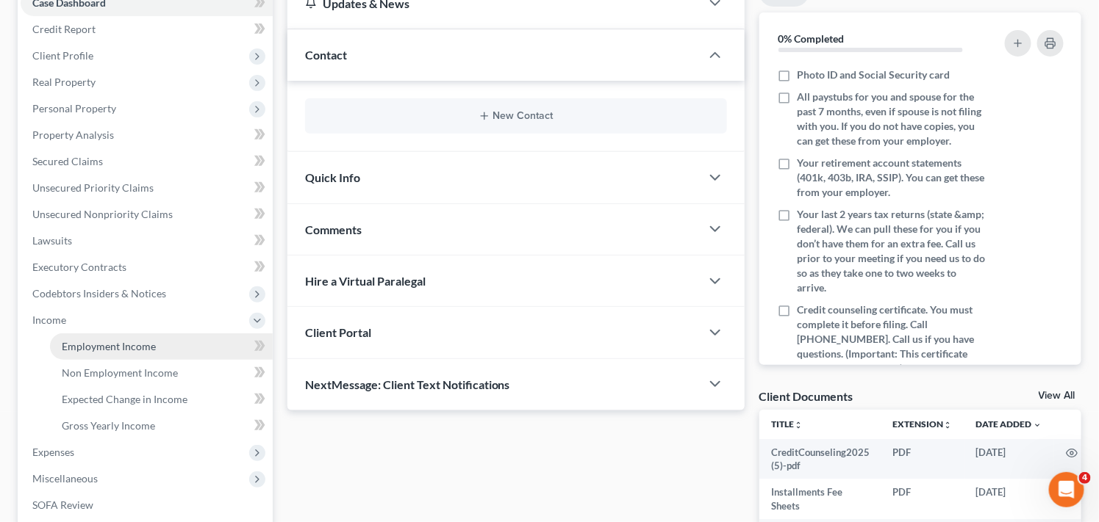
click at [201, 345] on link "Employment Income" at bounding box center [161, 347] width 223 height 26
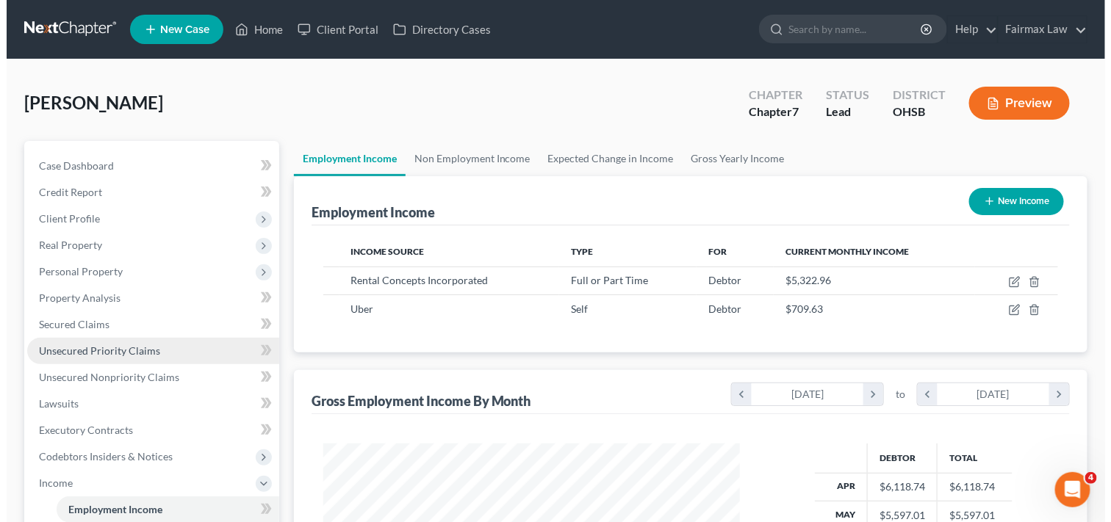
scroll to position [263, 446]
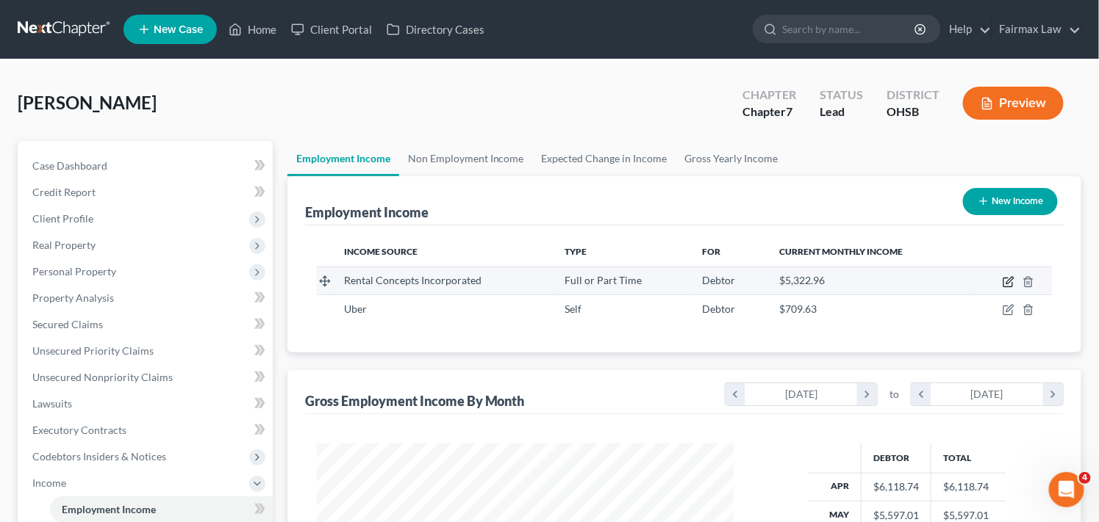
click at [1008, 281] on icon "button" at bounding box center [1008, 282] width 12 height 12
select select "0"
select select "36"
select select "2"
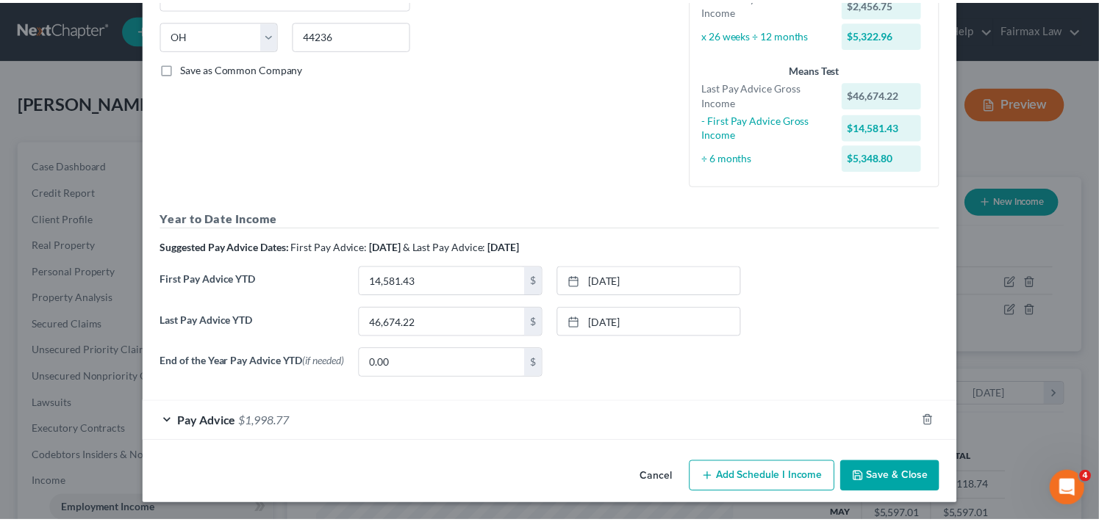
scroll to position [287, 0]
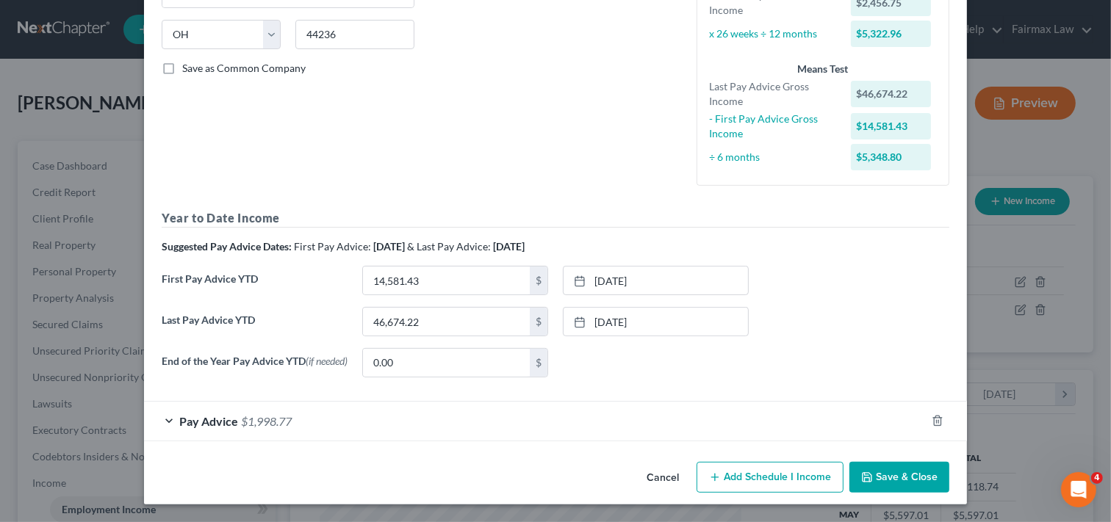
click at [915, 478] on button "Save & Close" at bounding box center [899, 477] width 100 height 31
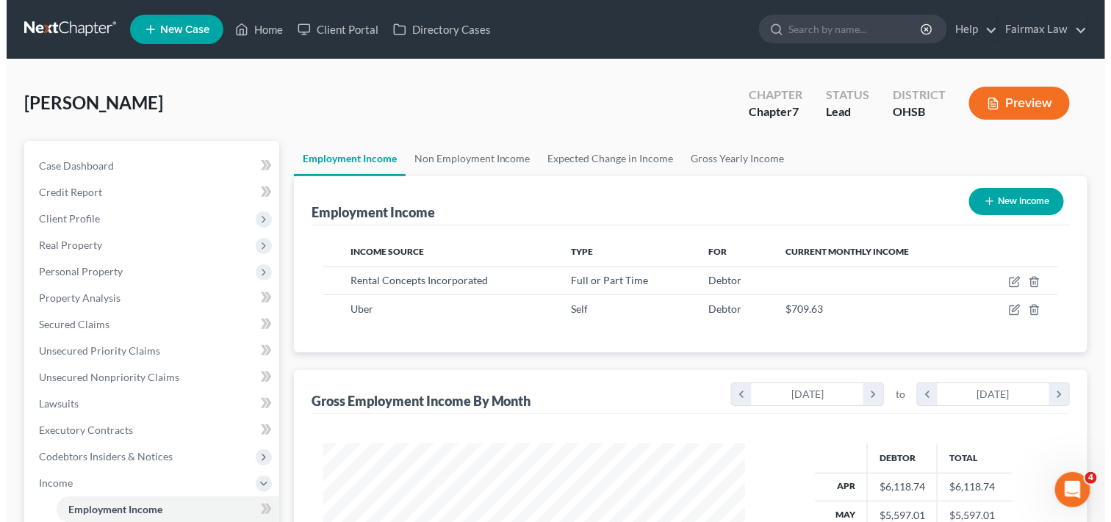
scroll to position [734585, 734403]
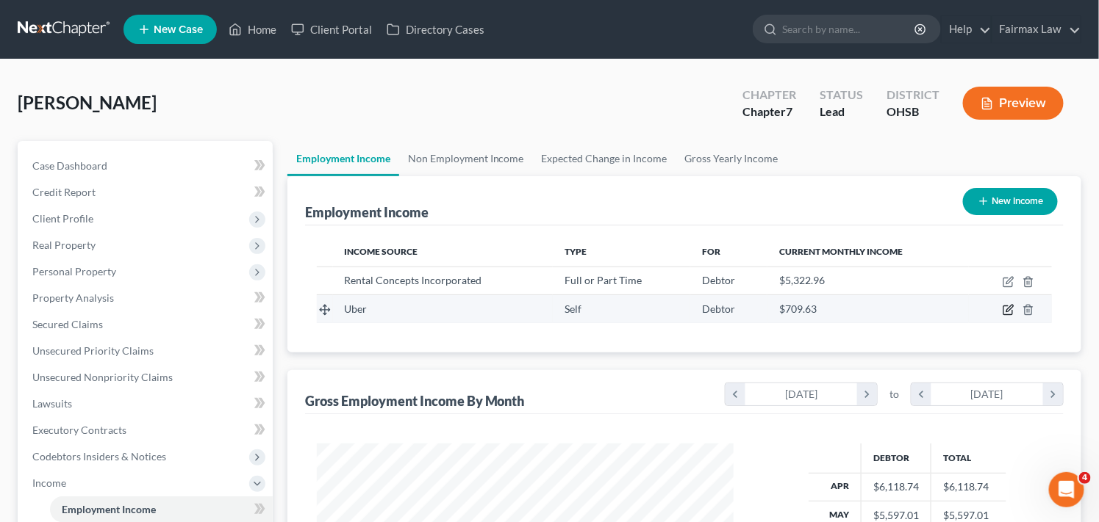
click at [1005, 312] on icon "button" at bounding box center [1008, 310] width 12 height 12
select select "1"
select select "0"
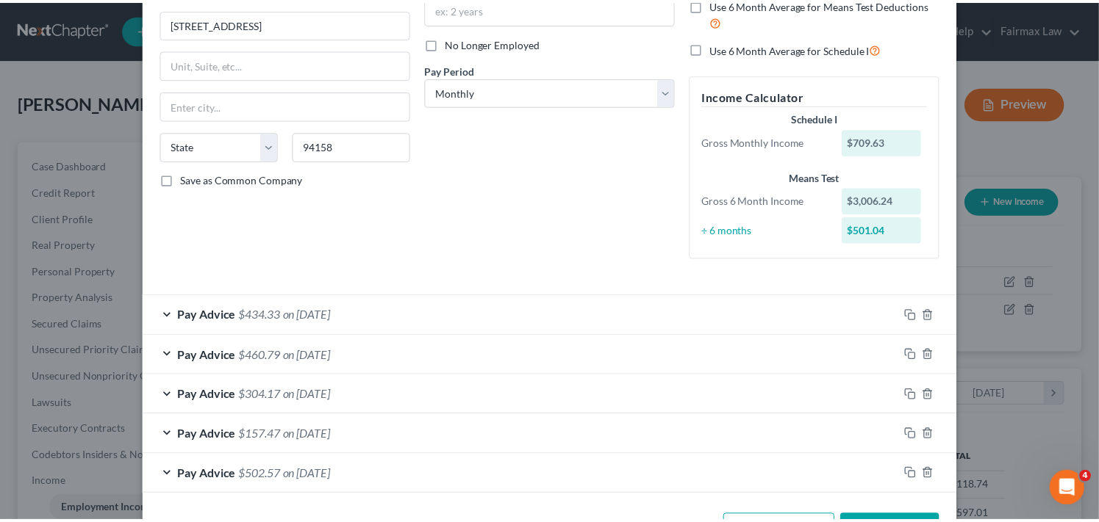
scroll to position [225, 0]
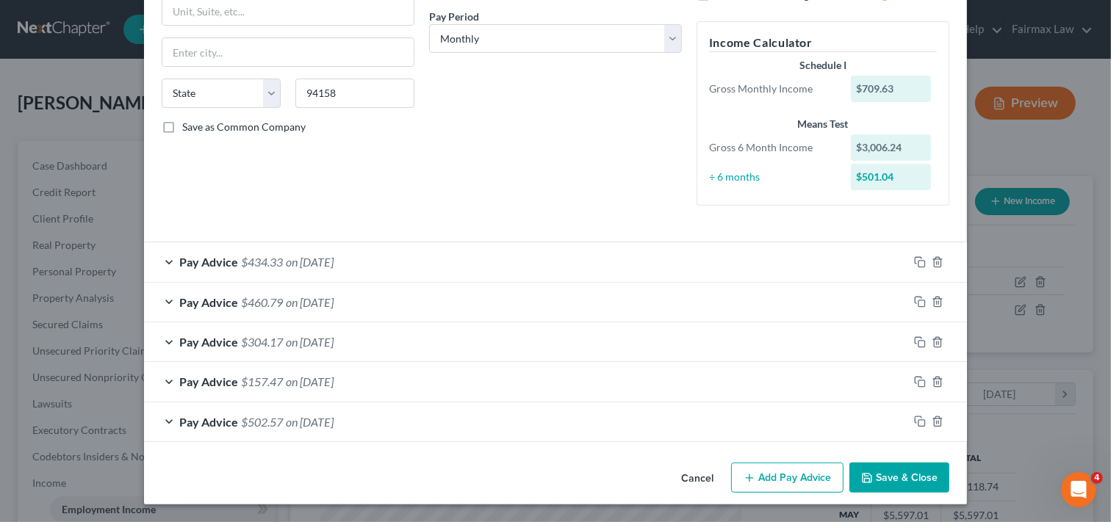
click at [888, 476] on button "Save & Close" at bounding box center [899, 478] width 100 height 31
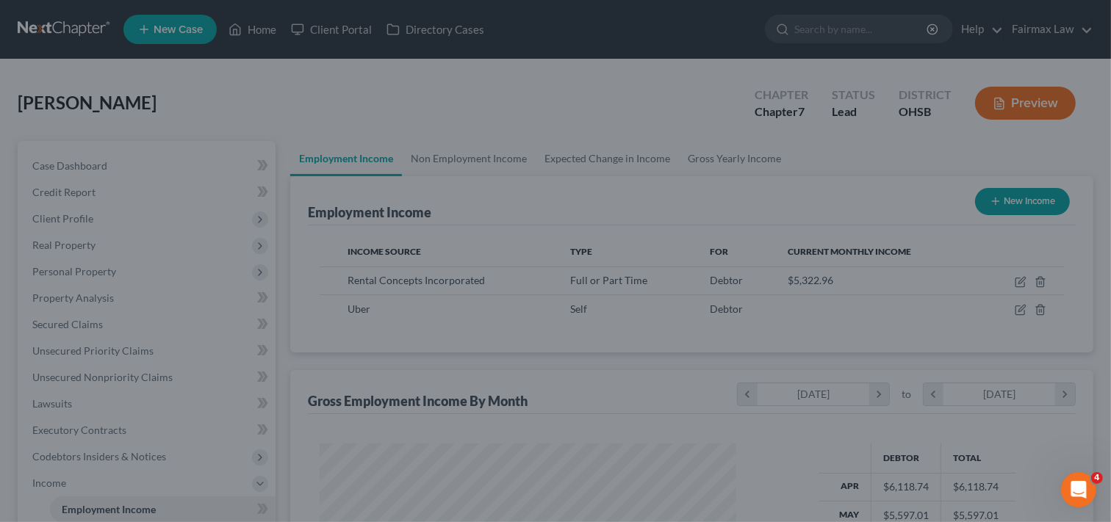
scroll to position [734585, 734403]
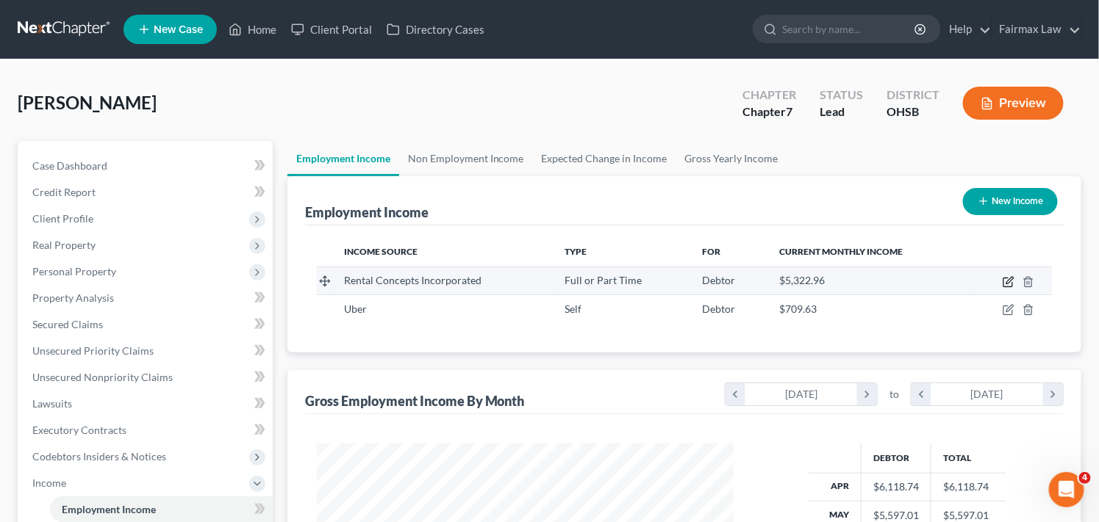
click at [1005, 284] on icon "button" at bounding box center [1008, 282] width 12 height 12
select select "0"
select select "36"
select select "2"
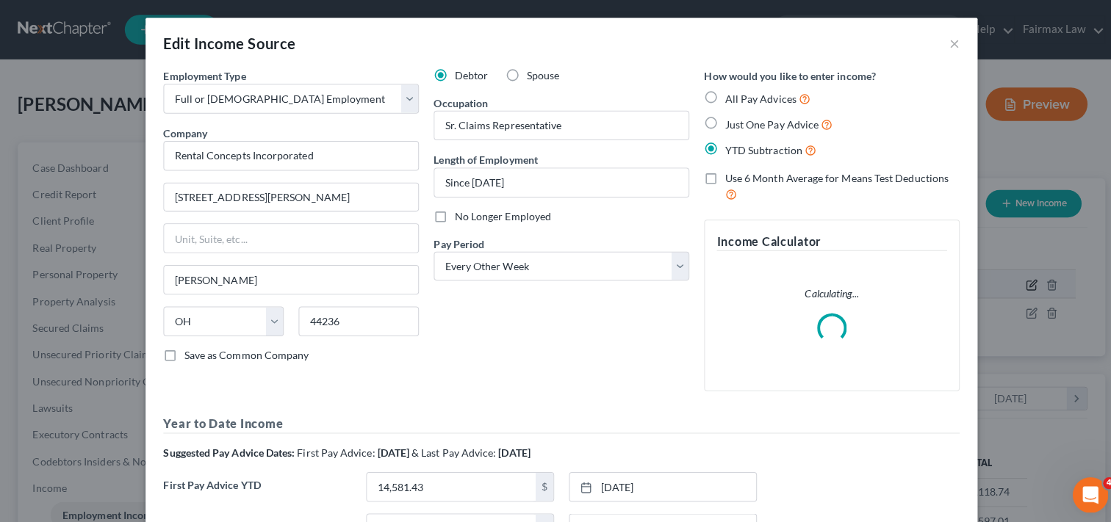
scroll to position [263, 451]
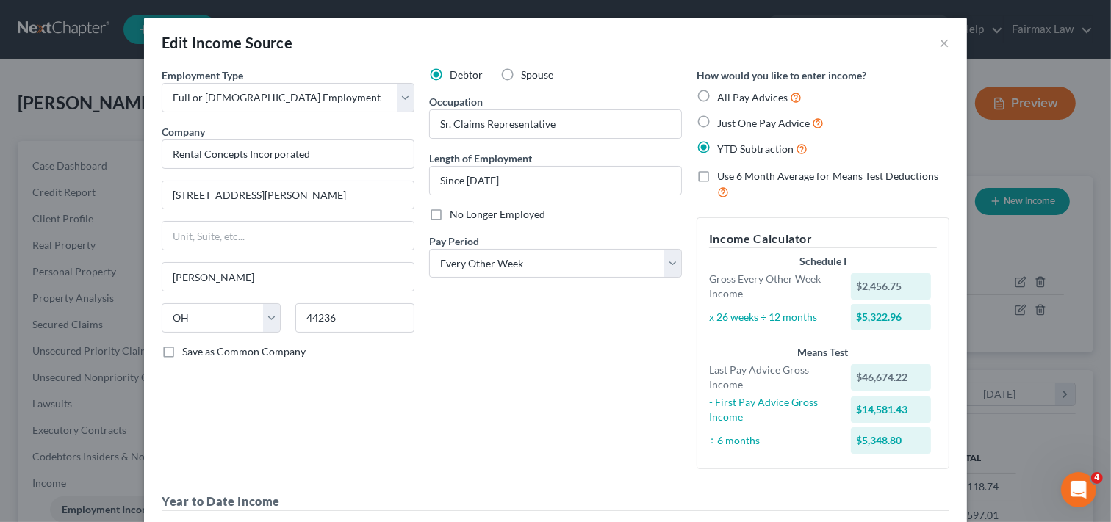
click at [575, 439] on div "Debtor Spouse Occupation Sr. Claims Representative Length of Employment Since 0…" at bounding box center [555, 275] width 267 height 414
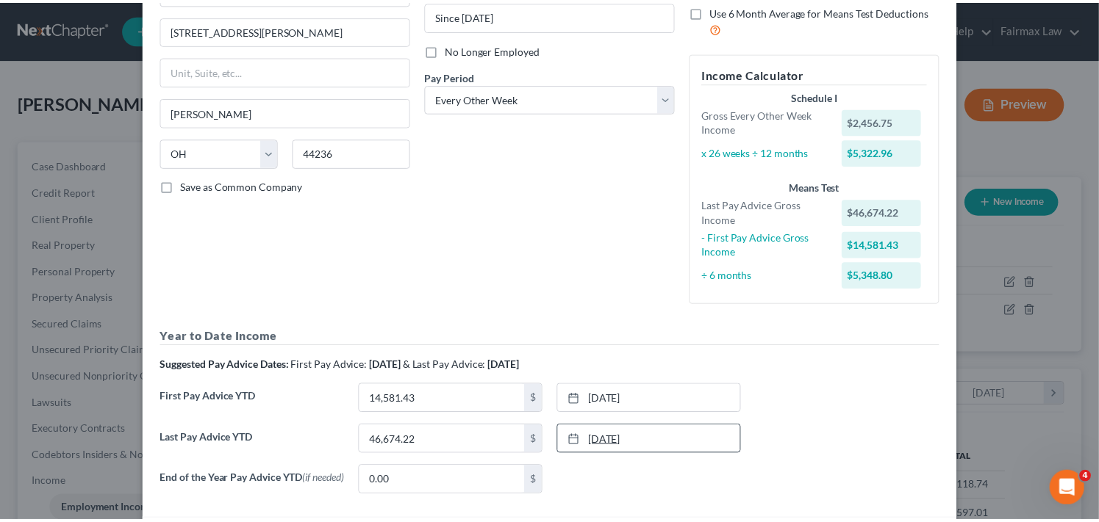
scroll to position [287, 0]
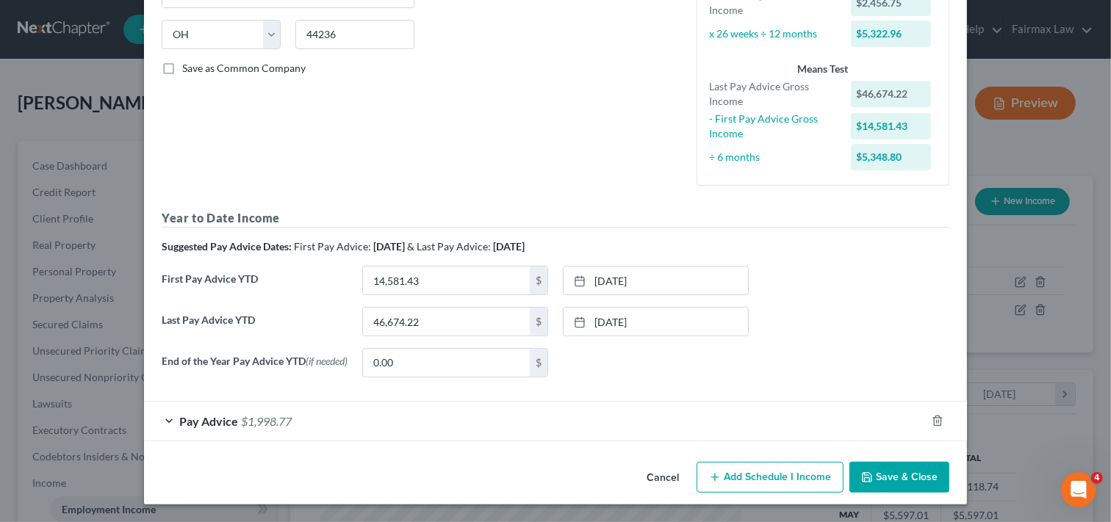
click at [877, 481] on button "Save & Close" at bounding box center [899, 477] width 100 height 31
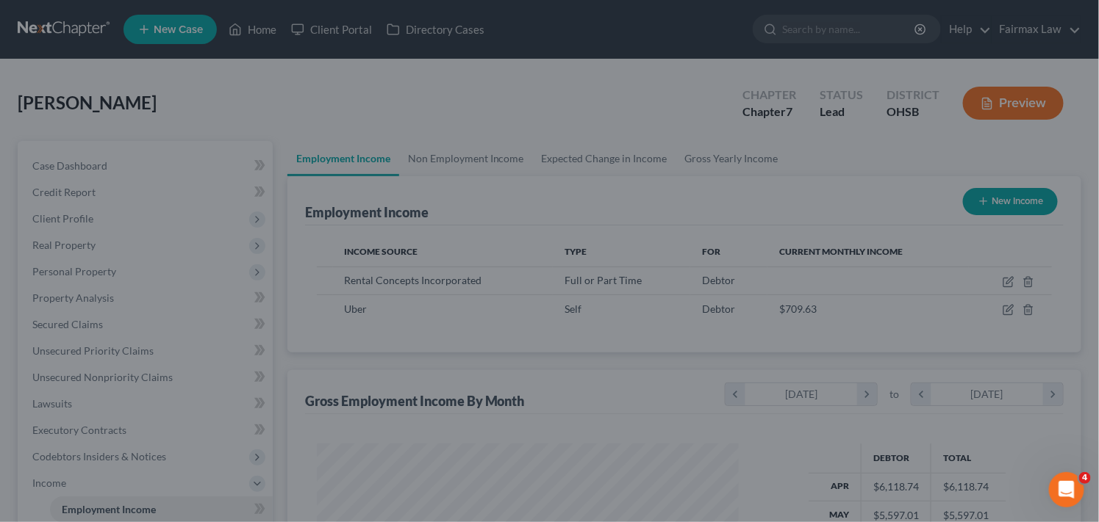
scroll to position [734585, 734403]
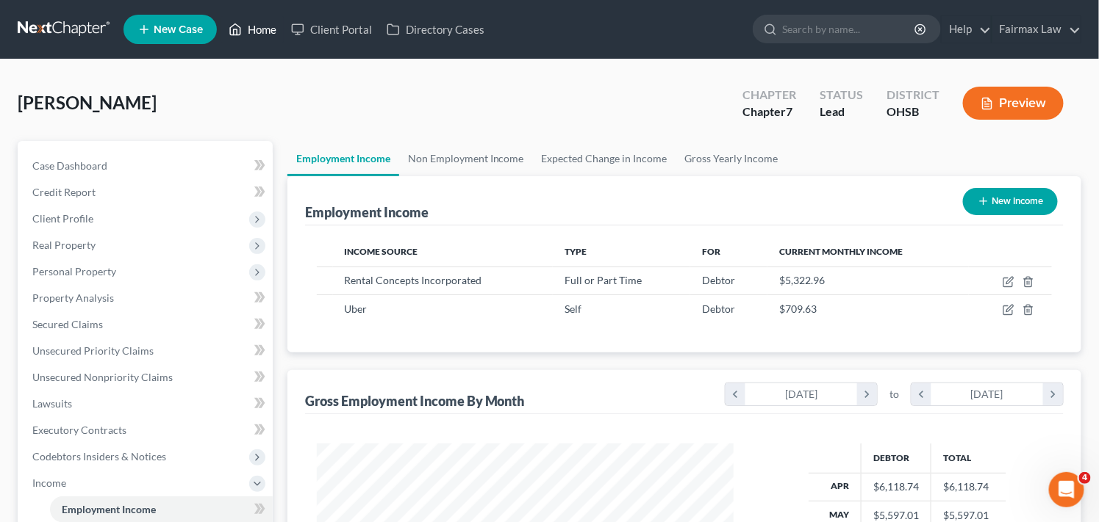
click at [279, 24] on link "Home" at bounding box center [252, 29] width 62 height 26
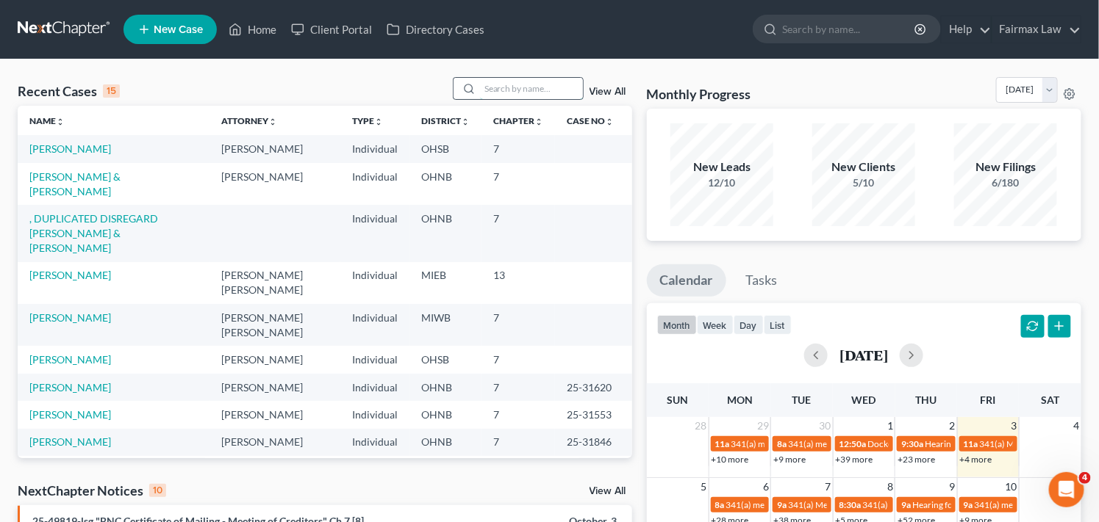
click at [535, 87] on input "search" at bounding box center [531, 88] width 103 height 21
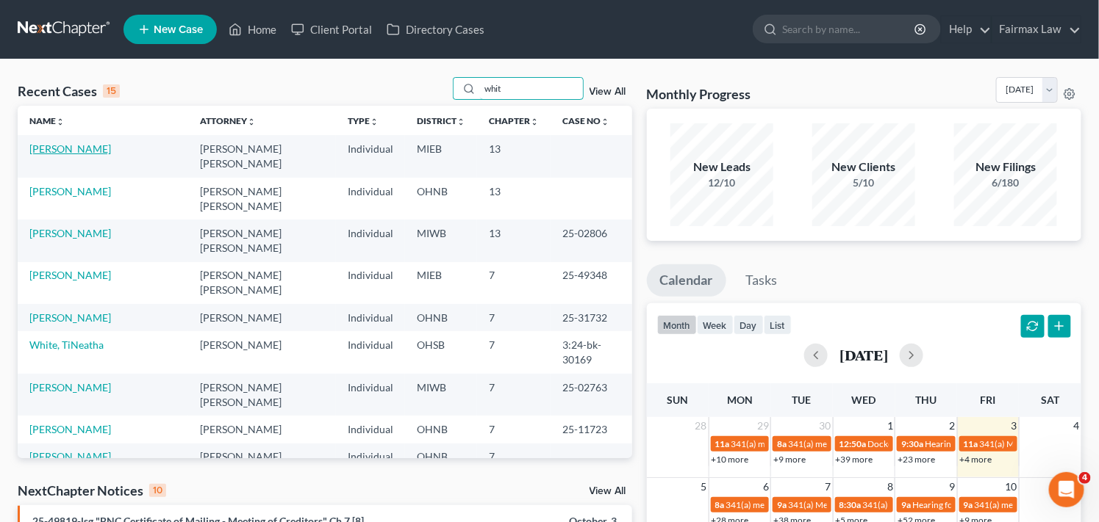
type input "whit"
click at [94, 150] on link "Whitfield, Rachelle" at bounding box center [70, 149] width 82 height 12
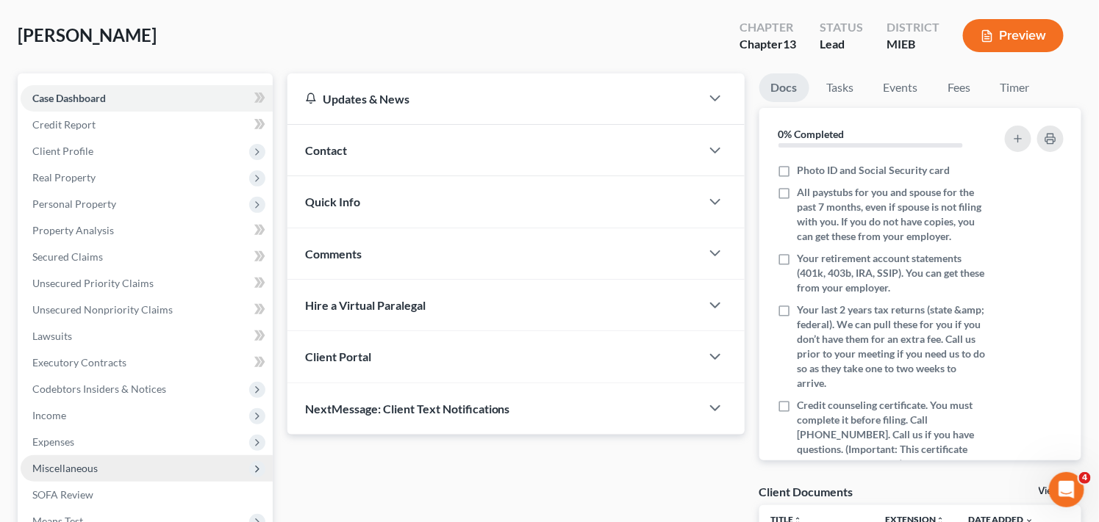
scroll to position [98, 0]
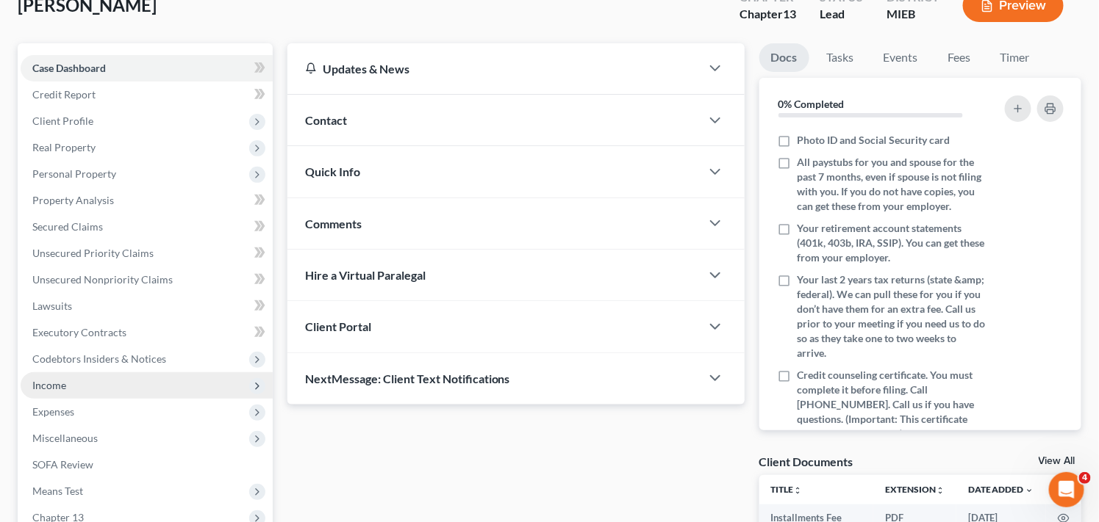
click at [201, 387] on span "Income" at bounding box center [147, 386] width 252 height 26
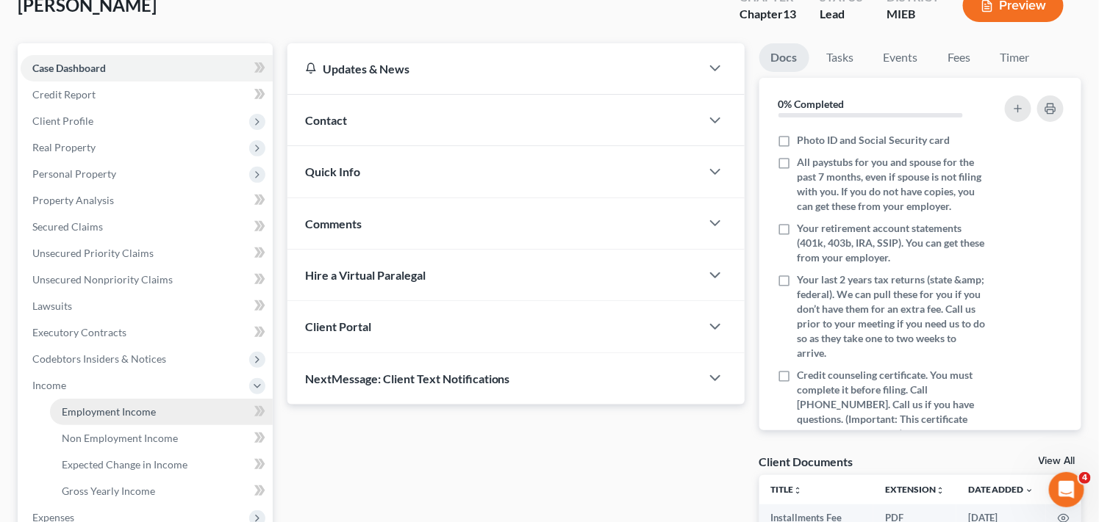
click at [164, 406] on link "Employment Income" at bounding box center [161, 412] width 223 height 26
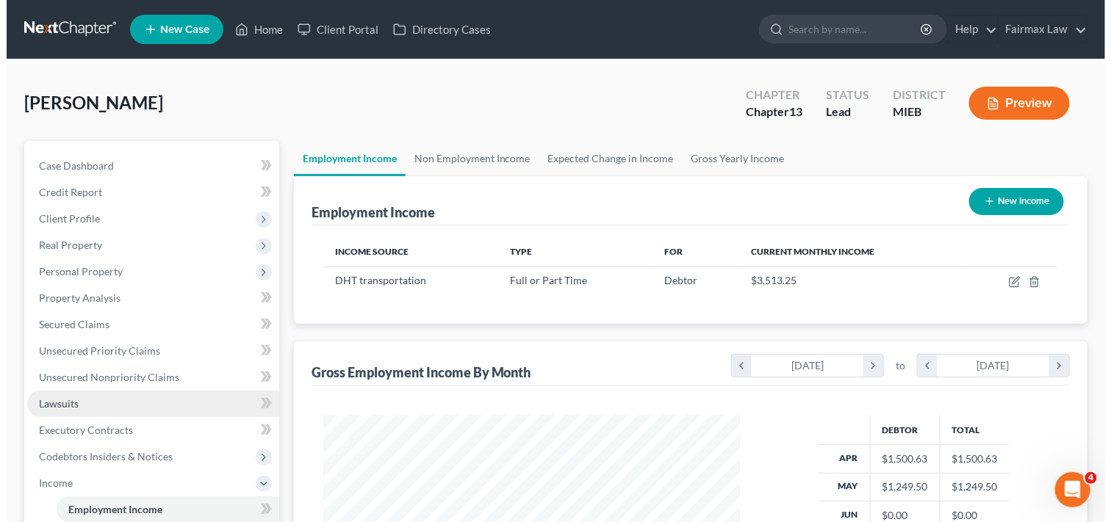
scroll to position [263, 446]
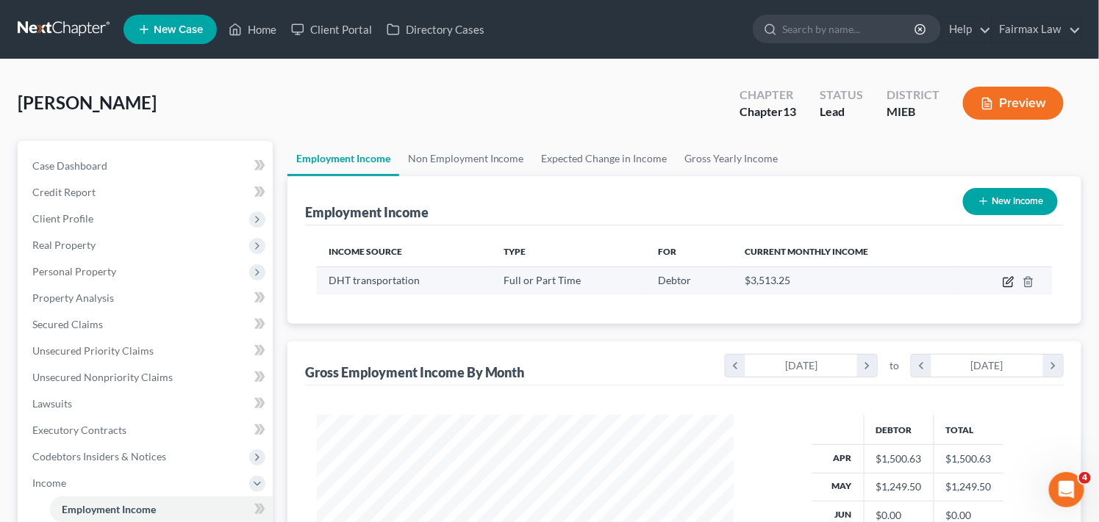
click at [1004, 279] on icon "button" at bounding box center [1007, 283] width 9 height 9
select select "0"
select select "23"
select select "3"
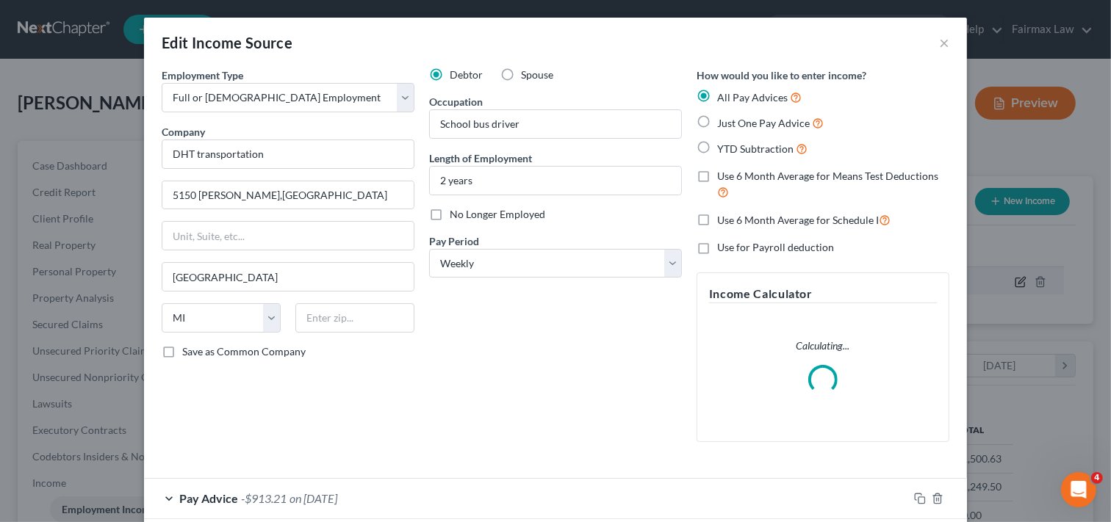
scroll to position [263, 451]
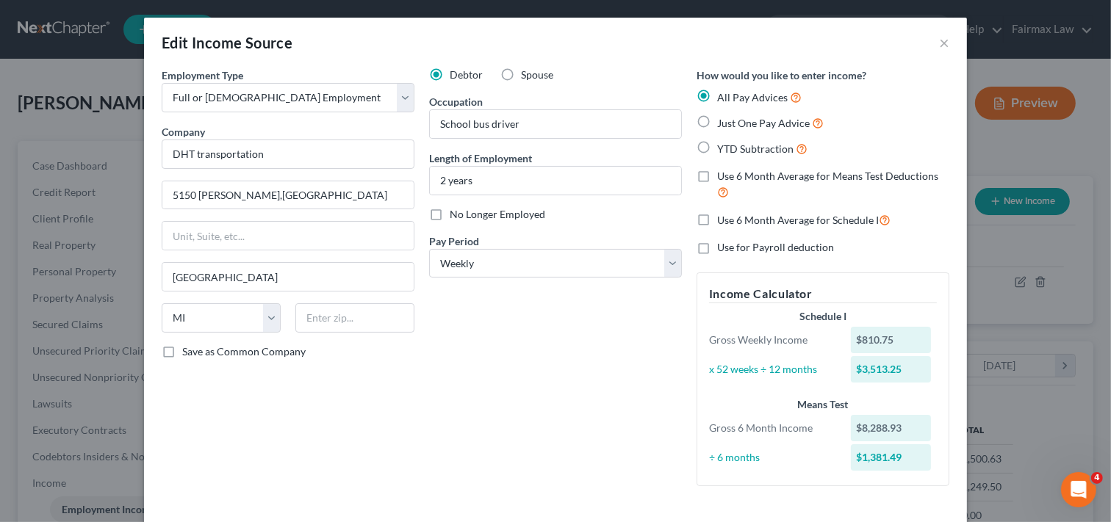
click at [628, 423] on div "Debtor Spouse Occupation School bus driver Length of Employment 2 years No Long…" at bounding box center [555, 283] width 267 height 431
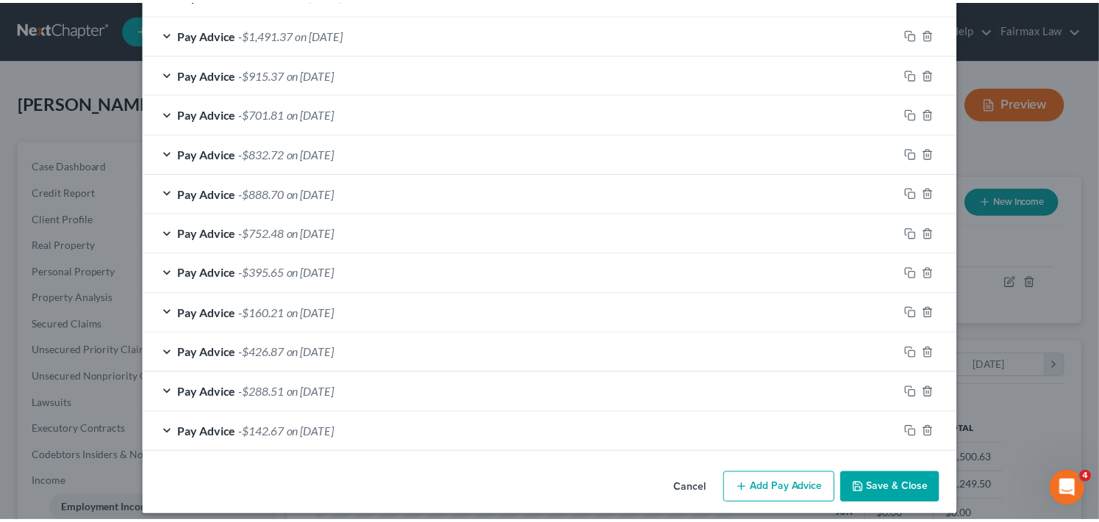
scroll to position [802, 0]
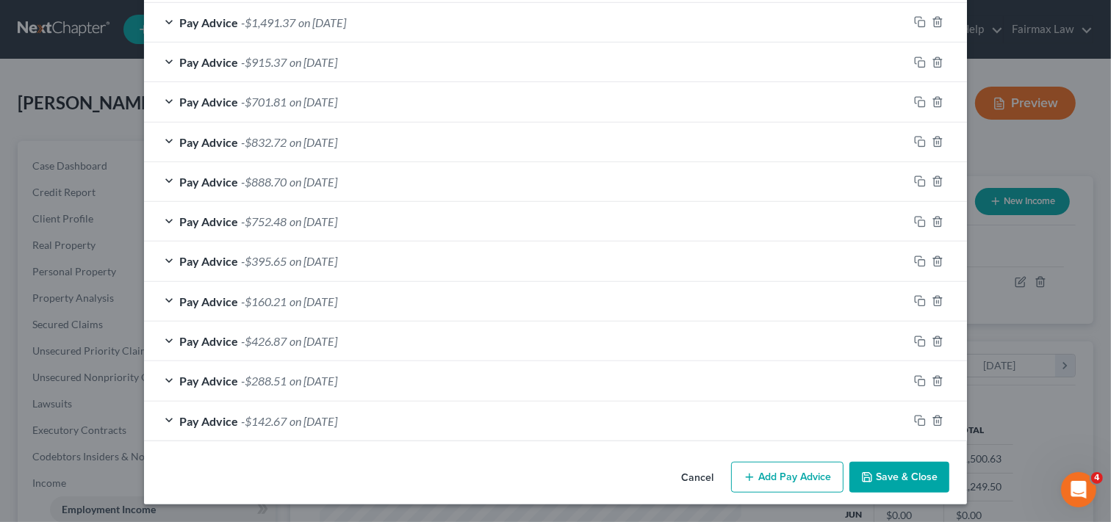
click at [905, 481] on button "Save & Close" at bounding box center [899, 477] width 100 height 31
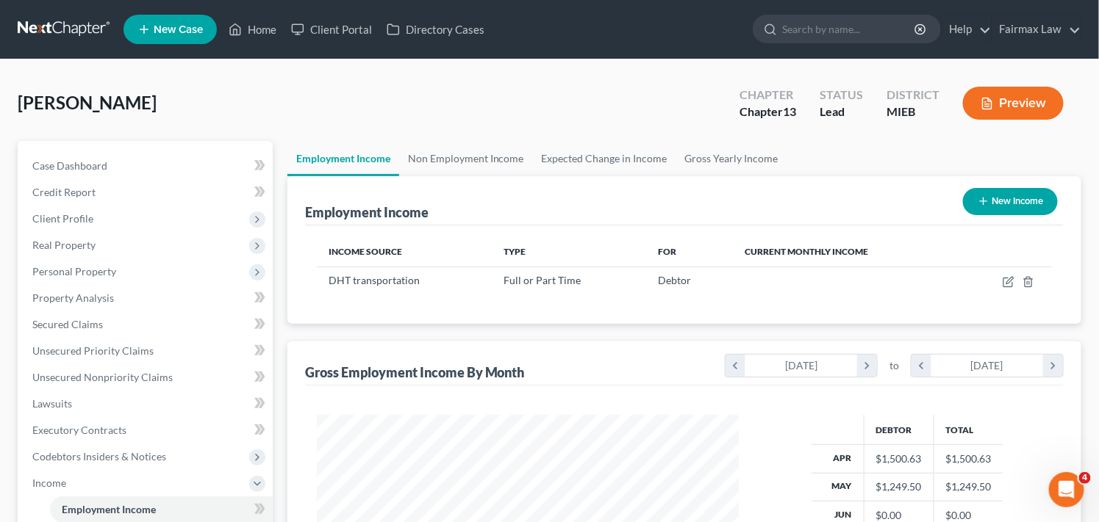
scroll to position [734585, 734403]
click at [254, 30] on link "Home" at bounding box center [252, 29] width 62 height 26
